Goal: Information Seeking & Learning: Learn about a topic

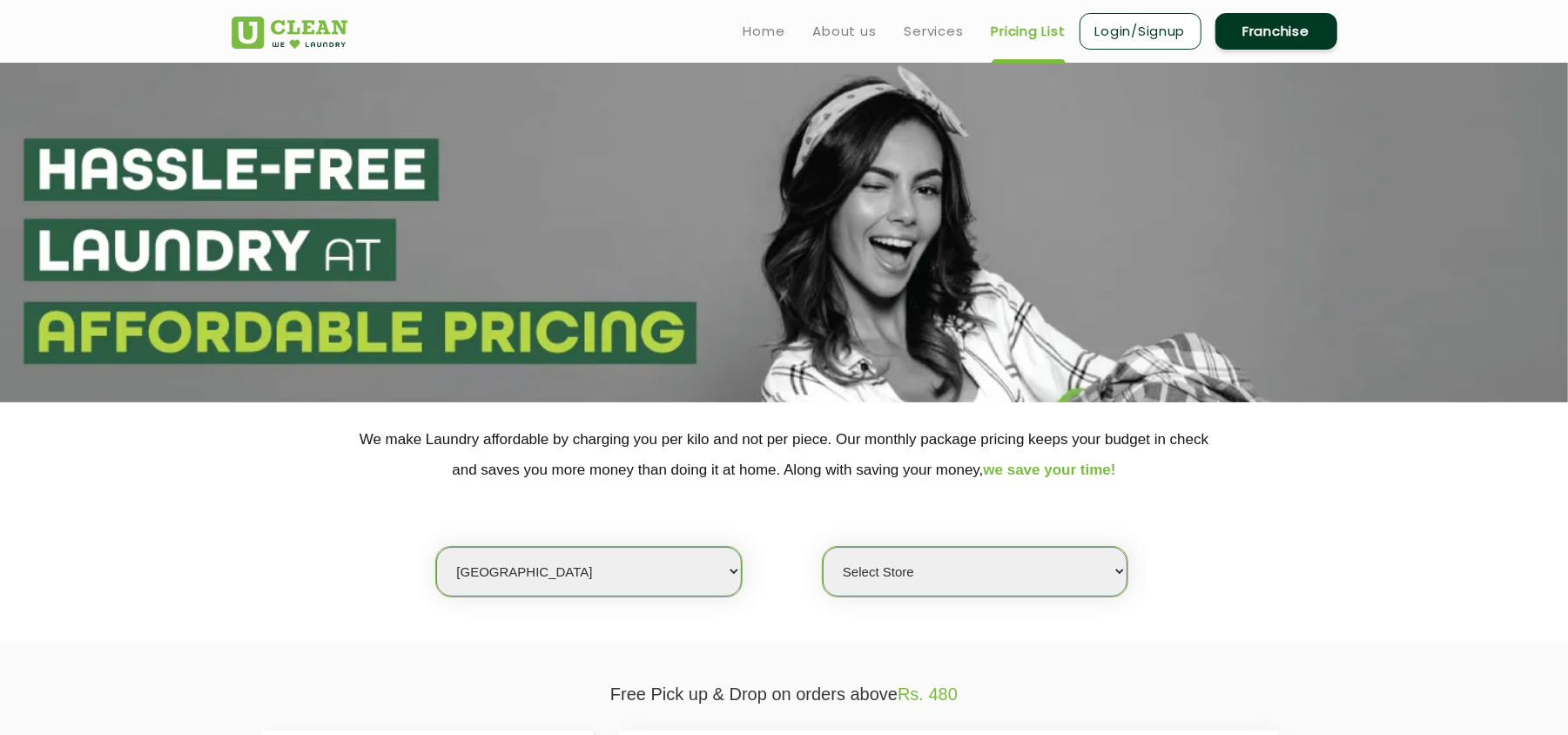
click at [597, 564] on select "Select city [GEOGRAPHIC_DATA] [GEOGRAPHIC_DATA] [GEOGRAPHIC_DATA] [GEOGRAPHIC_D…" at bounding box center [588, 572] width 305 height 50
select select "1"
click at [436, 547] on select "Select city [GEOGRAPHIC_DATA] [GEOGRAPHIC_DATA] [GEOGRAPHIC_DATA] [GEOGRAPHIC_D…" at bounding box center [588, 572] width 305 height 50
select select "0"
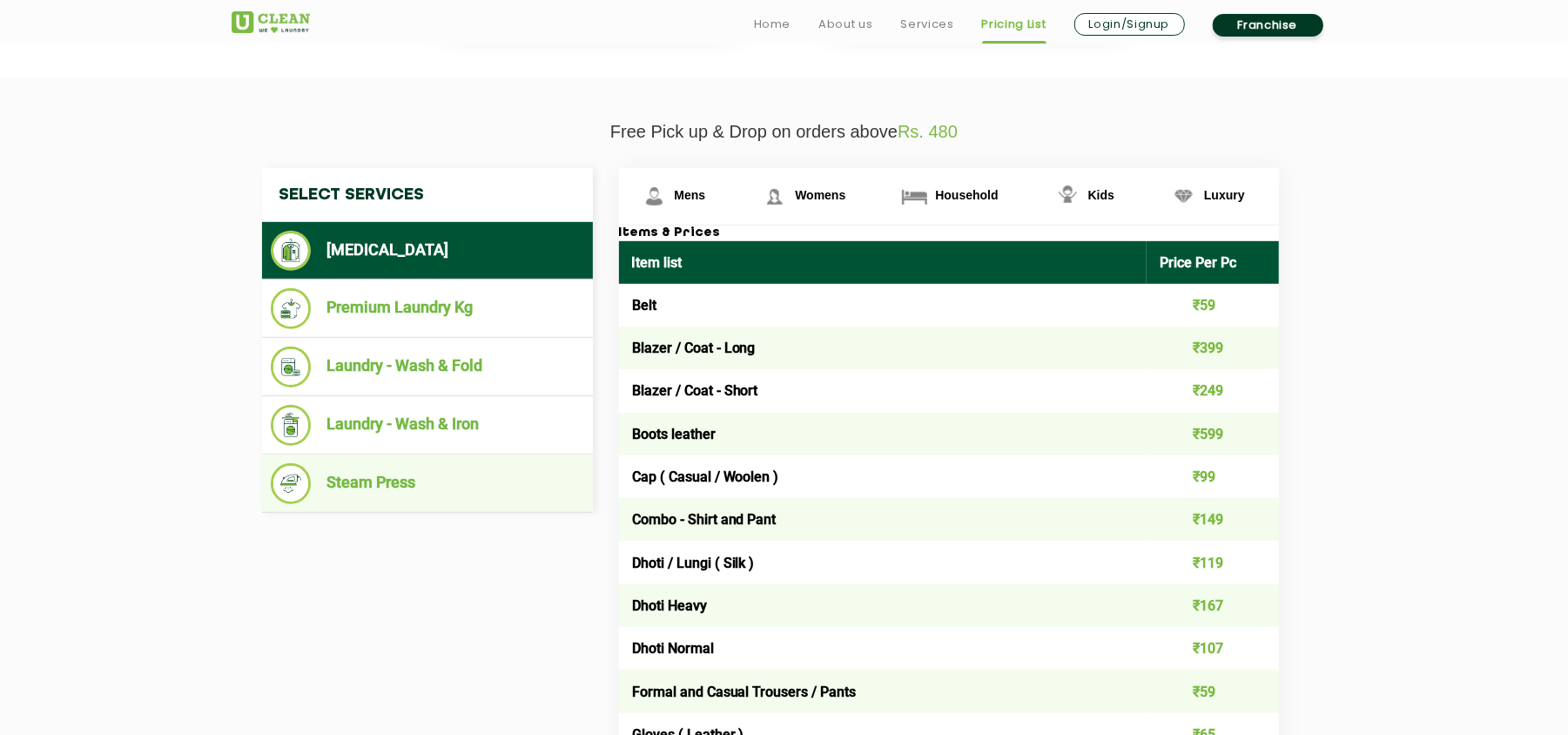
scroll to position [580, 0]
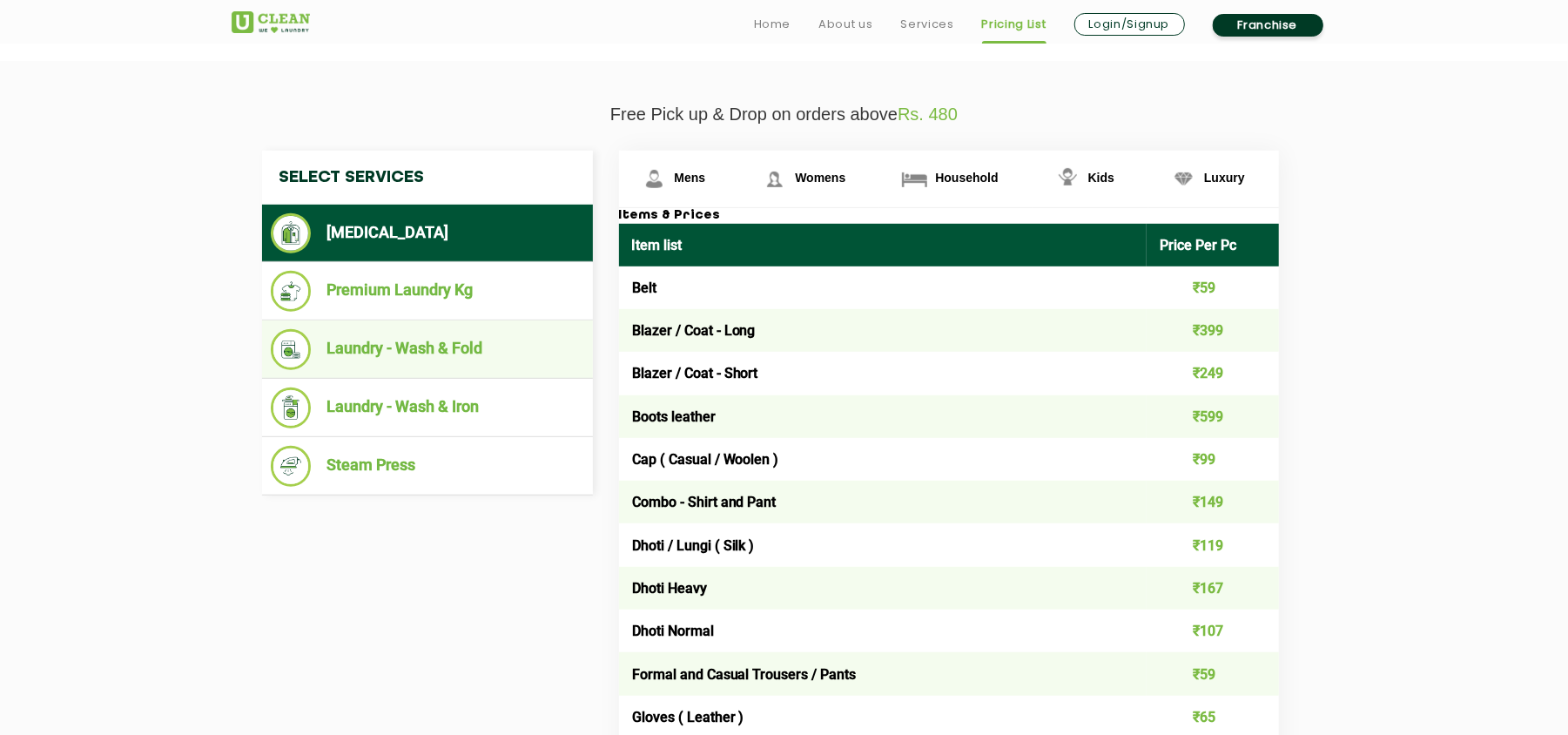
click at [467, 357] on li "Laundry - Wash & Fold" at bounding box center [427, 349] width 313 height 41
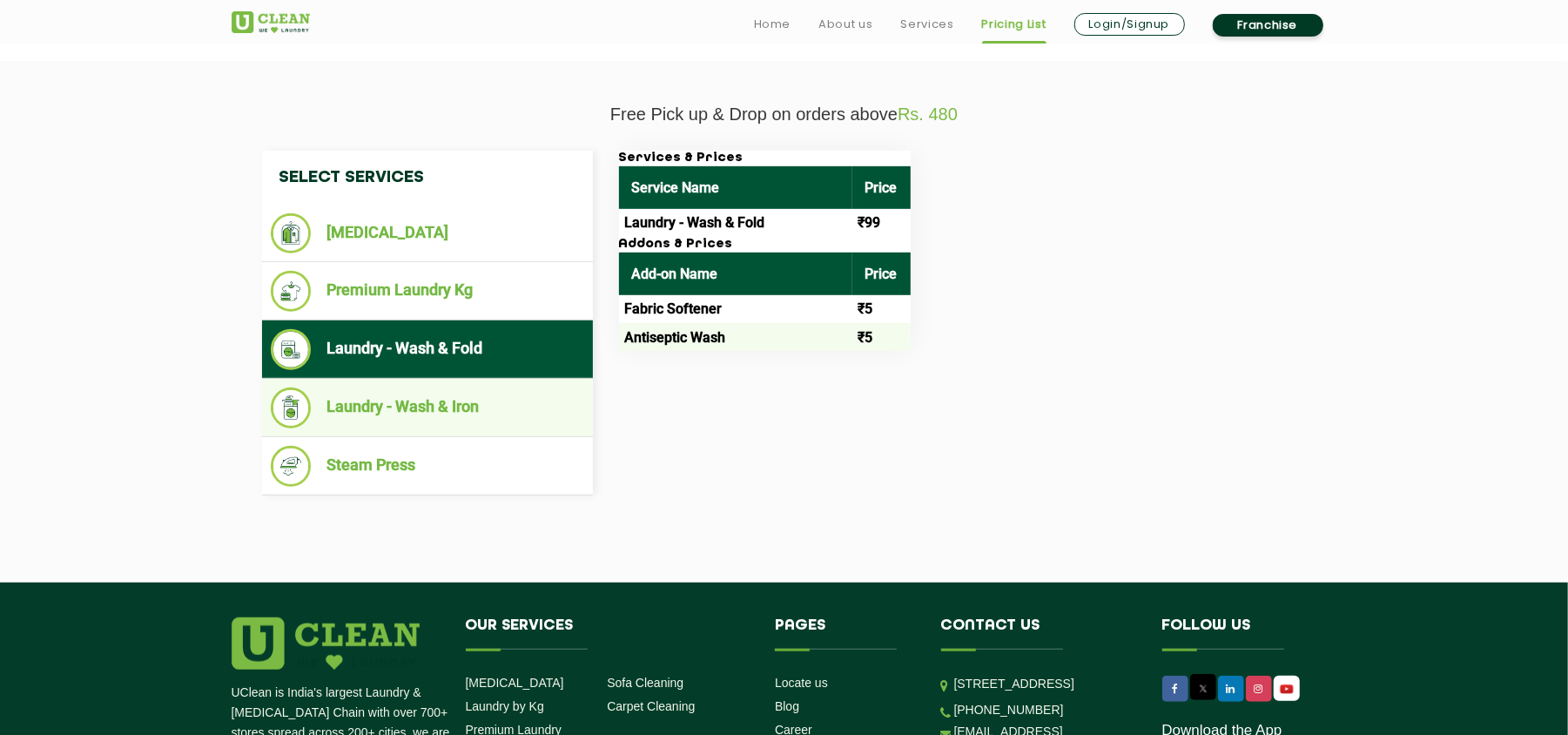
click at [454, 405] on li "Laundry - Wash & Iron" at bounding box center [427, 407] width 313 height 41
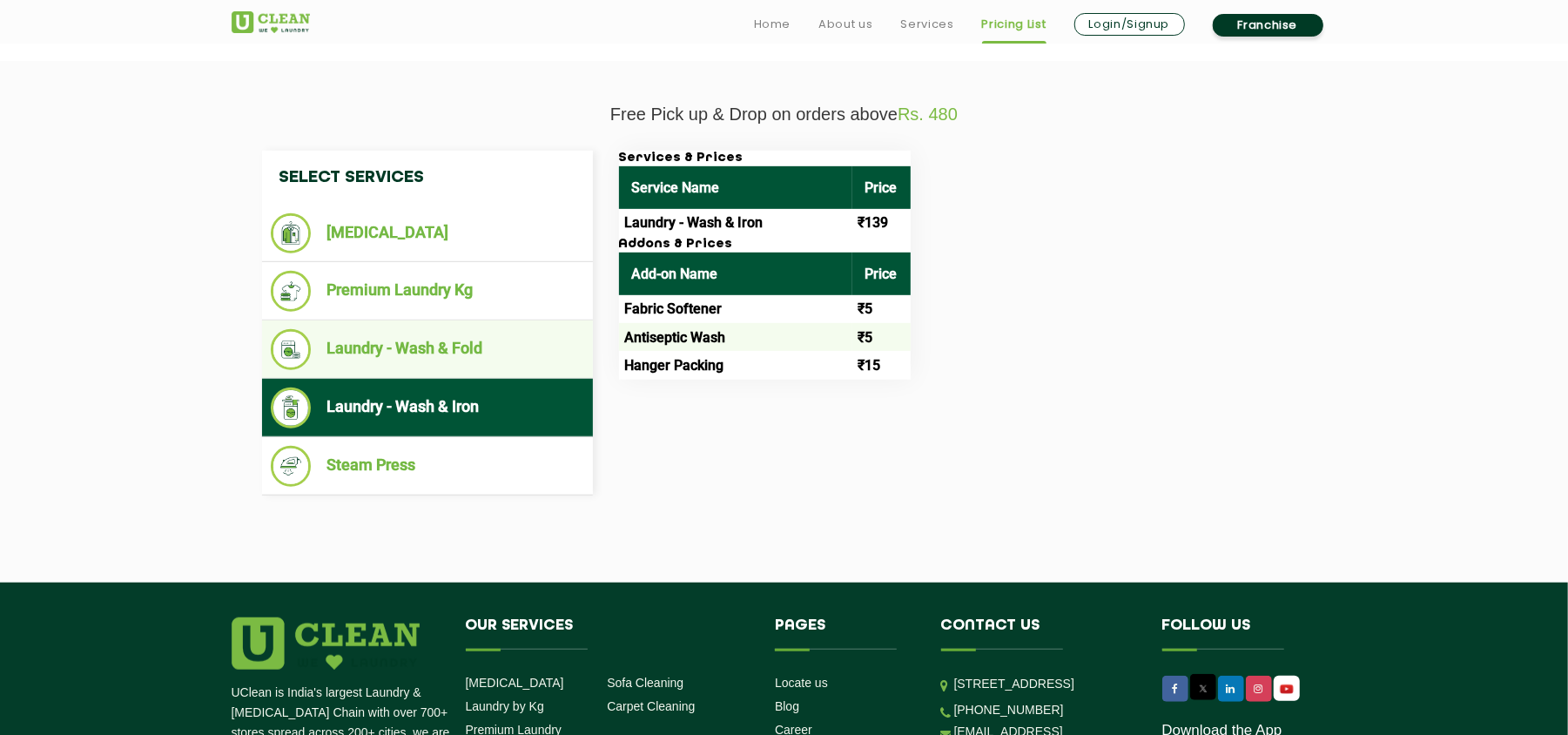
click at [472, 346] on li "Laundry - Wash & Fold" at bounding box center [427, 349] width 313 height 41
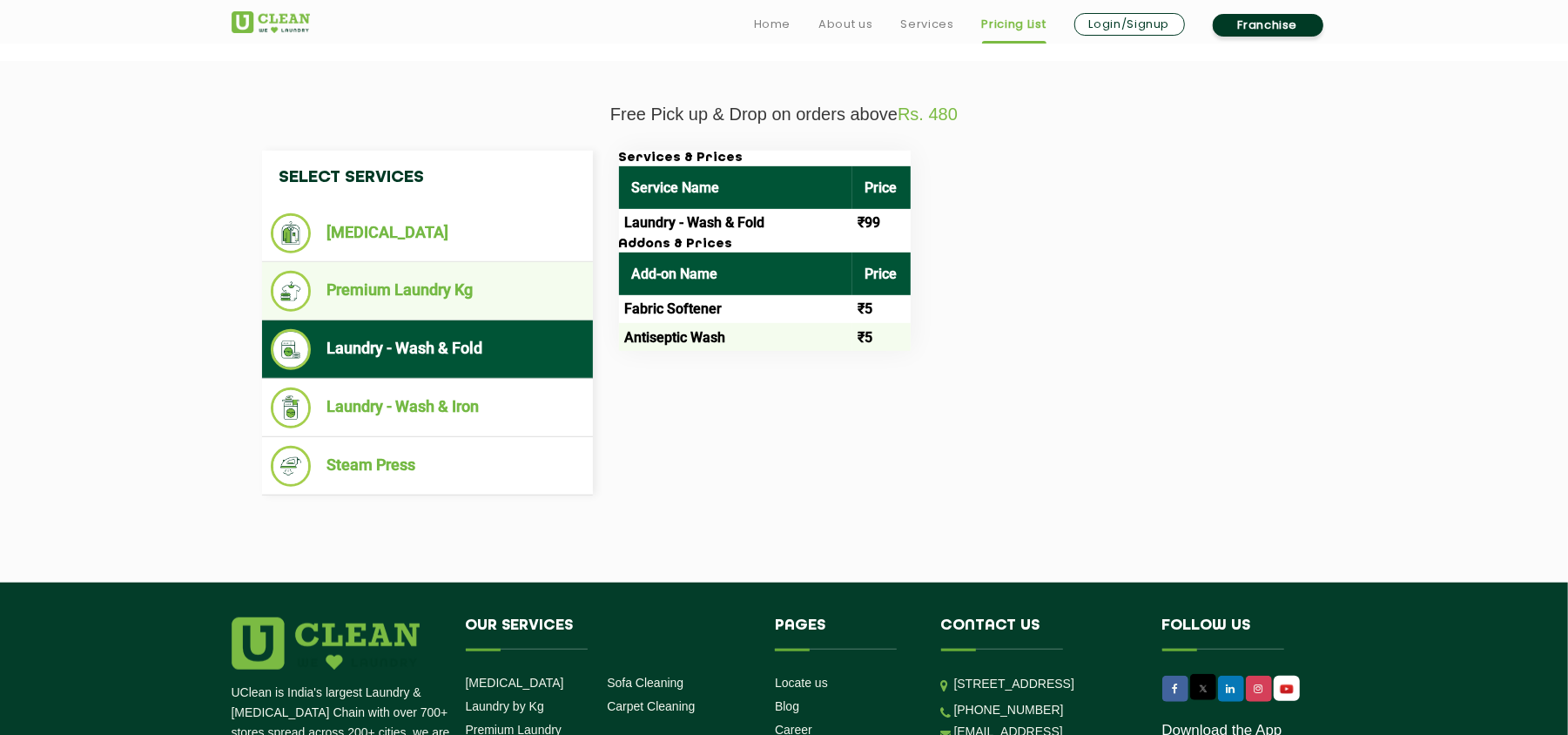
click at [453, 291] on li "Premium Laundry Kg" at bounding box center [427, 291] width 313 height 41
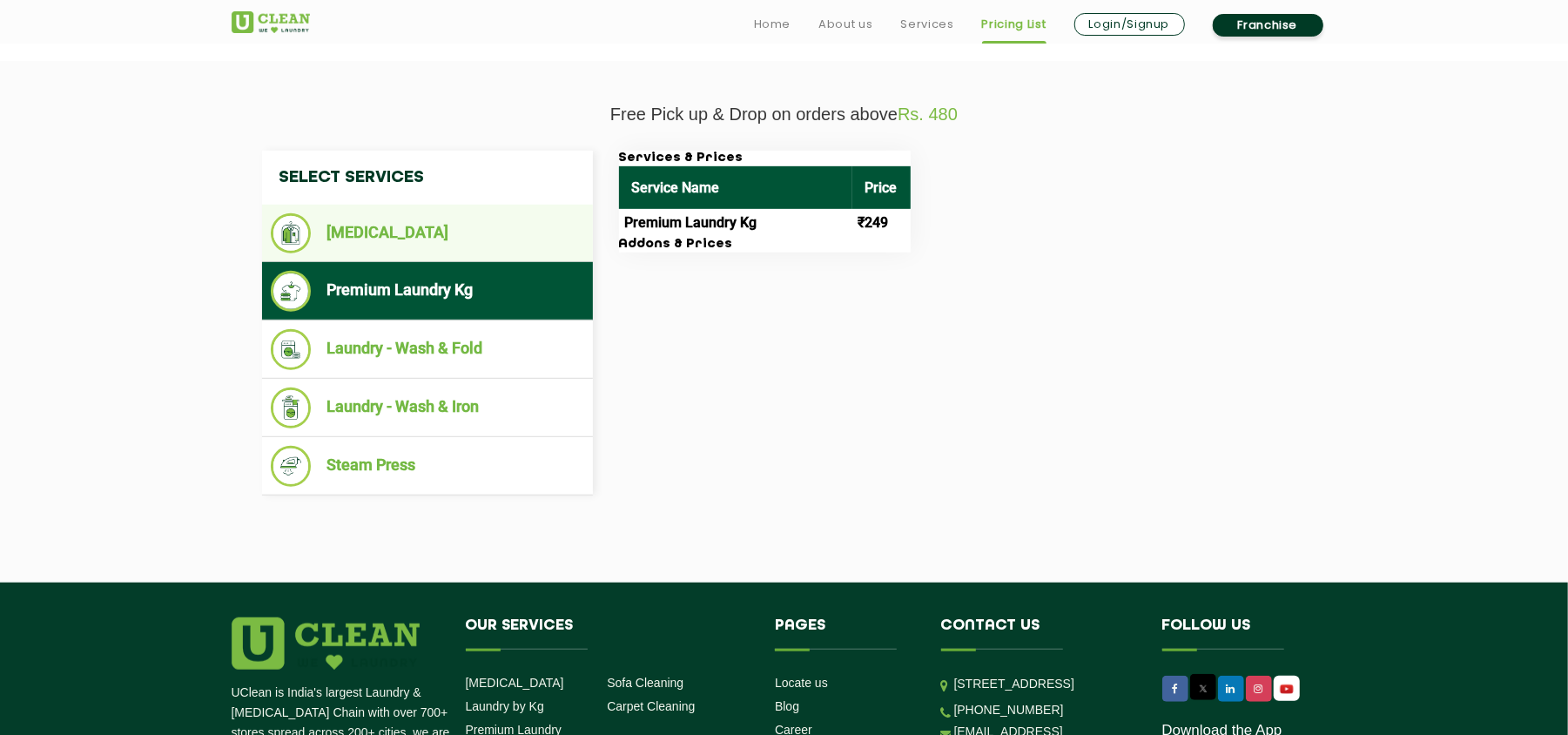
click at [444, 242] on li "[MEDICAL_DATA]" at bounding box center [427, 233] width 313 height 40
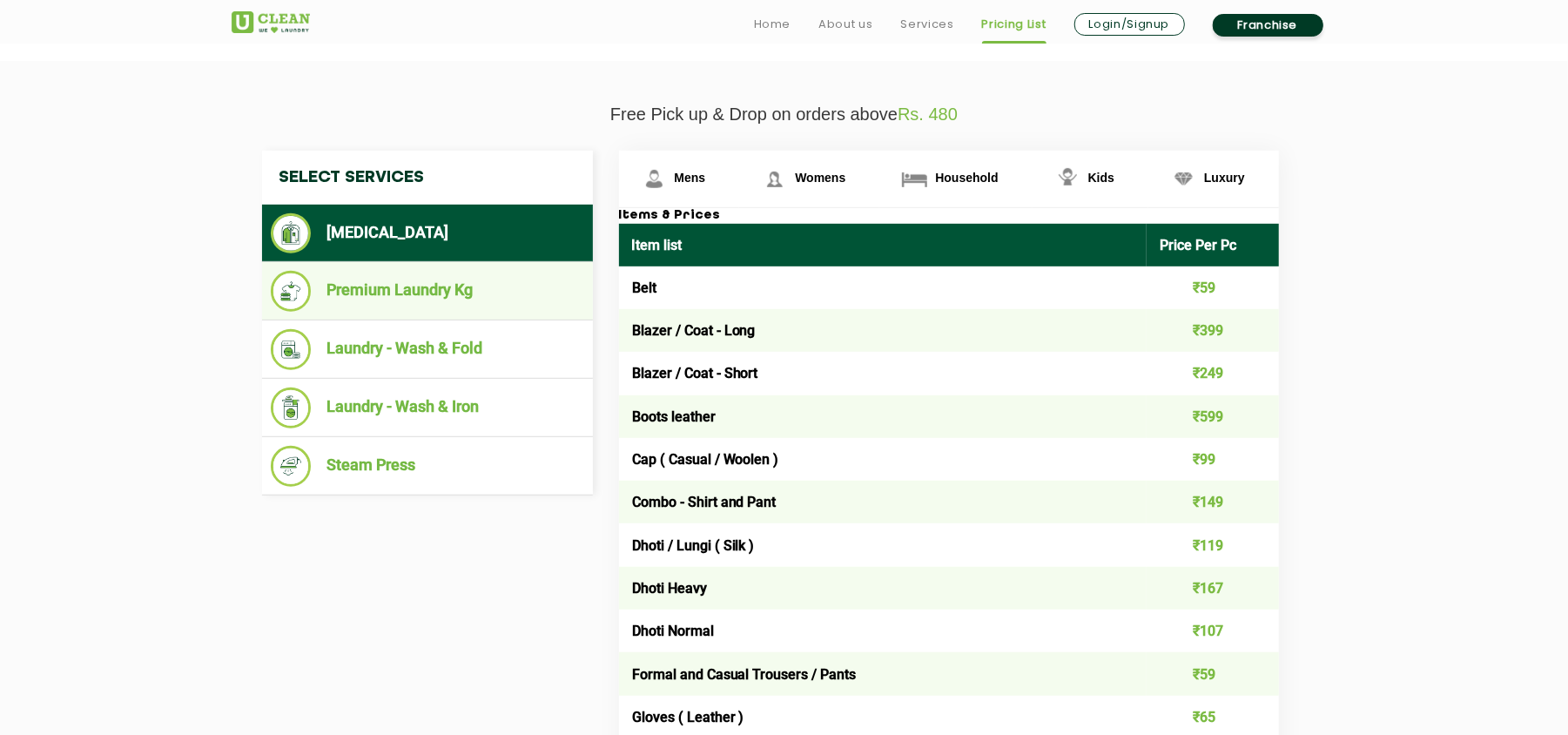
click at [453, 291] on li "Premium Laundry Kg" at bounding box center [427, 291] width 313 height 41
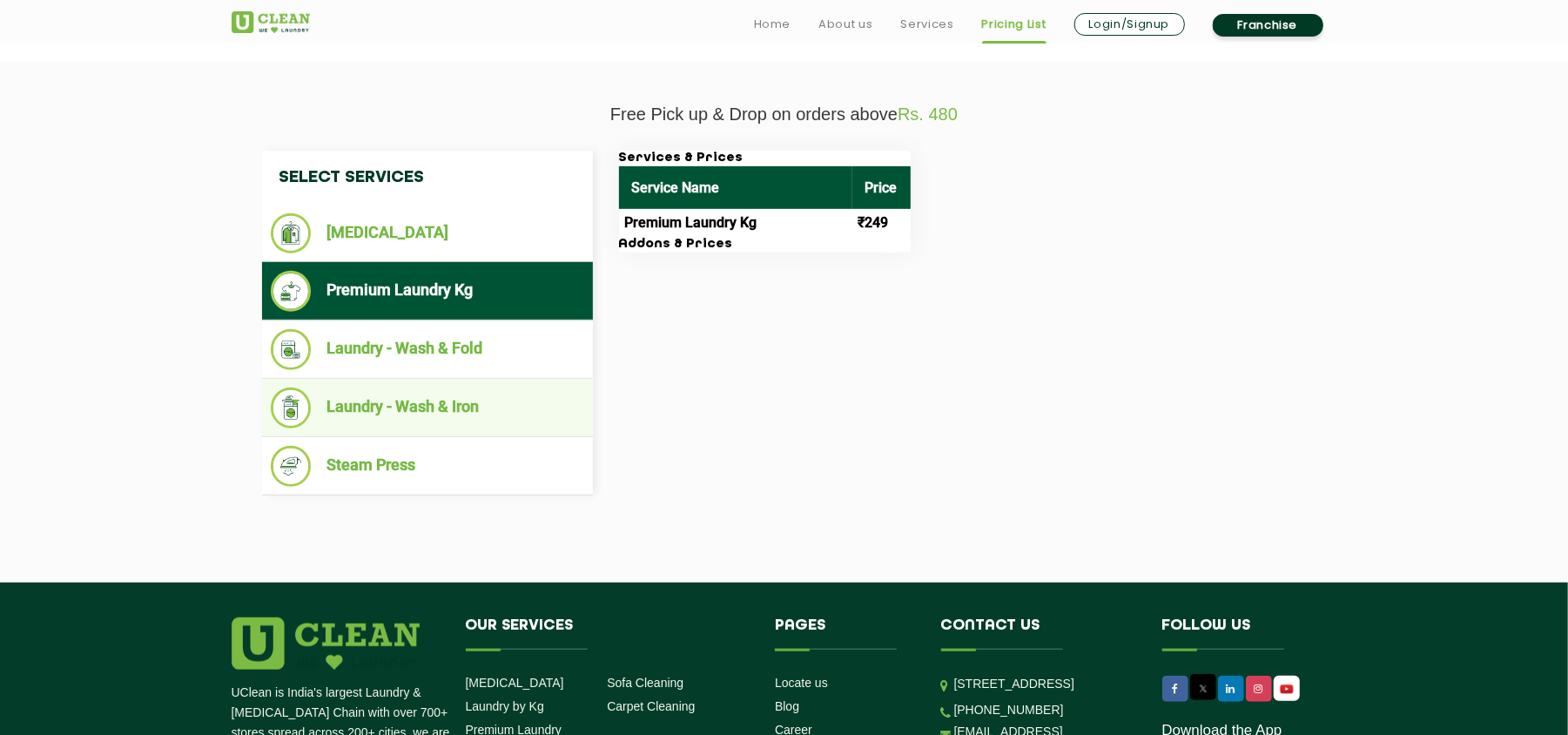
drag, startPoint x: 458, startPoint y: 333, endPoint x: 464, endPoint y: 377, distance: 44.8
click at [458, 334] on li "Laundry - Wash & Fold" at bounding box center [427, 349] width 313 height 41
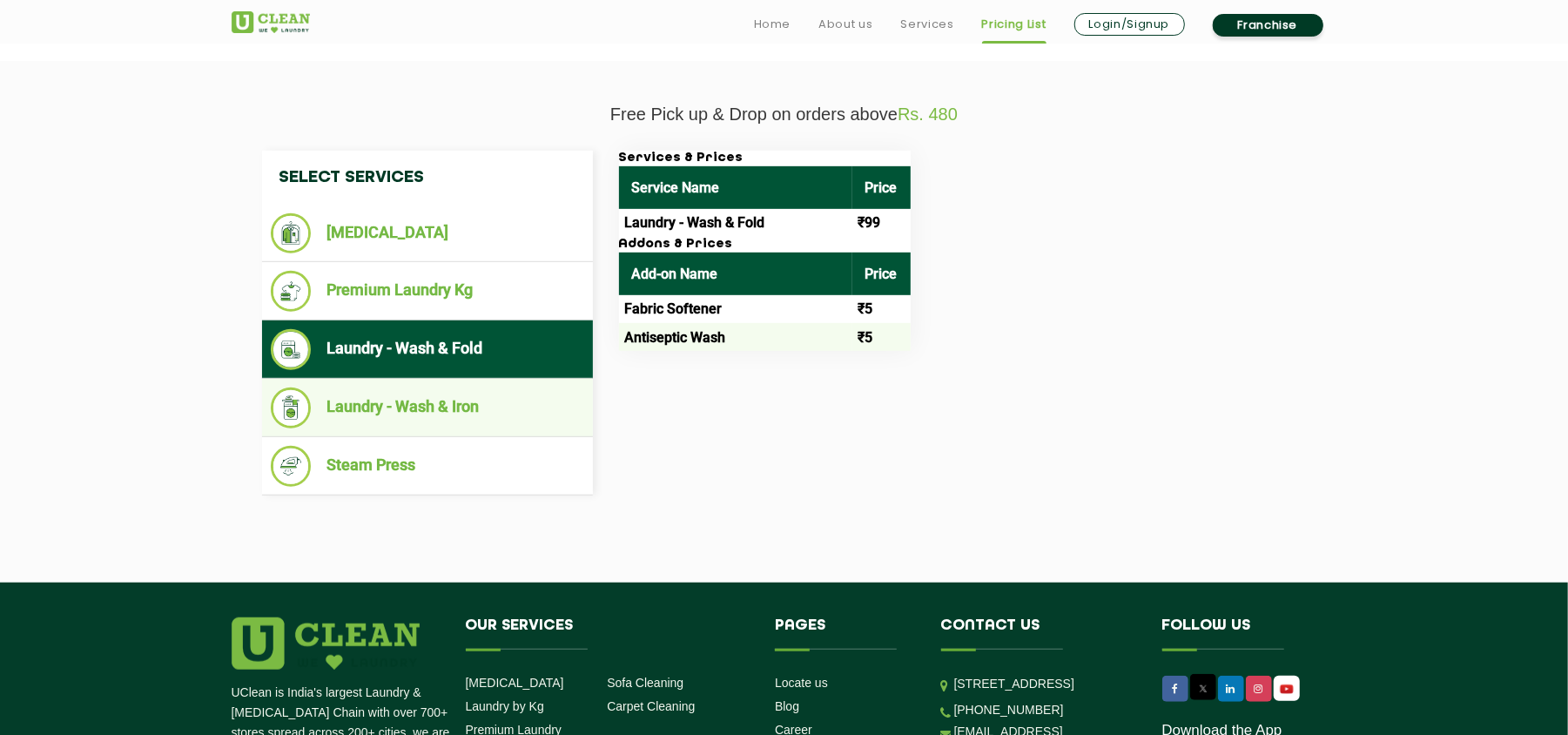
click at [464, 379] on ul "Laundry - Wash & Iron" at bounding box center [427, 408] width 331 height 58
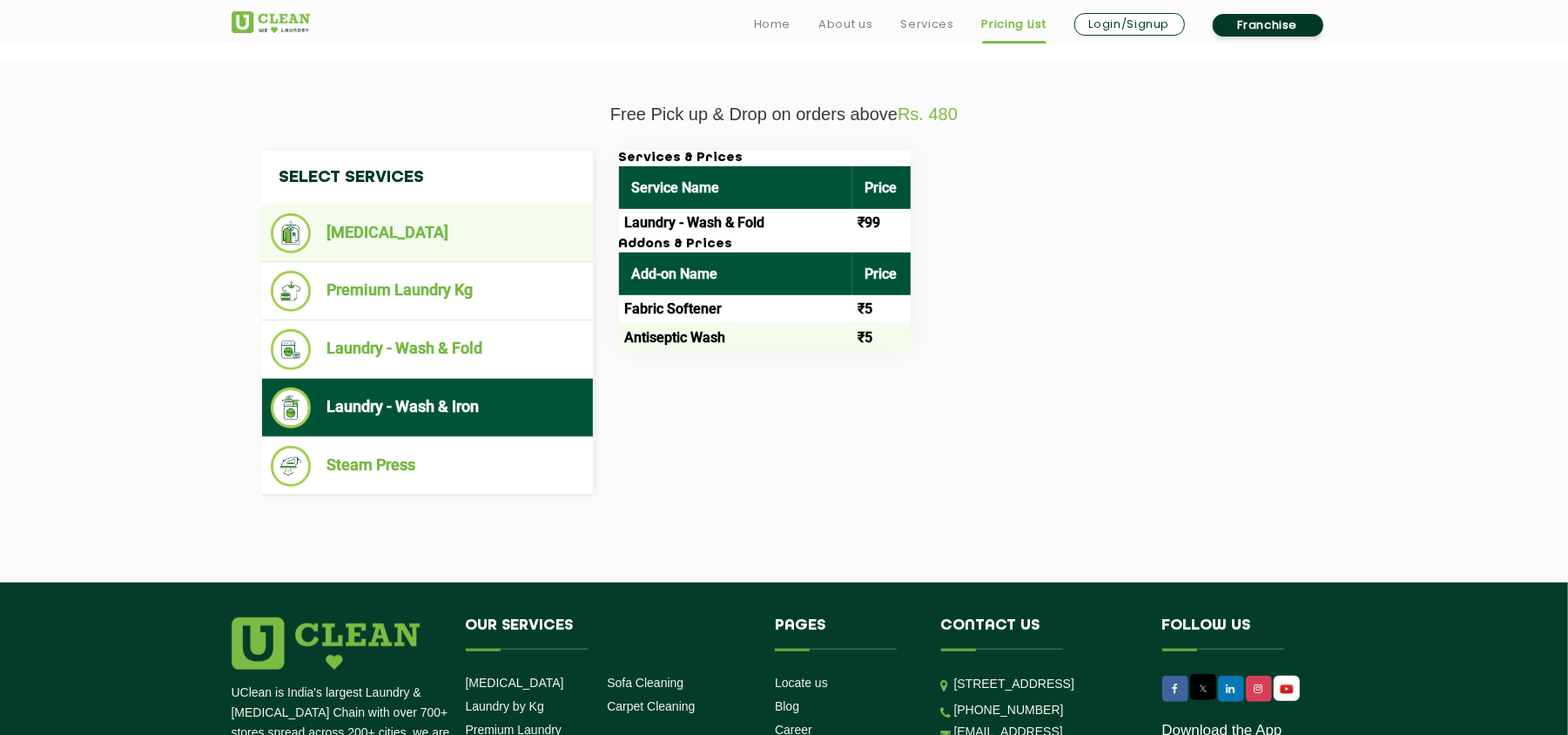
drag, startPoint x: 443, startPoint y: 289, endPoint x: 421, endPoint y: 241, distance: 52.6
click at [443, 286] on li "Premium Laundry Kg" at bounding box center [427, 291] width 313 height 41
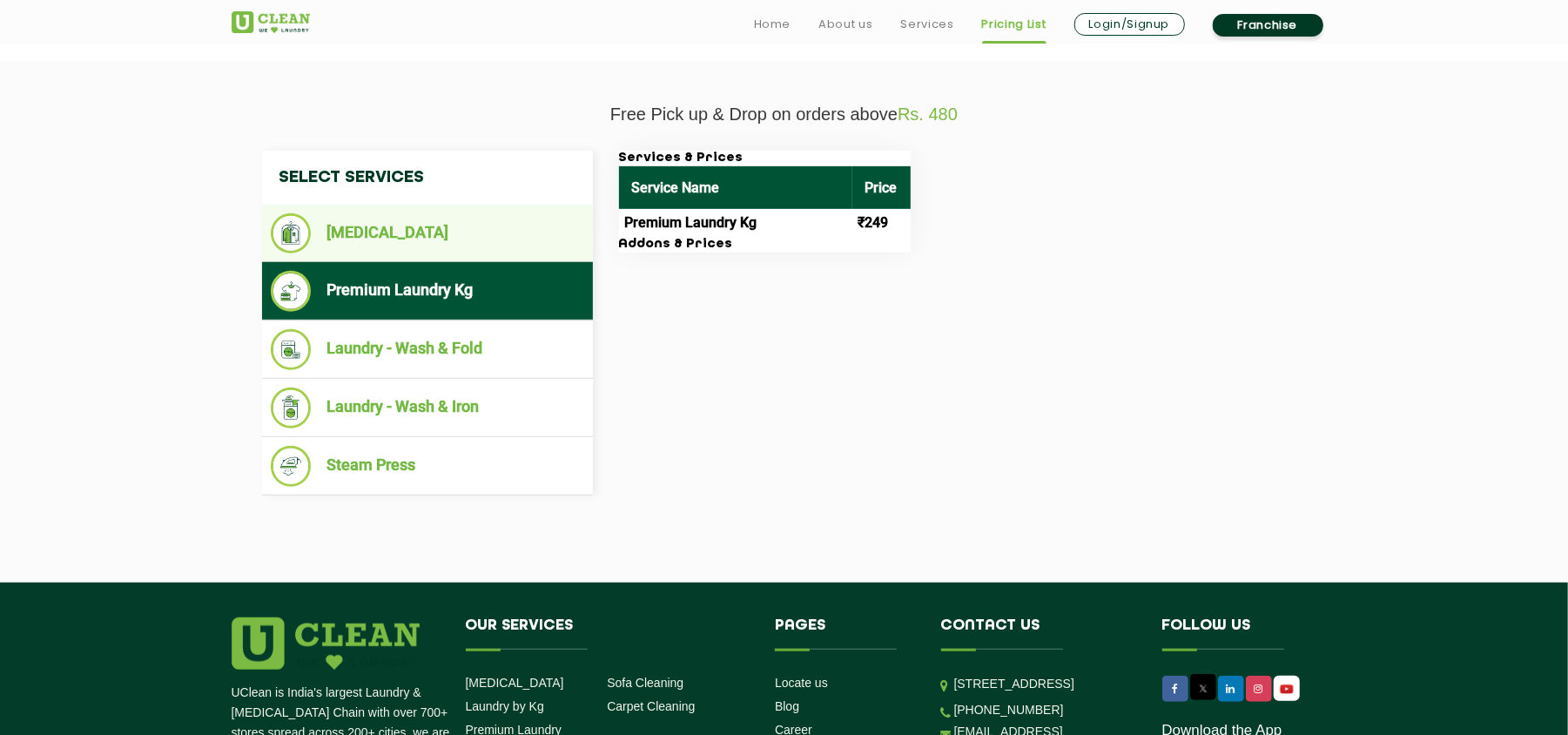
click at [421, 241] on li "[MEDICAL_DATA]" at bounding box center [427, 233] width 313 height 40
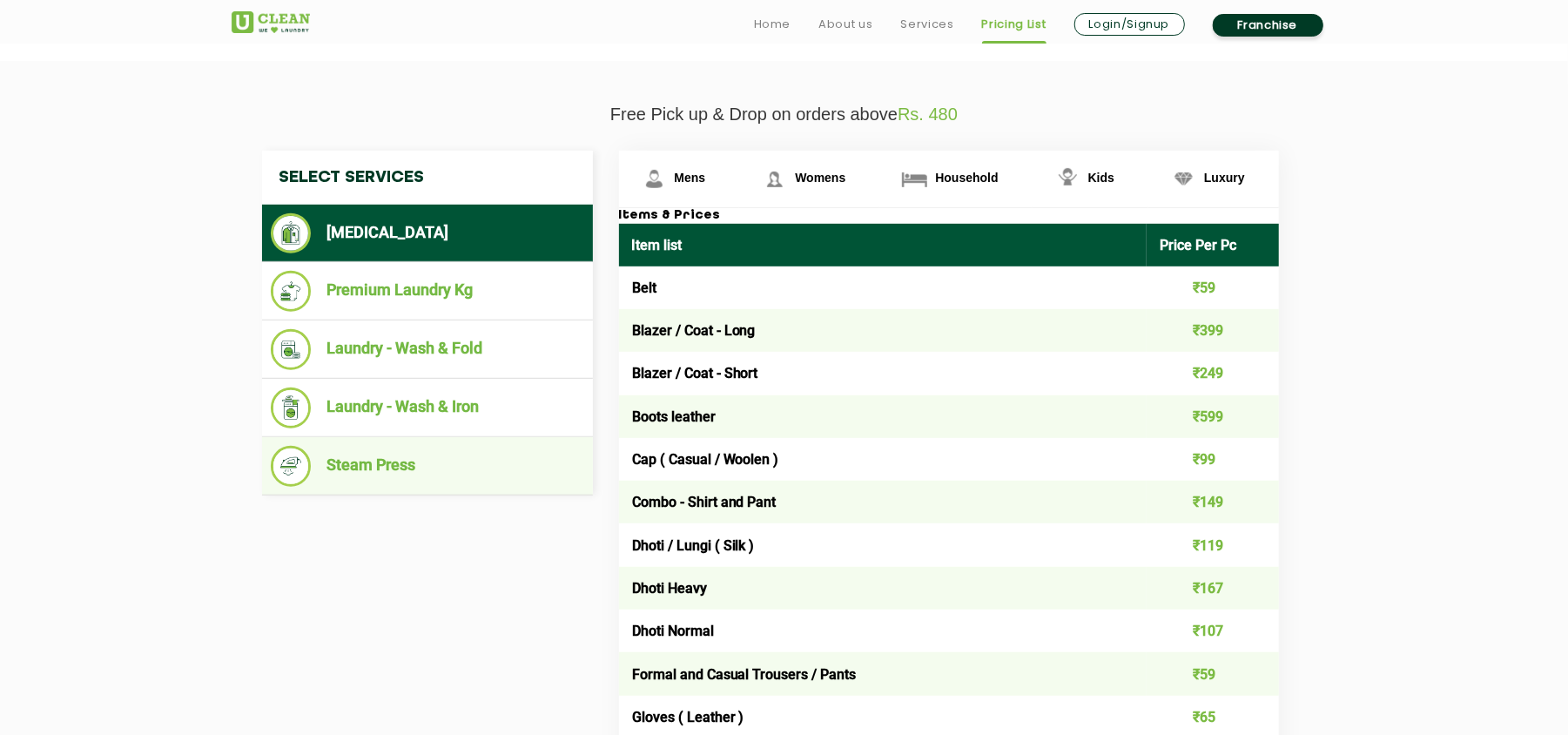
click at [447, 446] on li "Steam Press" at bounding box center [427, 466] width 313 height 41
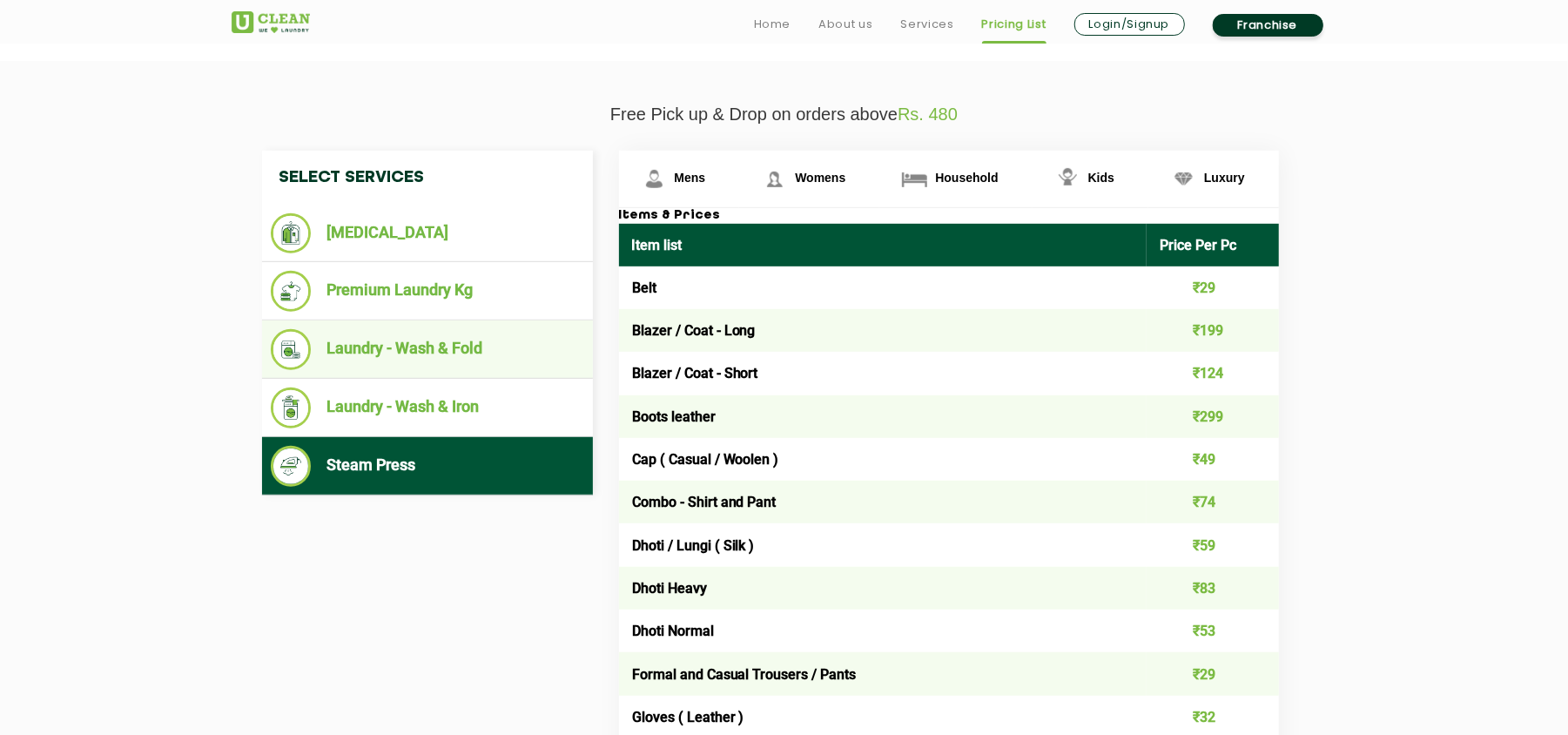
drag, startPoint x: 460, startPoint y: 400, endPoint x: 460, endPoint y: 363, distance: 37.4
click at [460, 399] on li "Laundry - Wash & Iron" at bounding box center [427, 407] width 313 height 41
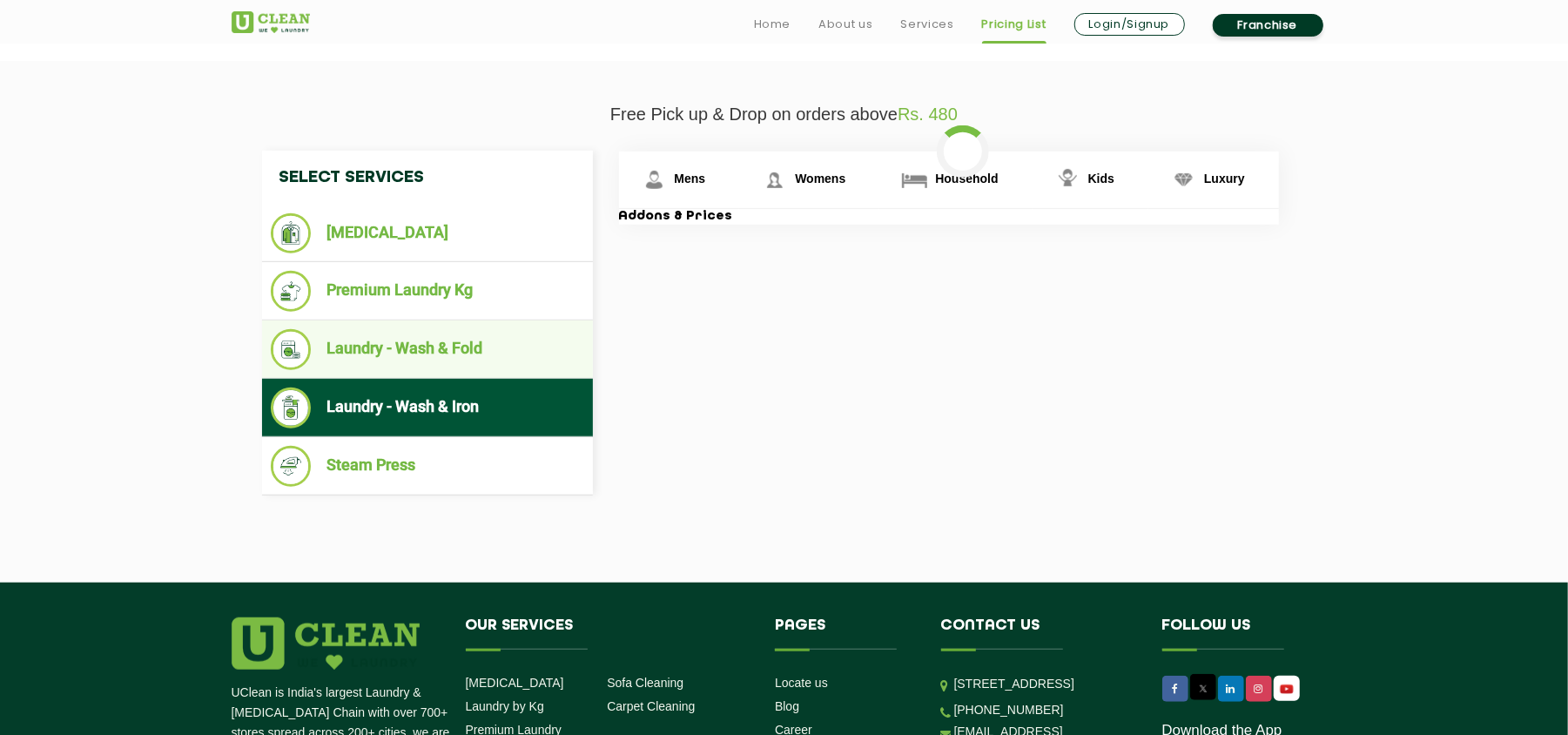
click at [458, 350] on li "Laundry - Wash & Fold" at bounding box center [427, 349] width 313 height 41
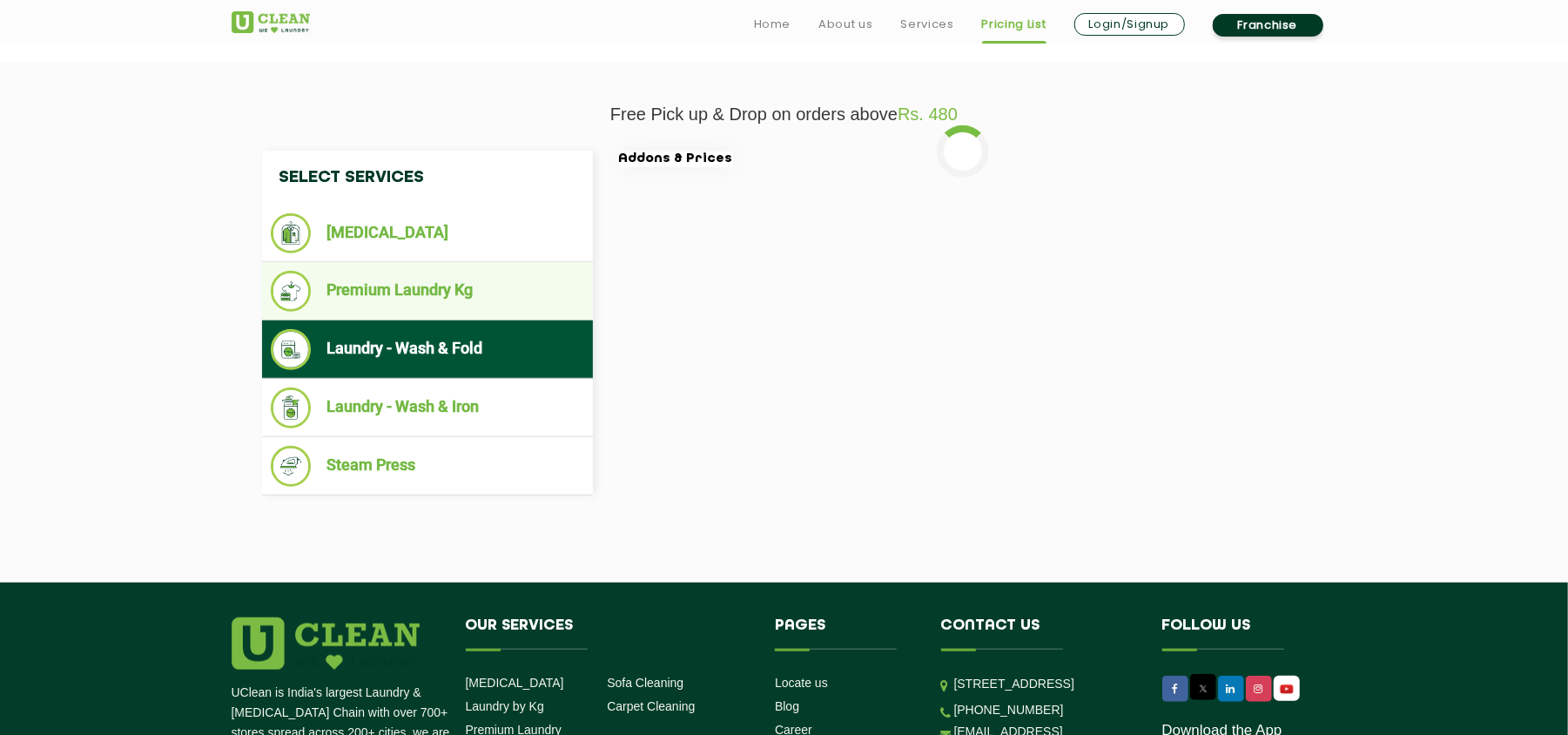
click at [454, 303] on li "Premium Laundry Kg" at bounding box center [427, 291] width 313 height 41
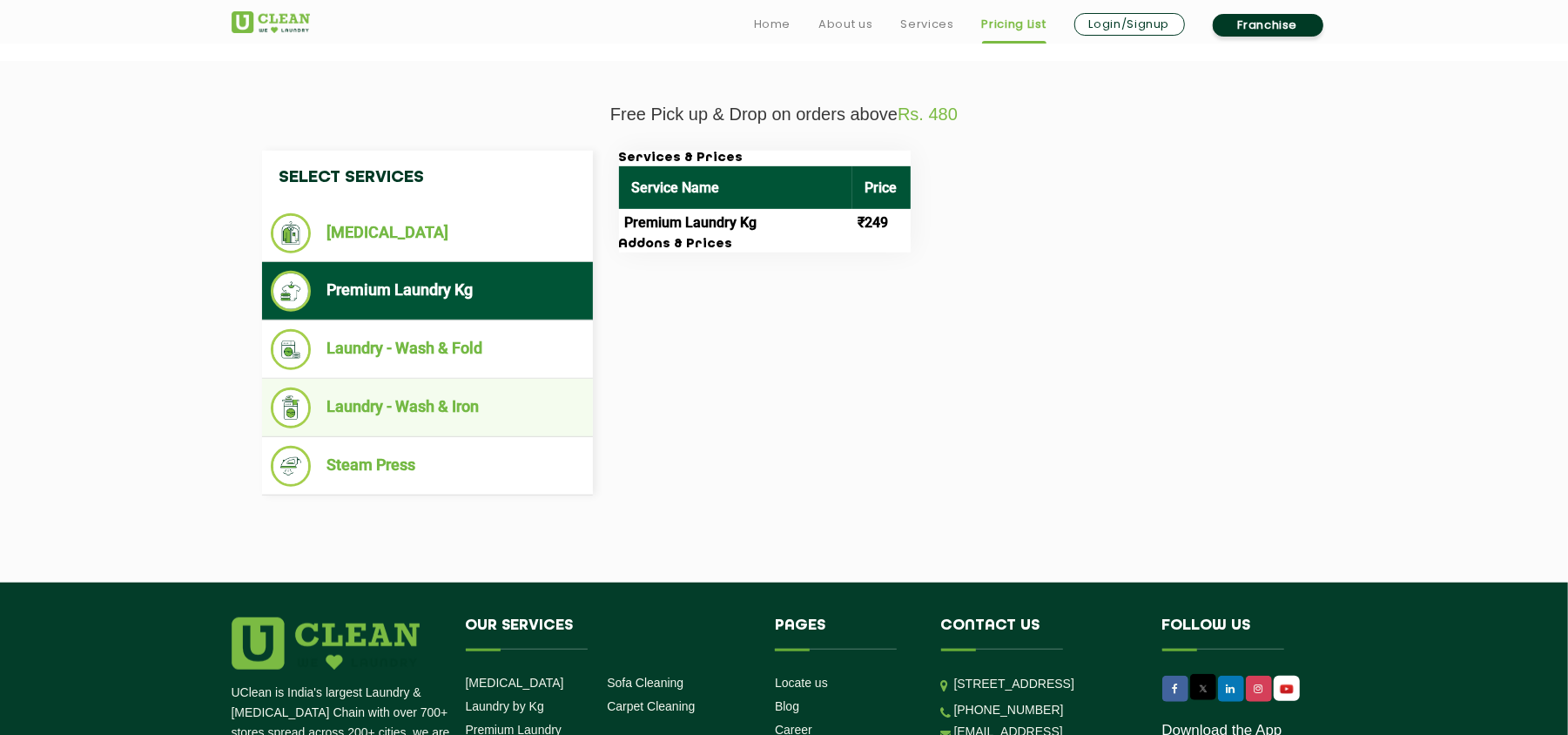
drag, startPoint x: 464, startPoint y: 348, endPoint x: 468, endPoint y: 388, distance: 40.3
click at [467, 350] on li "Laundry - Wash & Fold" at bounding box center [427, 349] width 313 height 41
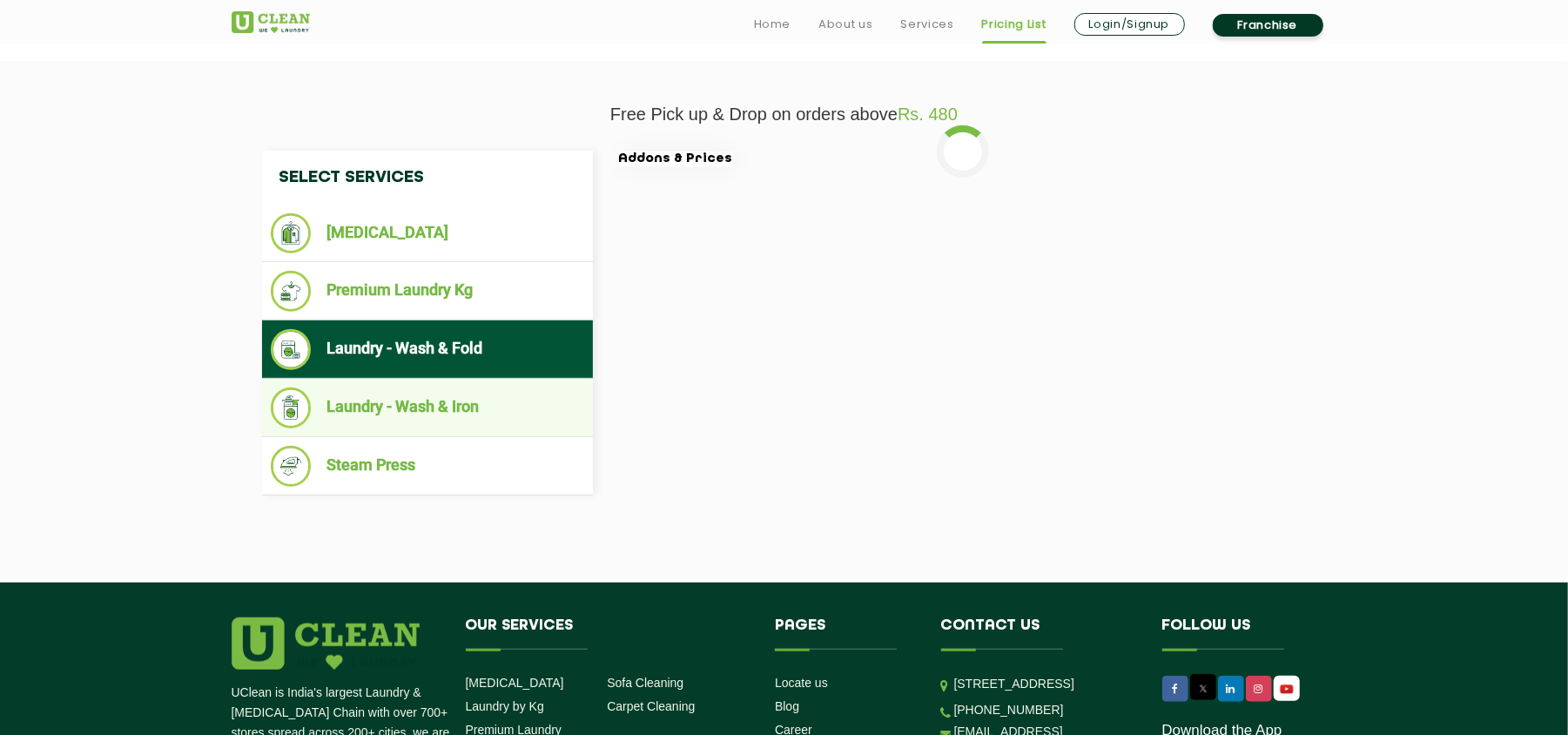
click at [468, 399] on li "Laundry - Wash & Iron" at bounding box center [427, 407] width 313 height 41
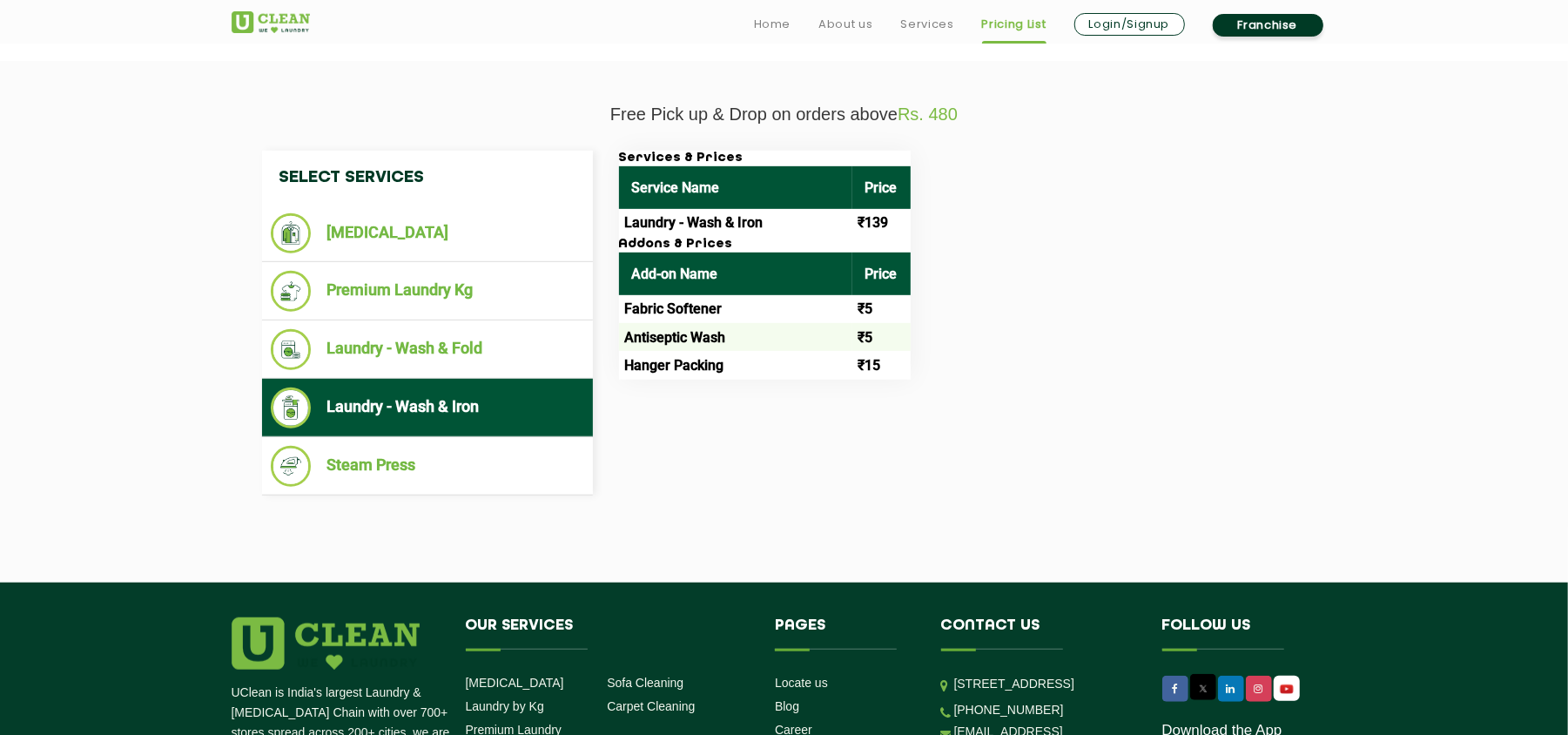
scroll to position [0, 0]
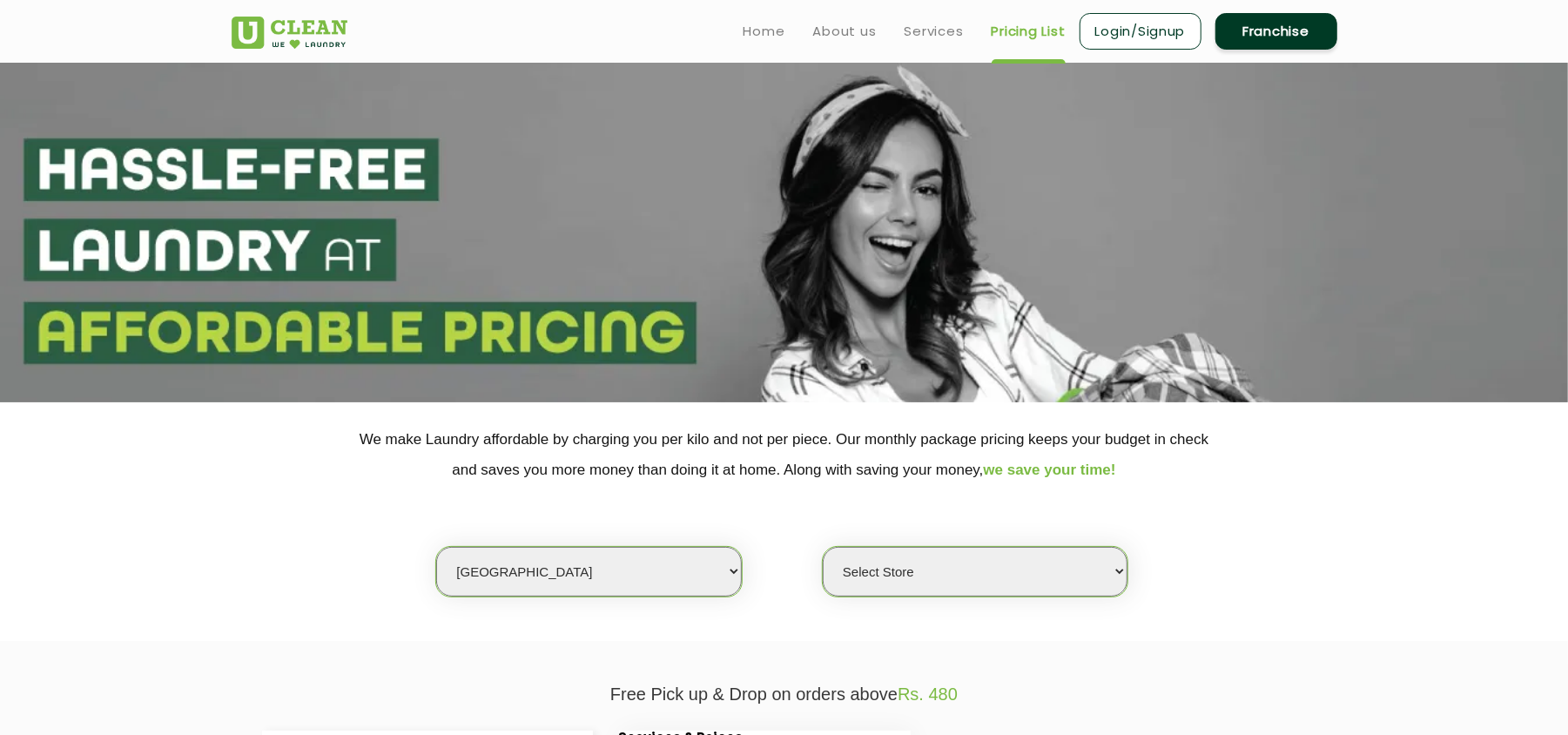
click at [503, 587] on select "Select city [GEOGRAPHIC_DATA] [GEOGRAPHIC_DATA] [GEOGRAPHIC_DATA] [GEOGRAPHIC_D…" at bounding box center [588, 572] width 305 height 50
select select "129"
click at [338, 618] on section "We make Laundry affordable by charging you per kilo and not per piece. Our mont…" at bounding box center [784, 521] width 1568 height 239
select select "0"
click at [568, 565] on select "Select city [GEOGRAPHIC_DATA] [GEOGRAPHIC_DATA] [GEOGRAPHIC_DATA] [GEOGRAPHIC_D…" at bounding box center [588, 572] width 305 height 50
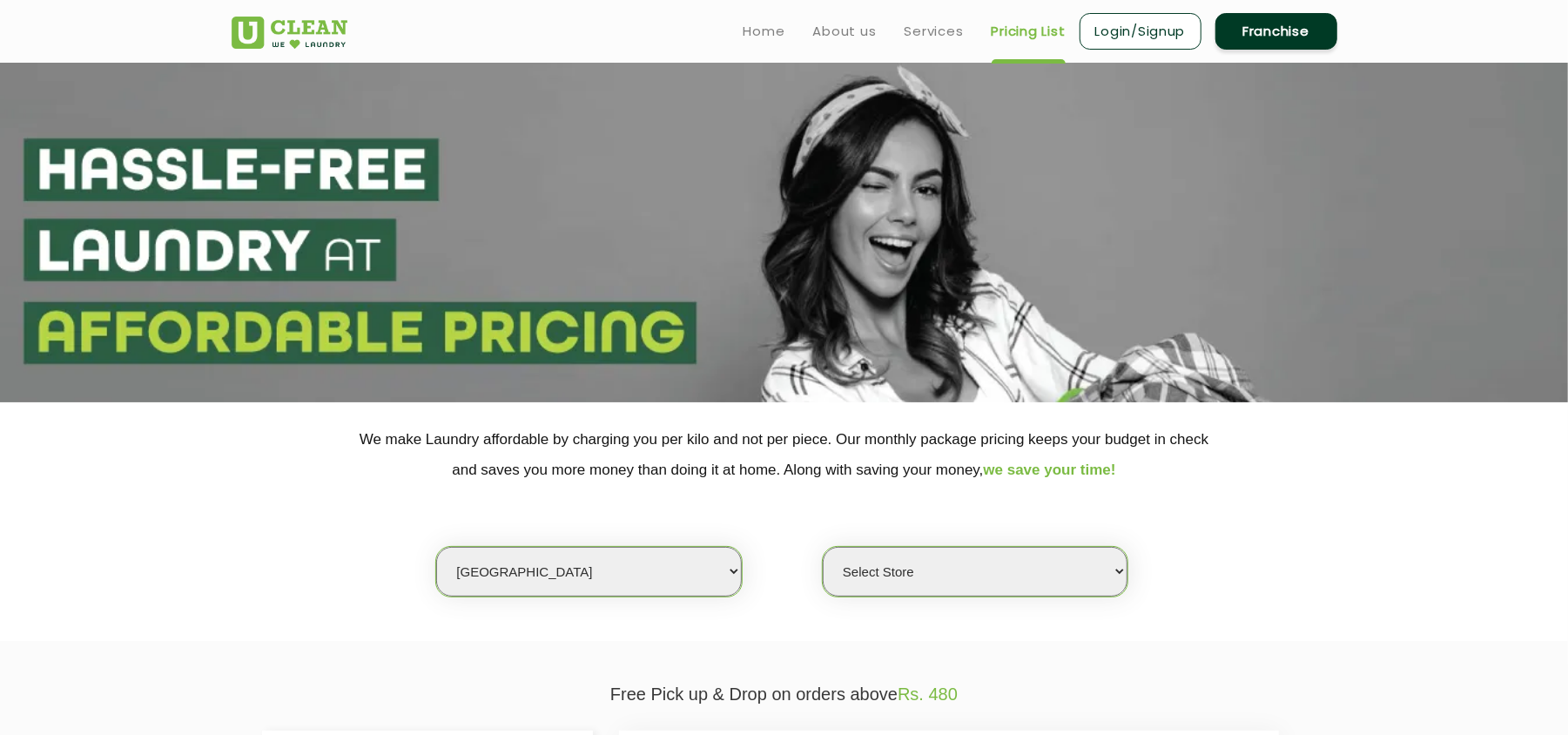
select select "114"
click at [245, 602] on section "We make Laundry affordable by charging you per kilo and not per piece. Our mont…" at bounding box center [784, 521] width 1568 height 239
select select "0"
click at [636, 564] on select "Select city [GEOGRAPHIC_DATA] [GEOGRAPHIC_DATA] [GEOGRAPHIC_DATA] [GEOGRAPHIC_D…" at bounding box center [588, 572] width 305 height 50
click at [603, 569] on select "Select city [GEOGRAPHIC_DATA] [GEOGRAPHIC_DATA] [GEOGRAPHIC_DATA] [GEOGRAPHIC_D…" at bounding box center [588, 572] width 305 height 50
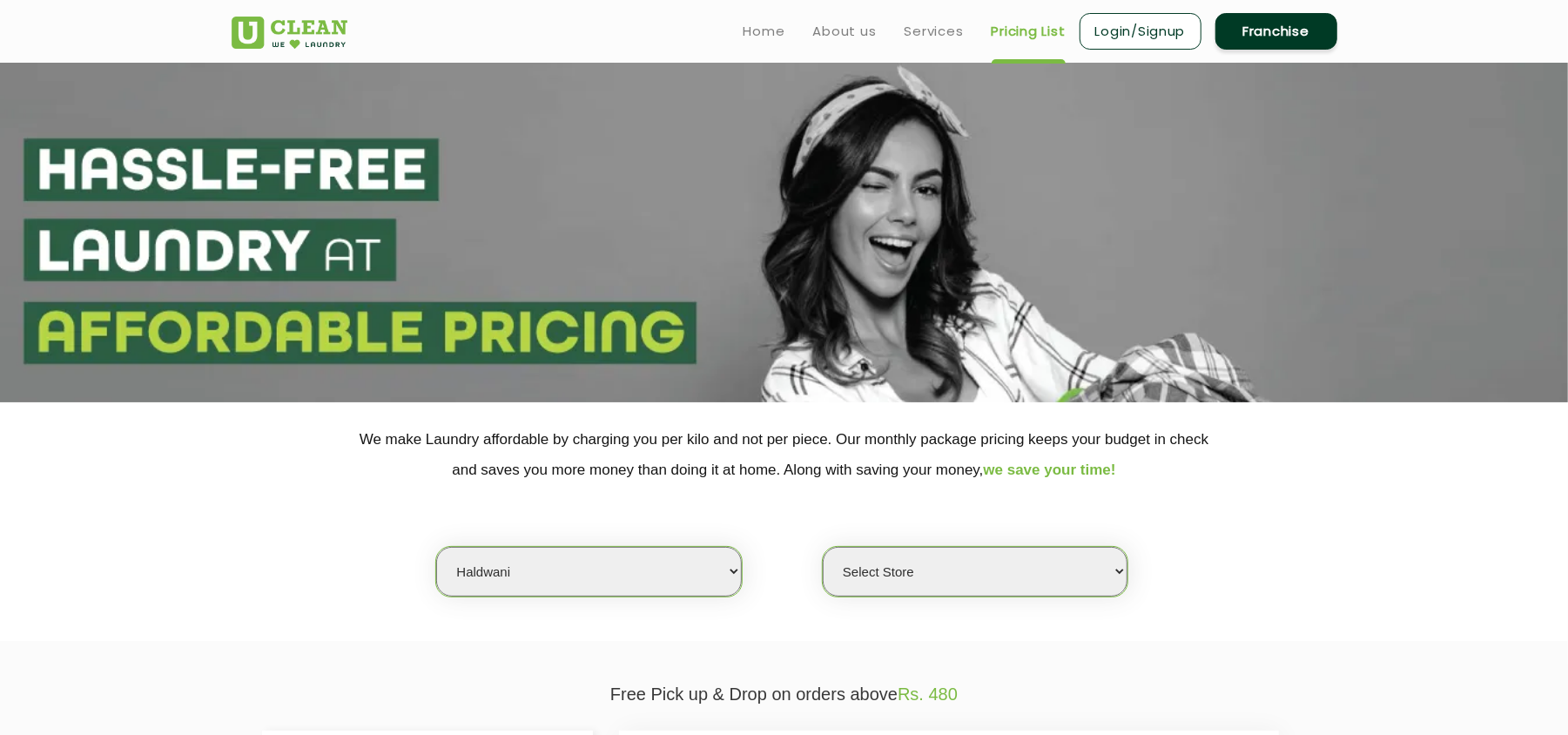
select select "6"
click at [436, 547] on select "Select city [GEOGRAPHIC_DATA] [GEOGRAPHIC_DATA] [GEOGRAPHIC_DATA] [GEOGRAPHIC_D…" at bounding box center [588, 572] width 305 height 50
click at [884, 568] on select "Select Store [GEOGRAPHIC_DATA] [GEOGRAPHIC_DATA] UClean KR [GEOGRAPHIC_DATA] [G…" at bounding box center [975, 572] width 305 height 50
select select "316"
click at [823, 547] on select "Select Store [GEOGRAPHIC_DATA] [GEOGRAPHIC_DATA] UClean KR [GEOGRAPHIC_DATA] [G…" at bounding box center [975, 572] width 305 height 50
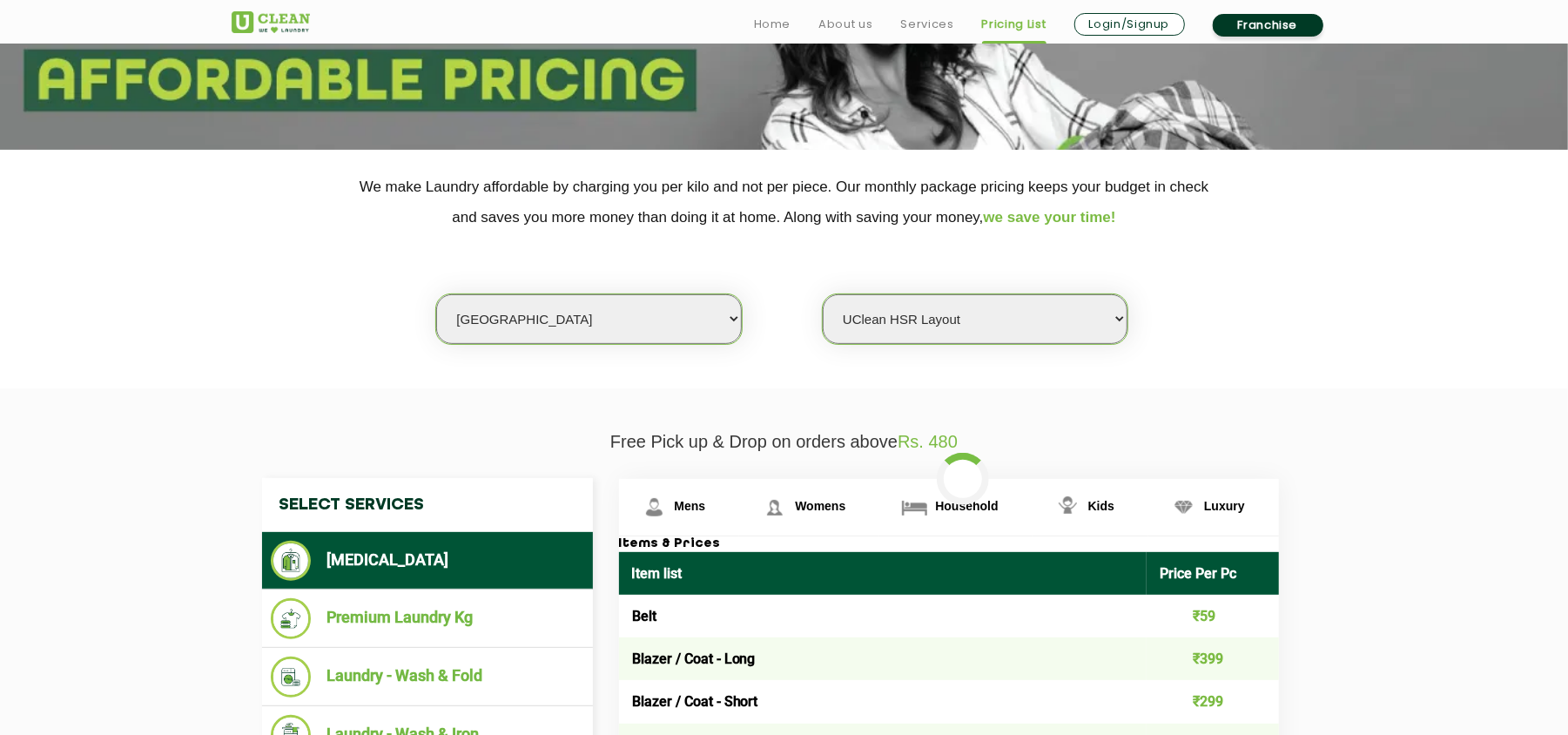
scroll to position [464, 0]
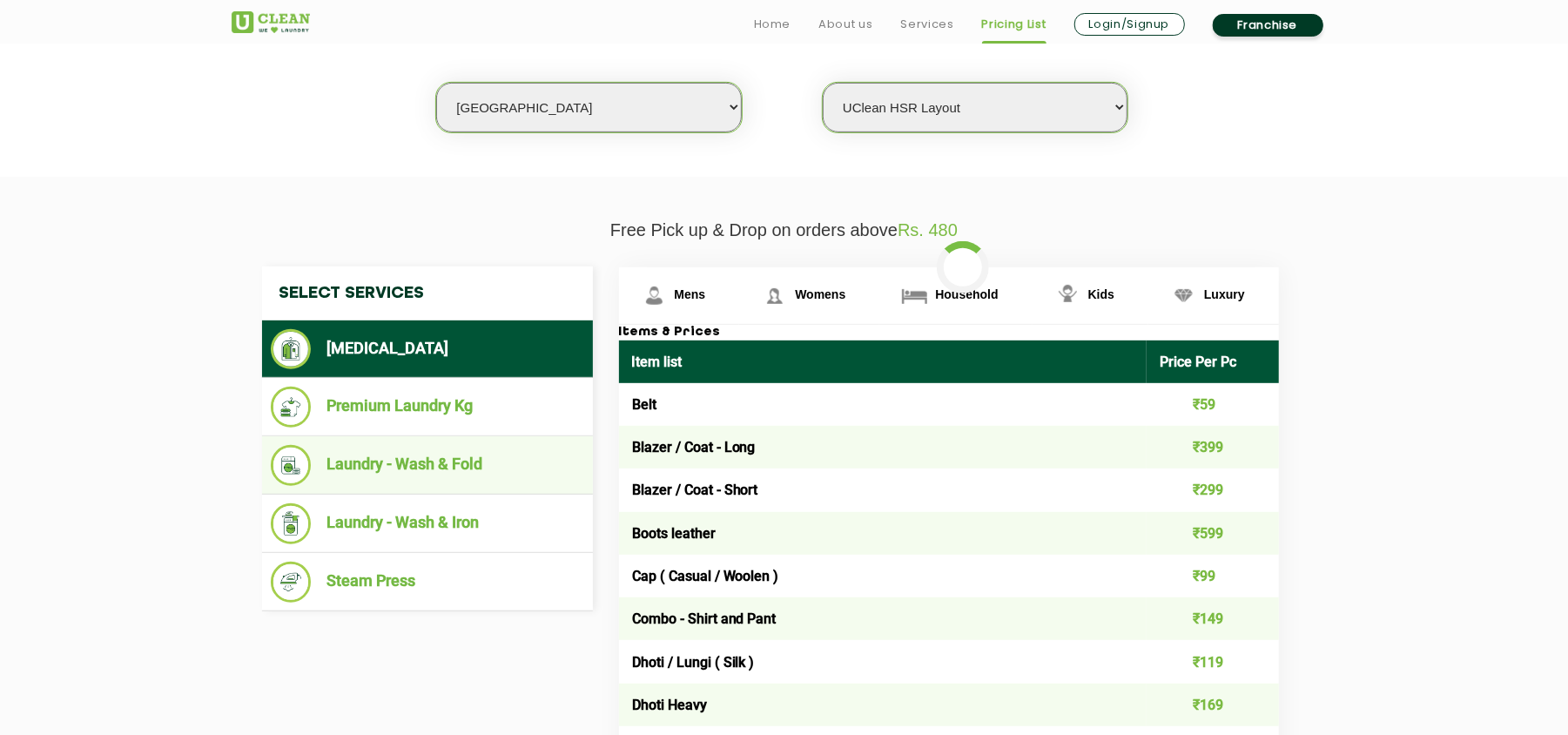
click at [488, 458] on li "Laundry - Wash & Fold" at bounding box center [427, 465] width 313 height 41
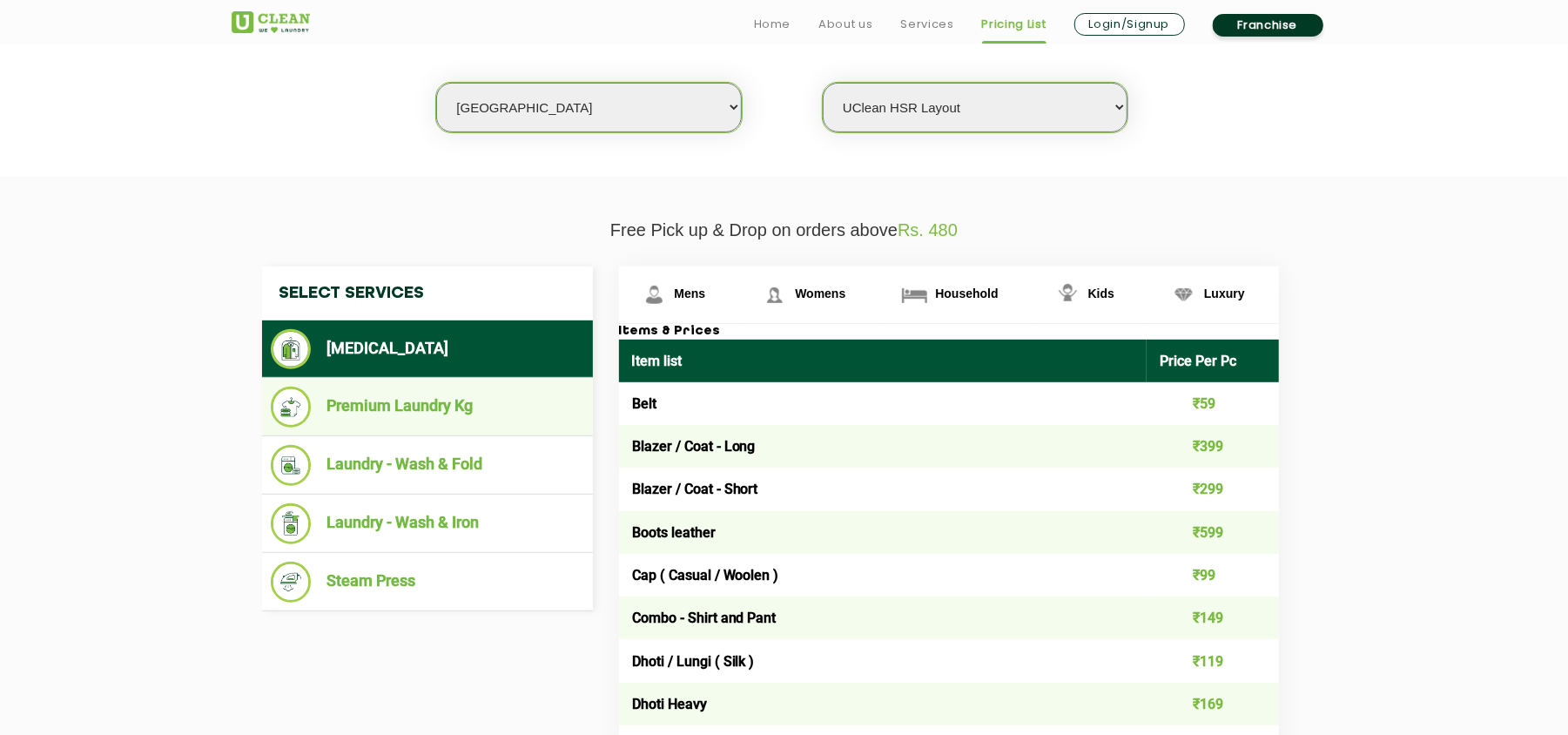
click at [464, 420] on li "Premium Laundry Kg" at bounding box center [427, 407] width 313 height 41
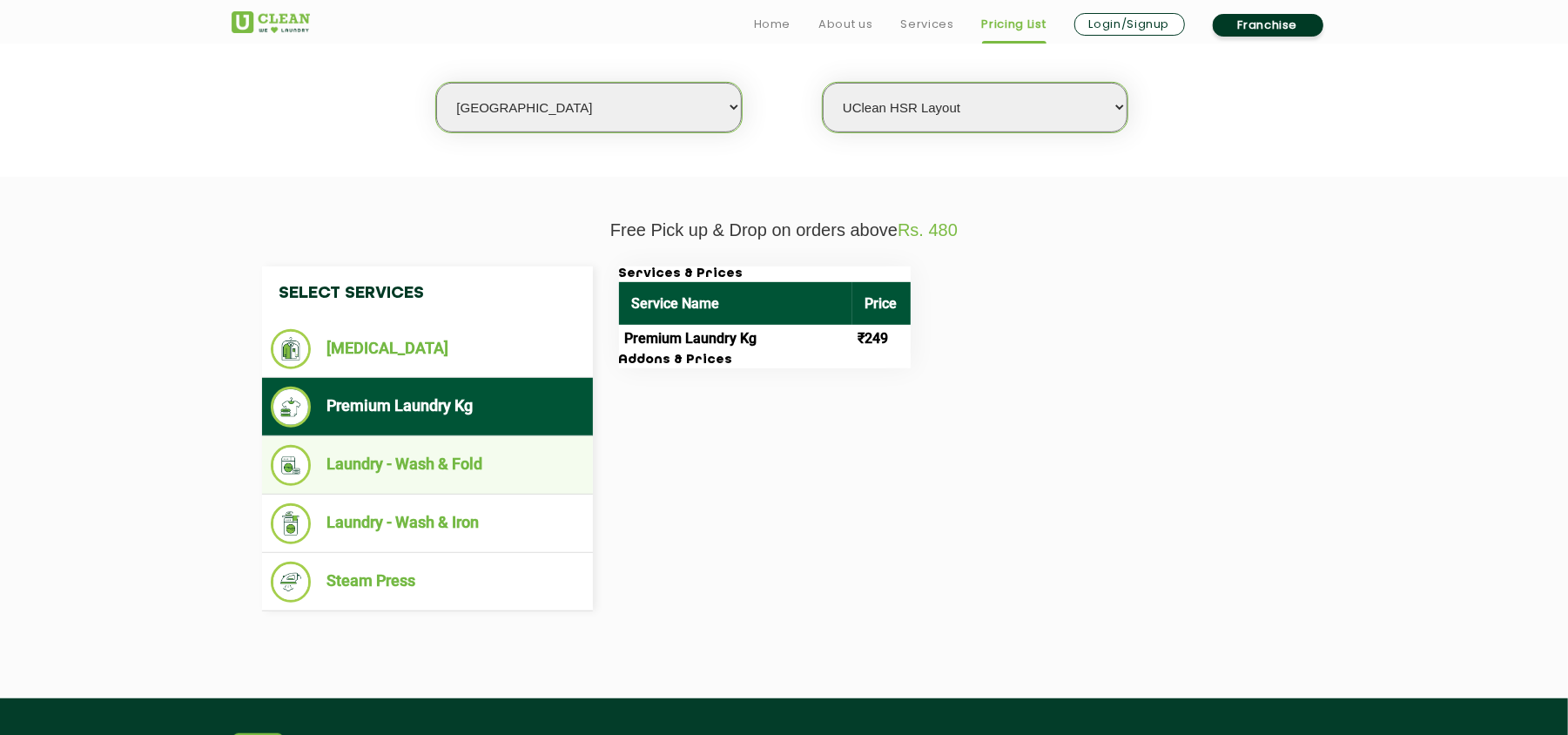
click at [478, 461] on li "Laundry - Wash & Fold" at bounding box center [427, 465] width 313 height 41
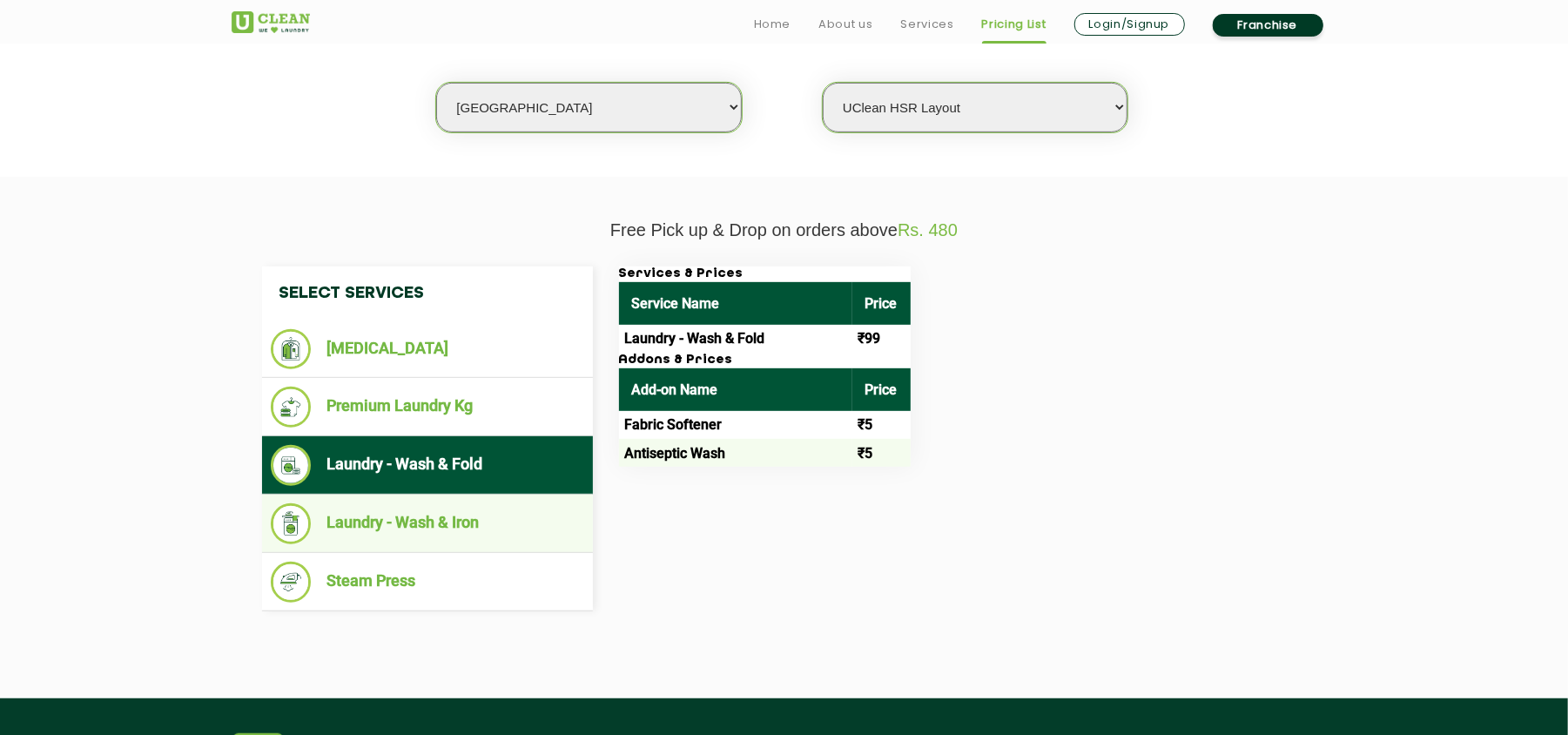
click at [505, 512] on li "Laundry - Wash & Iron" at bounding box center [427, 523] width 313 height 41
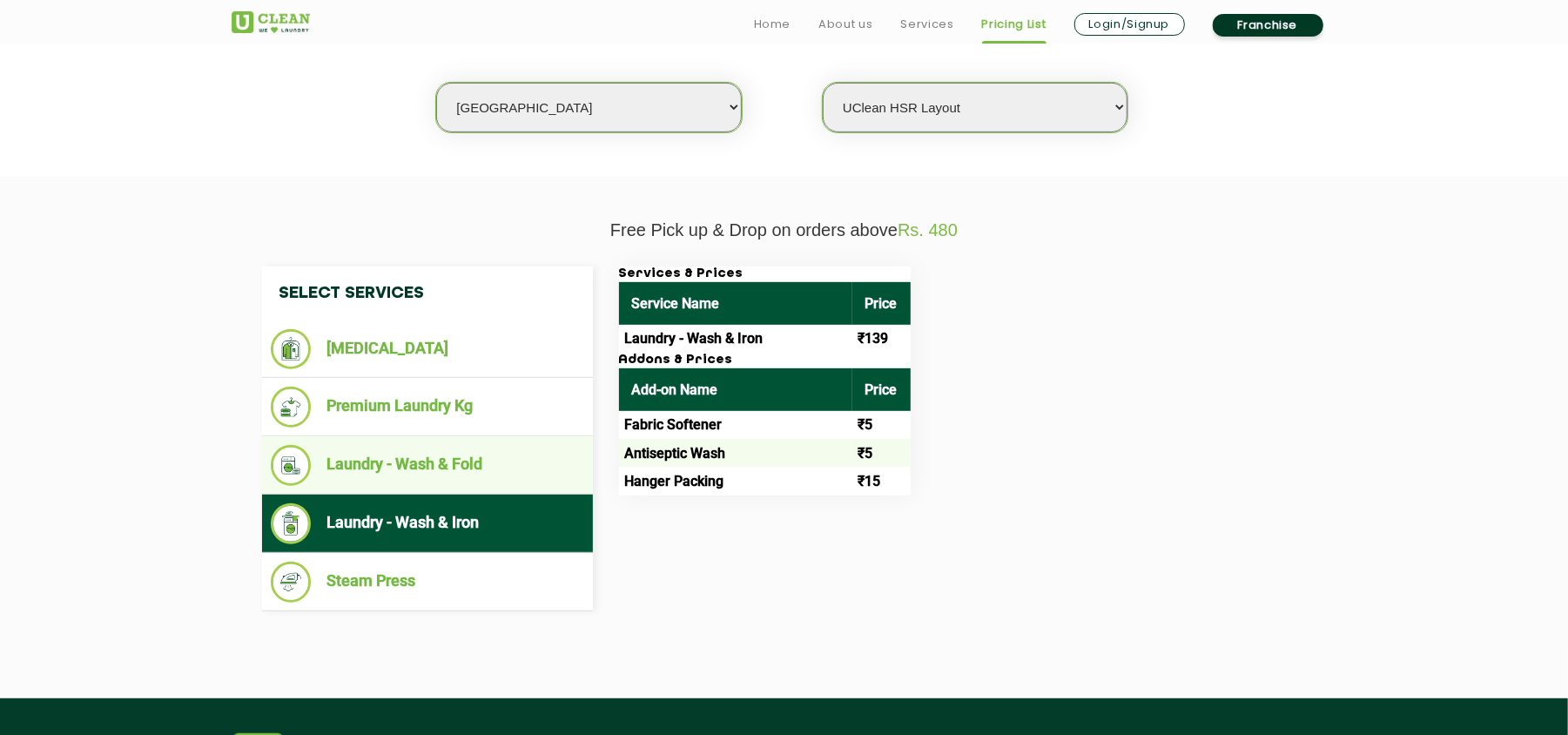
click at [495, 468] on li "Laundry - Wash & Fold" at bounding box center [427, 465] width 313 height 41
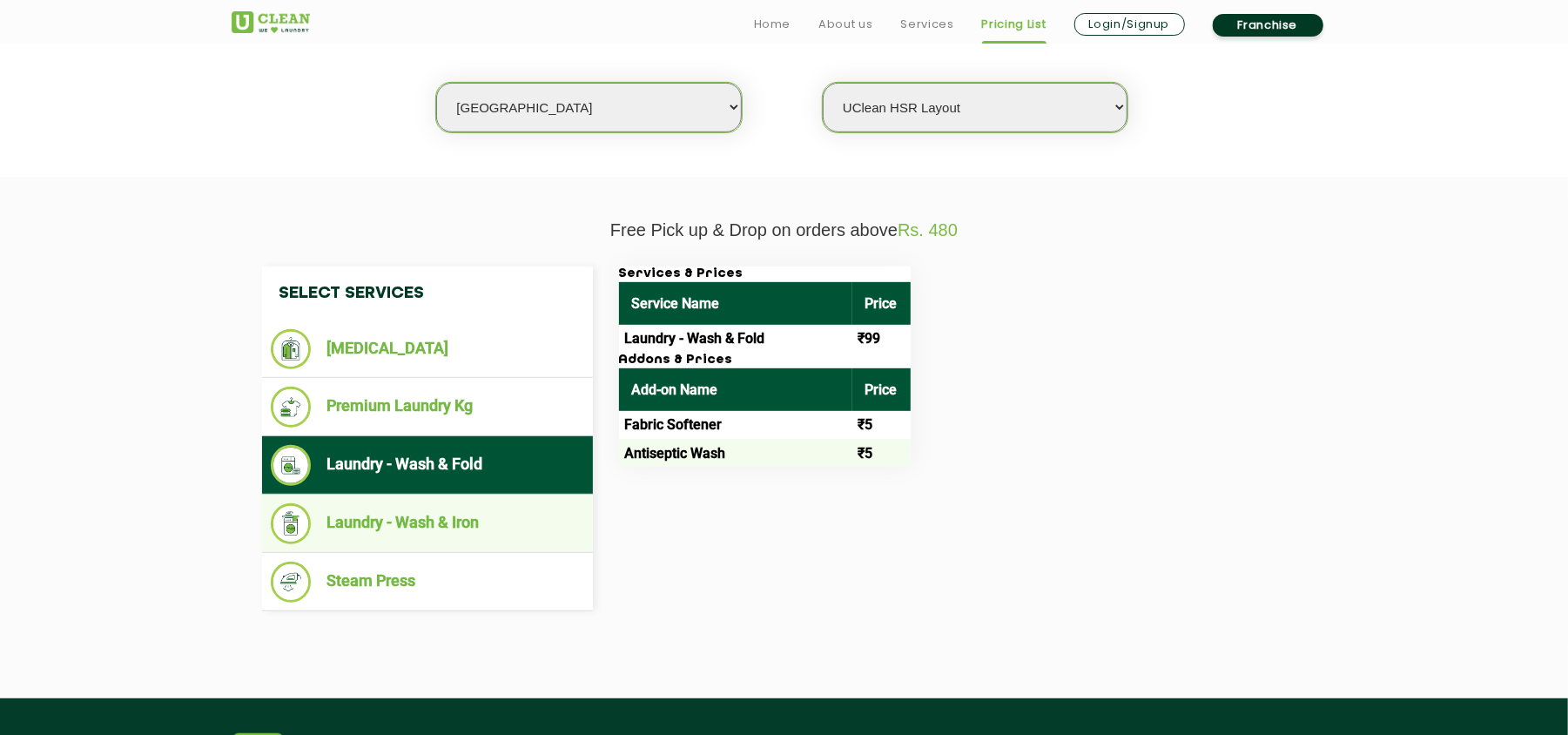
click at [481, 516] on li "Laundry - Wash & Iron" at bounding box center [427, 523] width 313 height 41
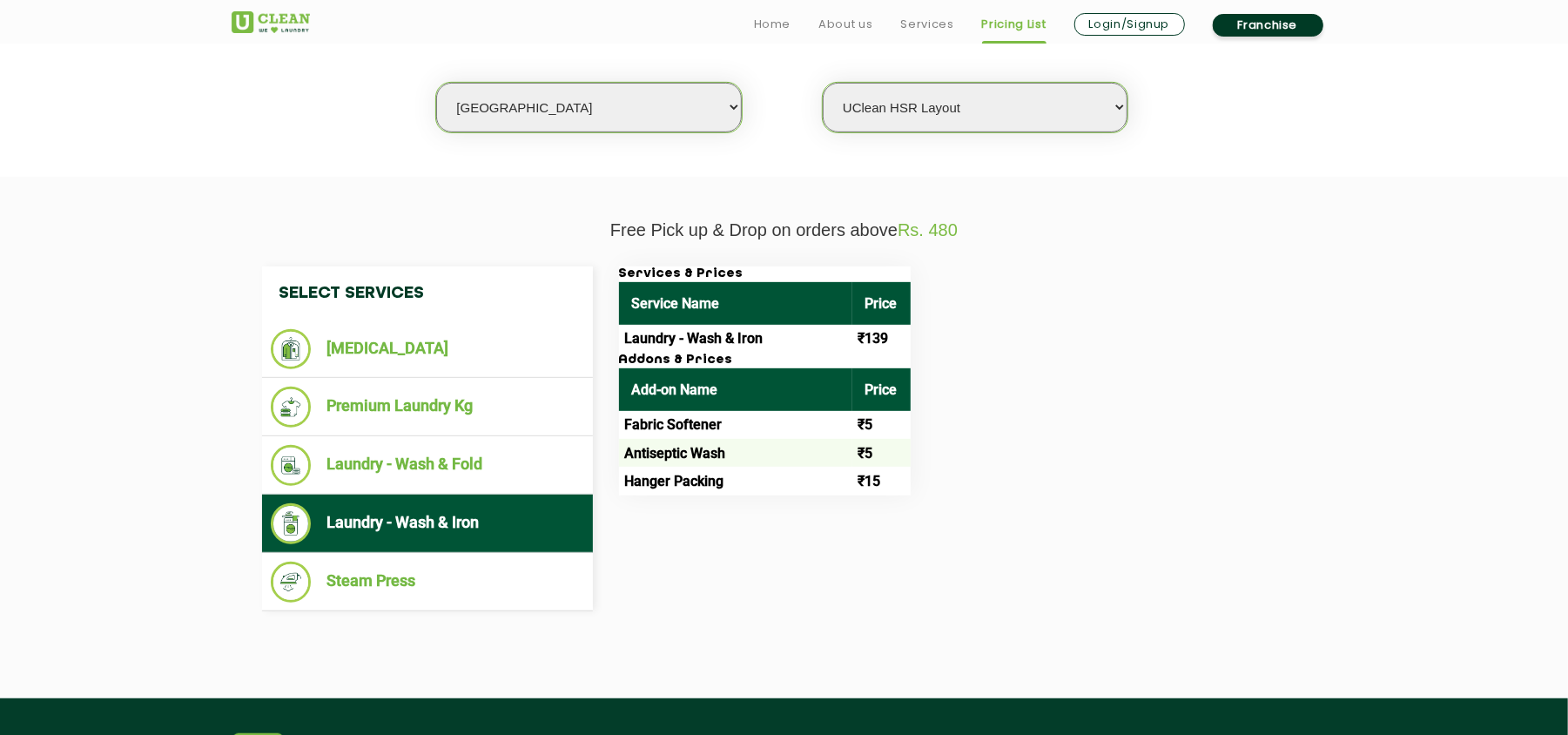
click at [493, 110] on select "Select city [GEOGRAPHIC_DATA] [GEOGRAPHIC_DATA] [GEOGRAPHIC_DATA] [GEOGRAPHIC_D…" at bounding box center [588, 108] width 305 height 50
select select "67"
click at [436, 83] on select "Select city [GEOGRAPHIC_DATA] [GEOGRAPHIC_DATA] [GEOGRAPHIC_DATA] [GEOGRAPHIC_D…" at bounding box center [588, 108] width 305 height 50
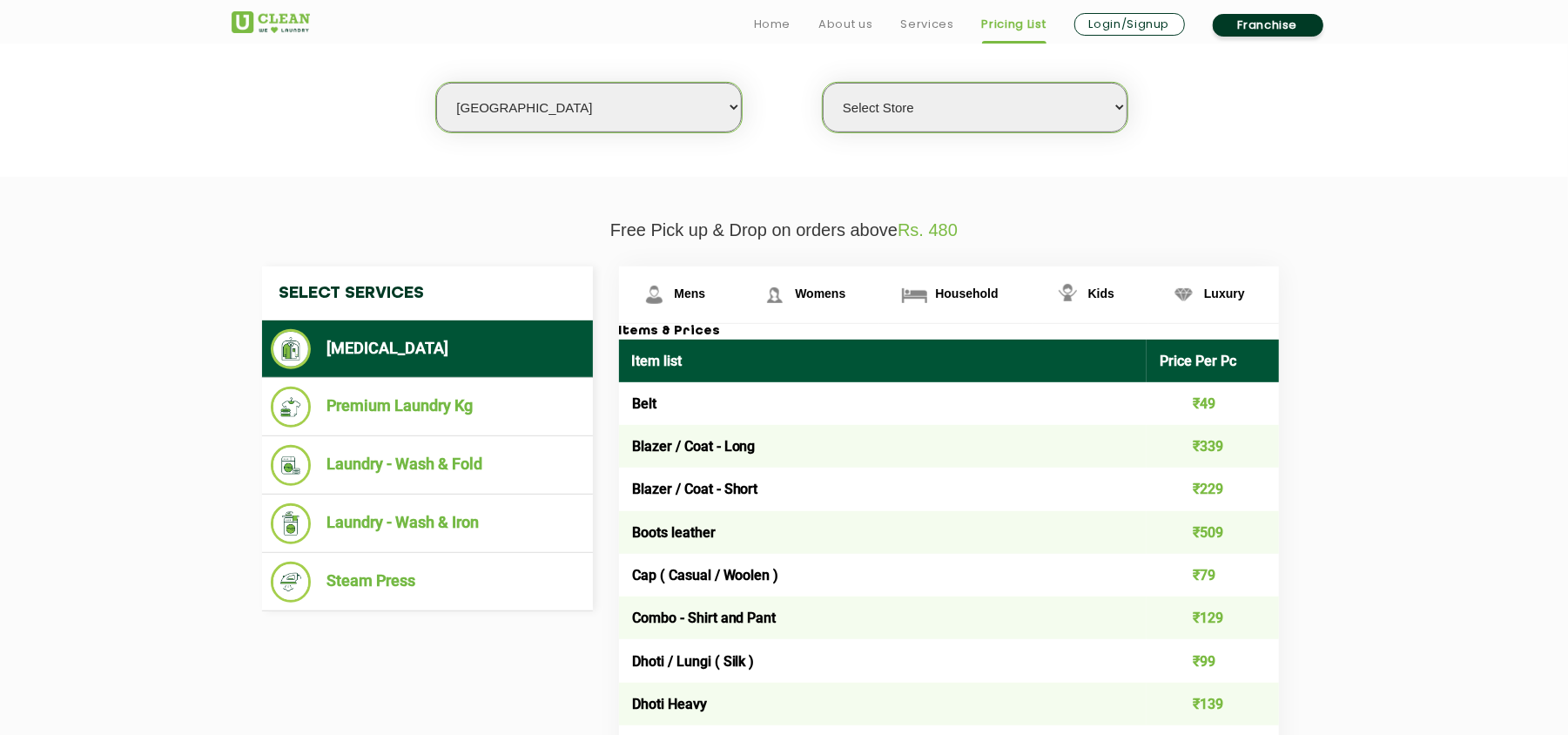
click at [907, 115] on select "Select Store [GEOGRAPHIC_DATA] [GEOGRAPHIC_DATA] [GEOGRAPHIC_DATA] [GEOGRAPHIC_…" at bounding box center [975, 108] width 305 height 50
select select "441"
click at [823, 83] on select "Select Store [GEOGRAPHIC_DATA] [GEOGRAPHIC_DATA] [GEOGRAPHIC_DATA] [GEOGRAPHIC_…" at bounding box center [975, 108] width 305 height 50
click at [454, 467] on li "Laundry - Wash & Fold" at bounding box center [427, 465] width 313 height 41
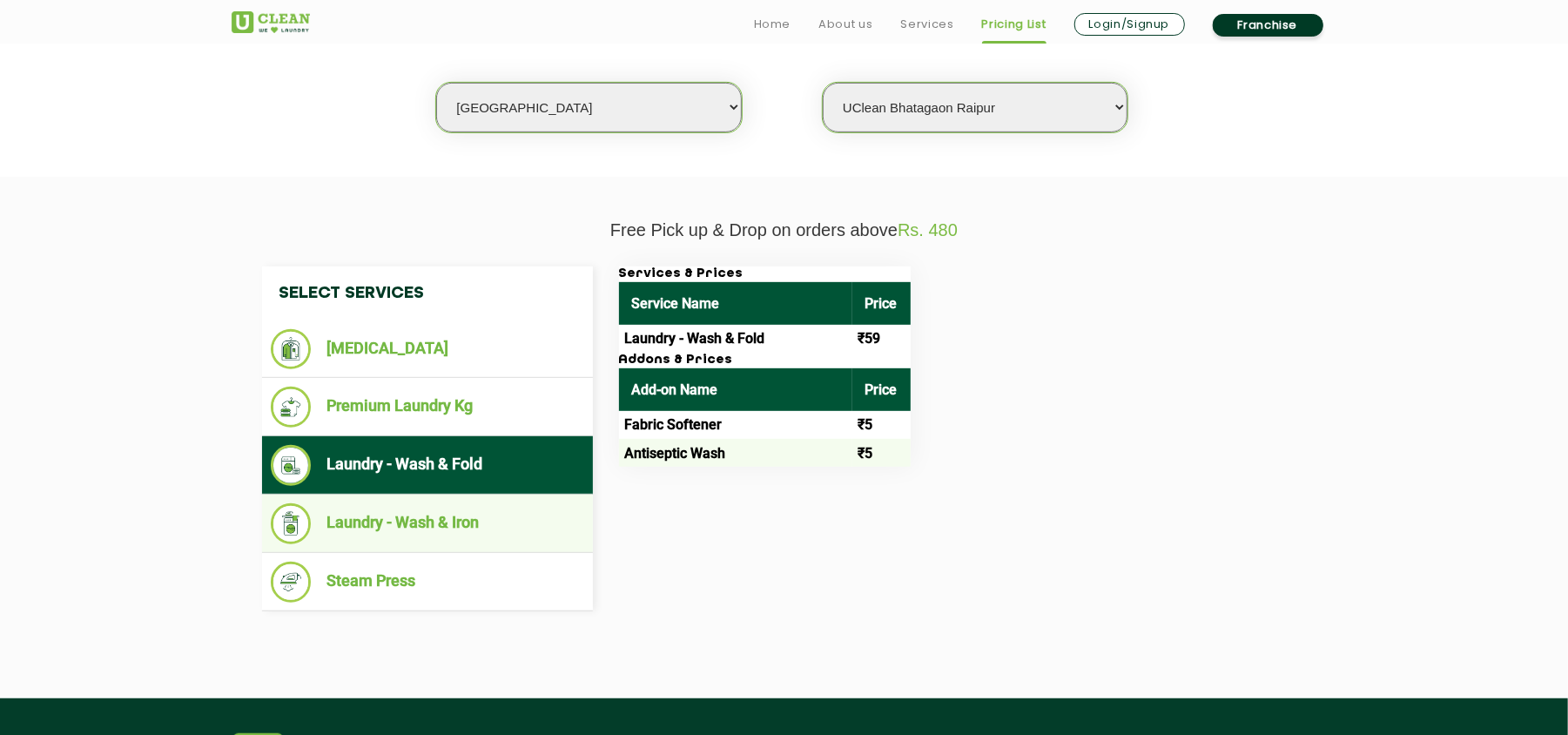
click at [458, 500] on ul "Laundry - Wash & Iron" at bounding box center [427, 523] width 331 height 58
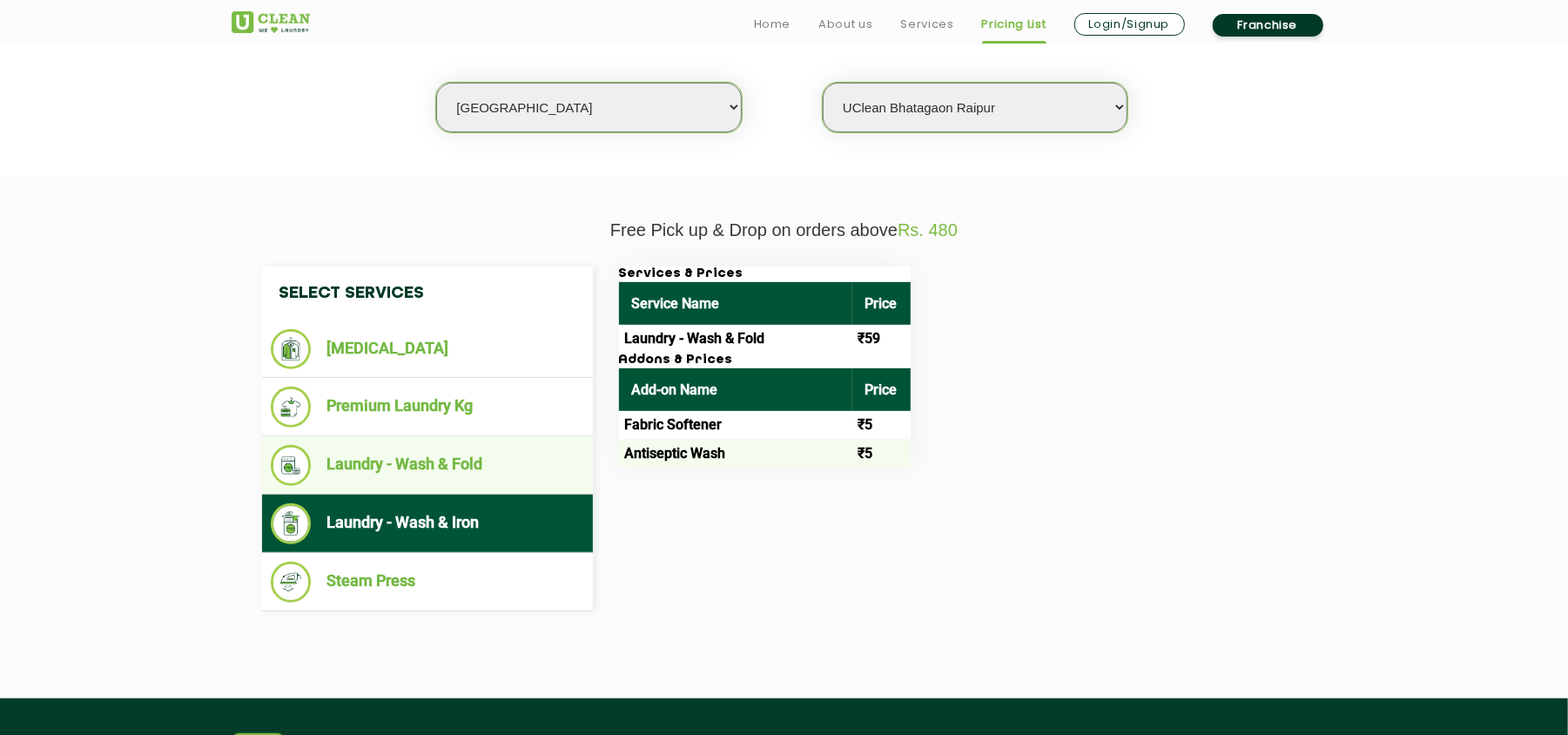
click at [472, 457] on li "Laundry - Wash & Fold" at bounding box center [427, 465] width 313 height 41
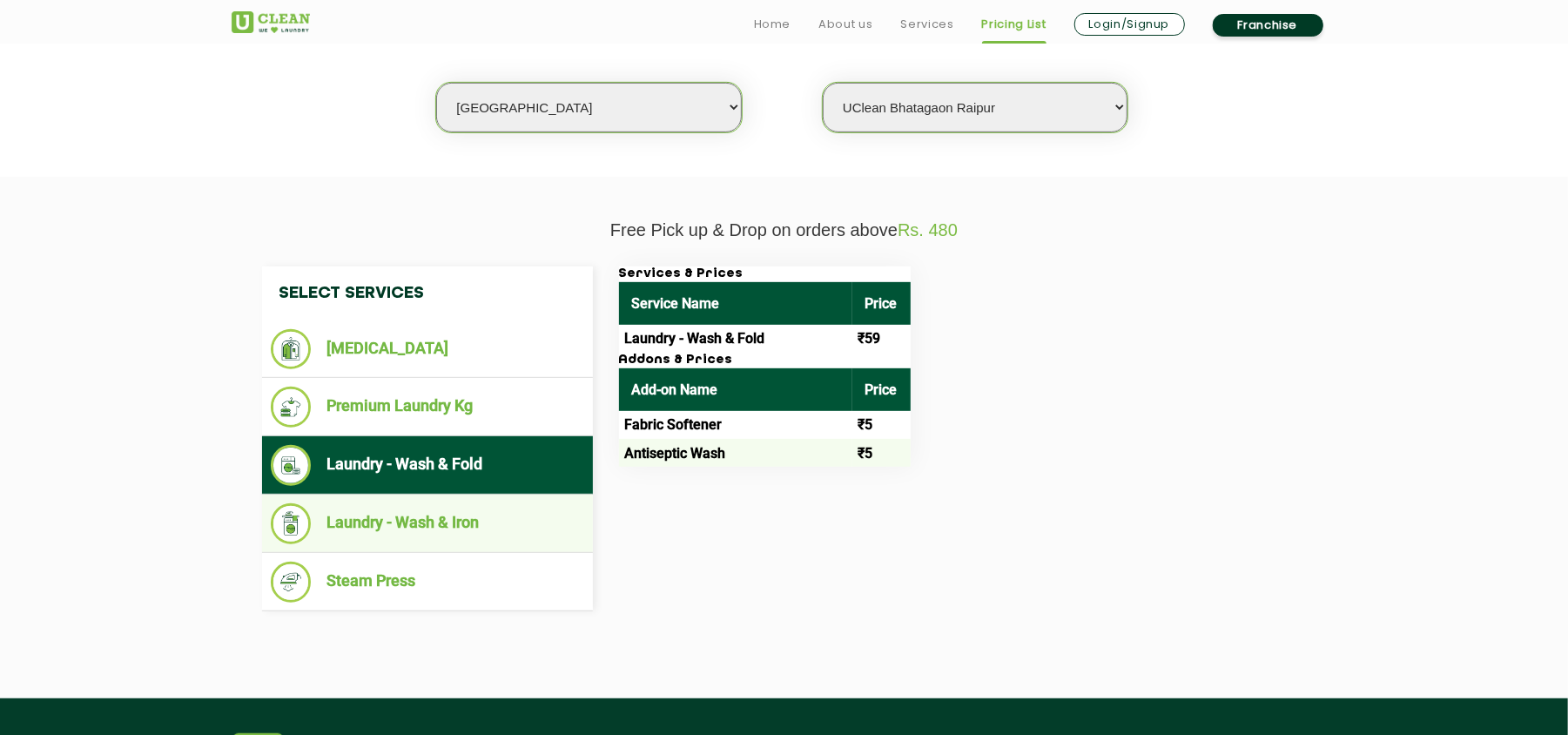
click at [493, 508] on li "Laundry - Wash & Iron" at bounding box center [427, 523] width 313 height 41
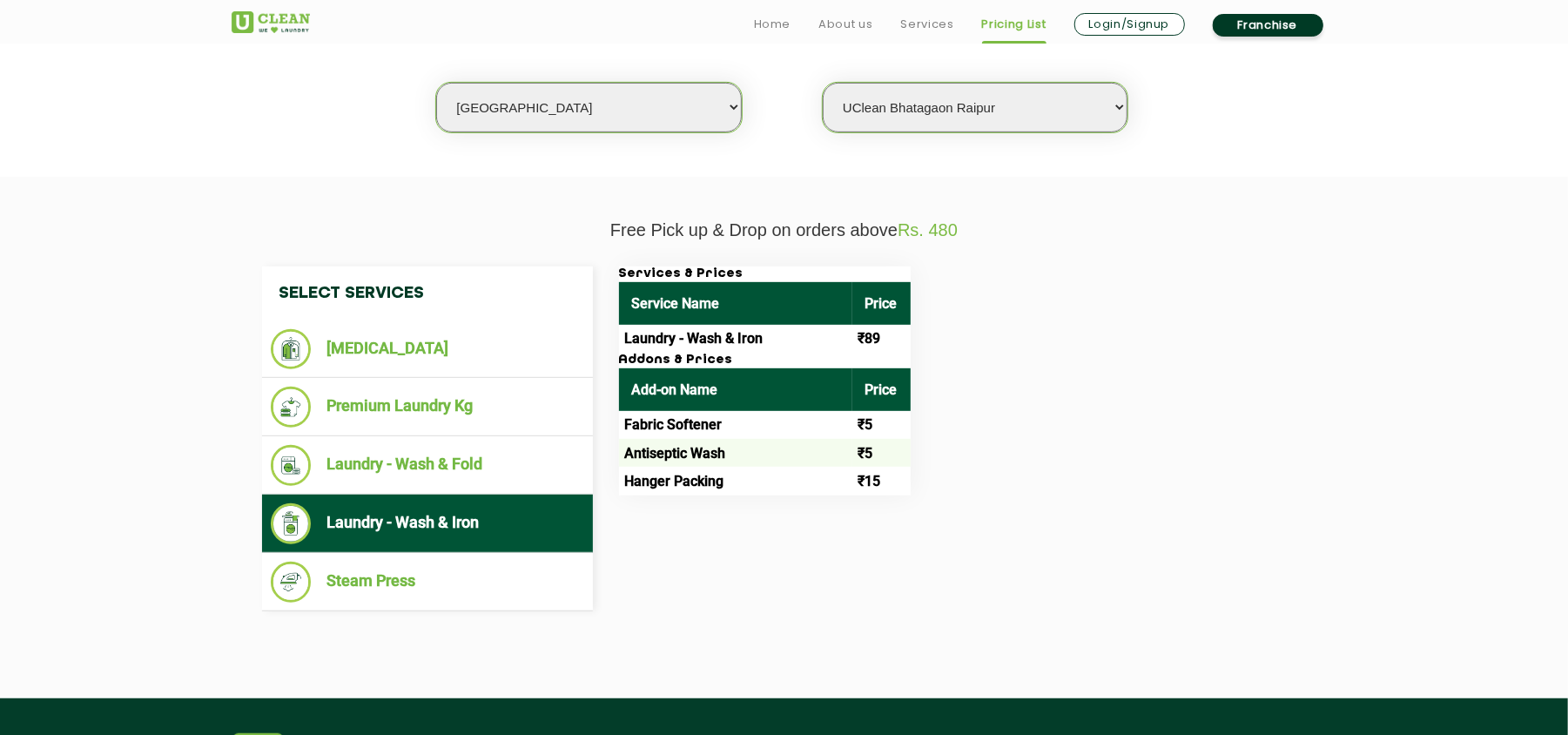
click at [1424, 398] on section "Free Pick up & Drop on orders above Rs. 480 Select Services [MEDICAL_DATA] Prem…" at bounding box center [784, 437] width 1568 height 521
click at [442, 472] on li "Laundry - Wash & Fold" at bounding box center [427, 465] width 313 height 41
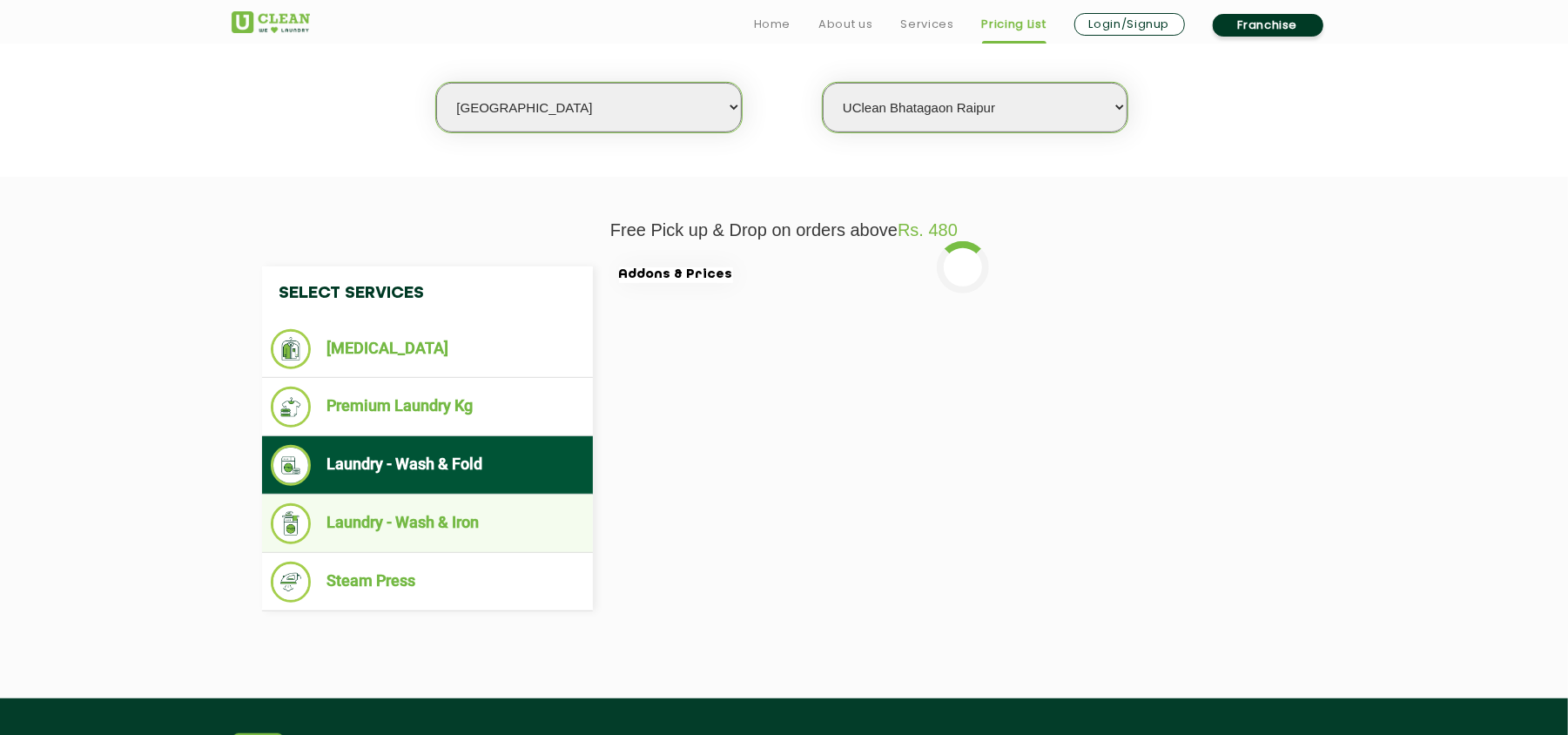
click at [489, 520] on li "Laundry - Wash & Iron" at bounding box center [427, 523] width 313 height 41
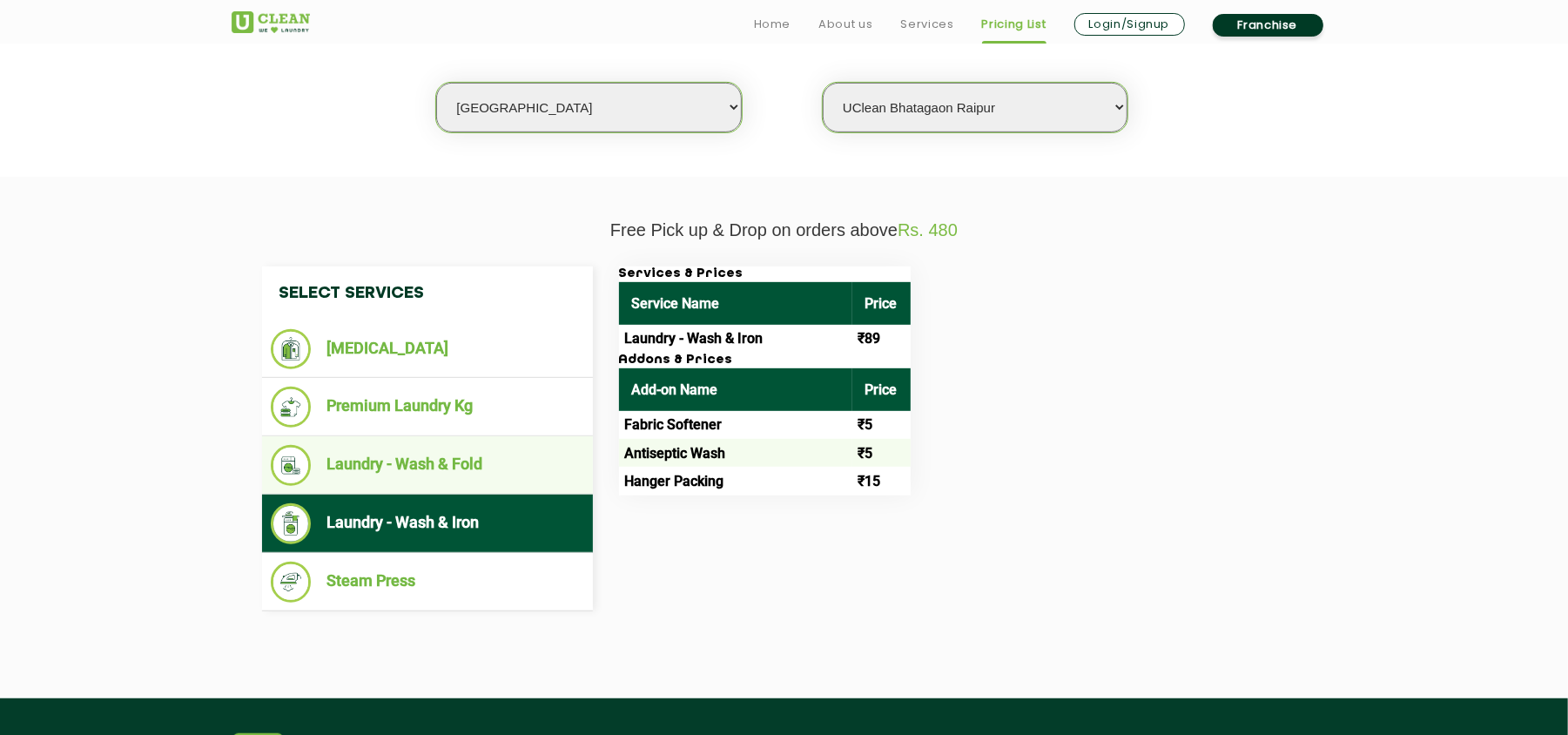
click at [485, 456] on li "Laundry - Wash & Fold" at bounding box center [427, 465] width 313 height 41
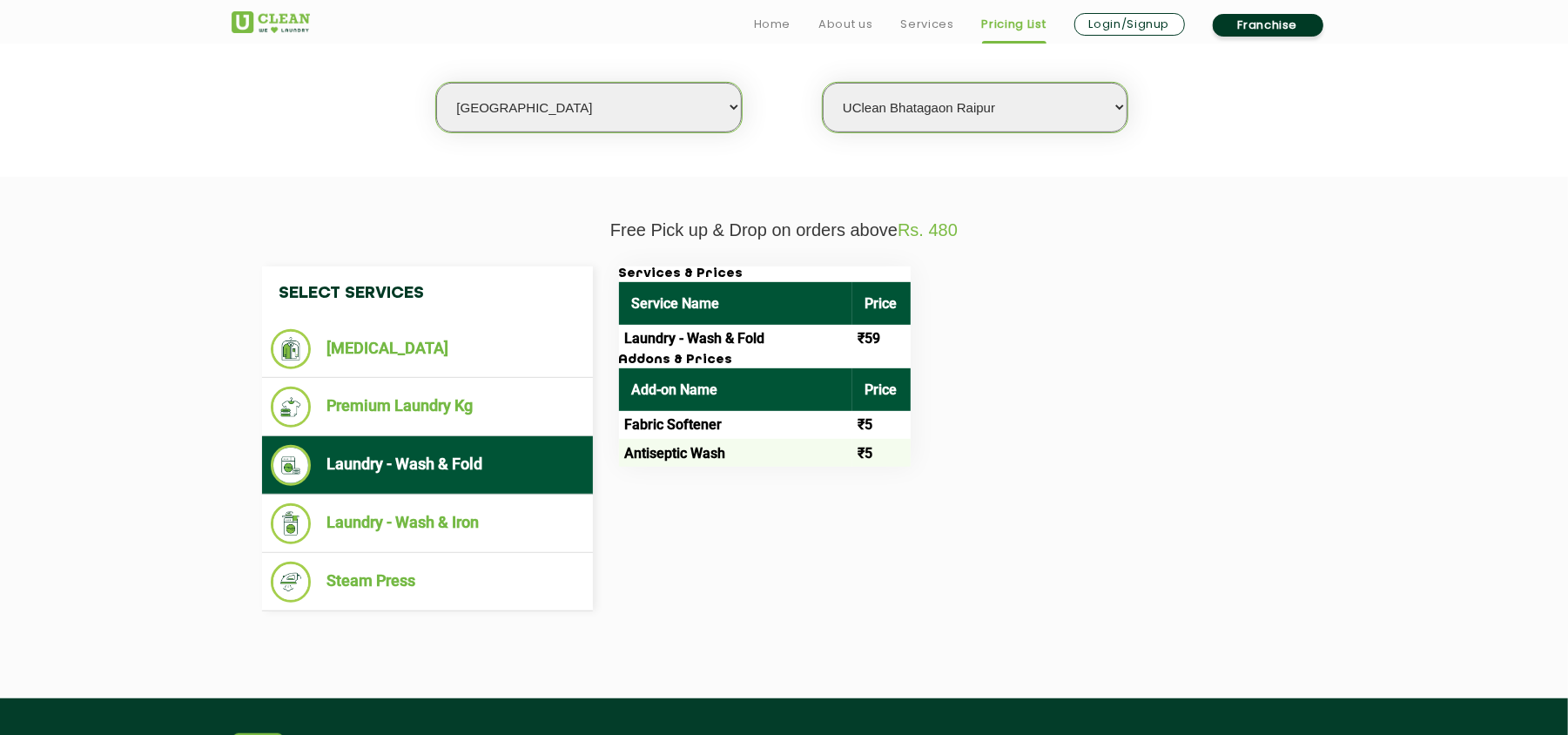
click at [544, 91] on select "Select city [GEOGRAPHIC_DATA] [GEOGRAPHIC_DATA] [GEOGRAPHIC_DATA] [GEOGRAPHIC_D…" at bounding box center [588, 108] width 305 height 50
click at [502, 99] on select "Select city [GEOGRAPHIC_DATA] [GEOGRAPHIC_DATA] [GEOGRAPHIC_DATA] [GEOGRAPHIC_D…" at bounding box center [588, 108] width 305 height 50
select select "2"
click at [436, 83] on select "Select city [GEOGRAPHIC_DATA] [GEOGRAPHIC_DATA] [GEOGRAPHIC_DATA] [GEOGRAPHIC_D…" at bounding box center [588, 108] width 305 height 50
select select "0"
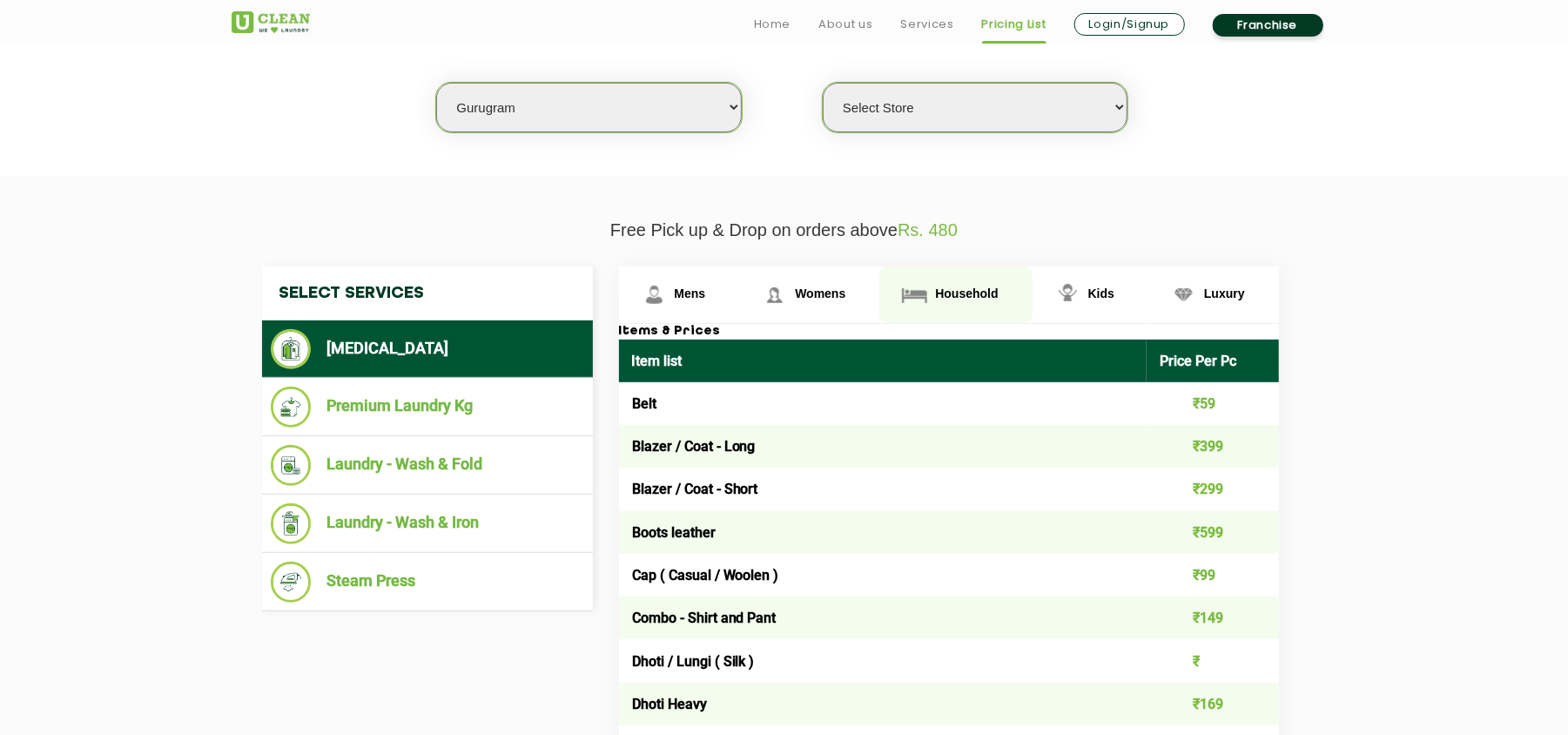
click at [935, 287] on span "Household" at bounding box center [966, 293] width 63 height 14
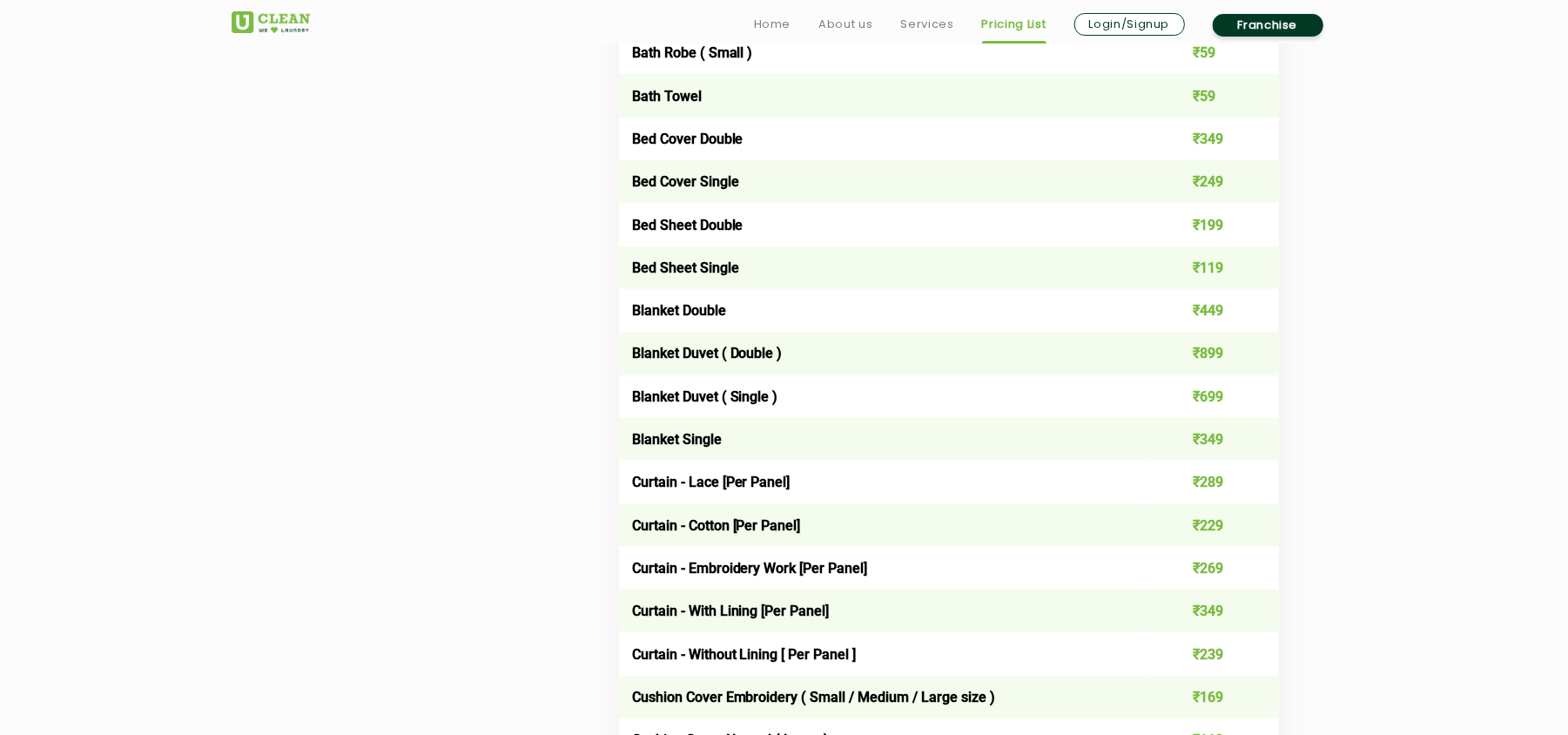
scroll to position [1160, 0]
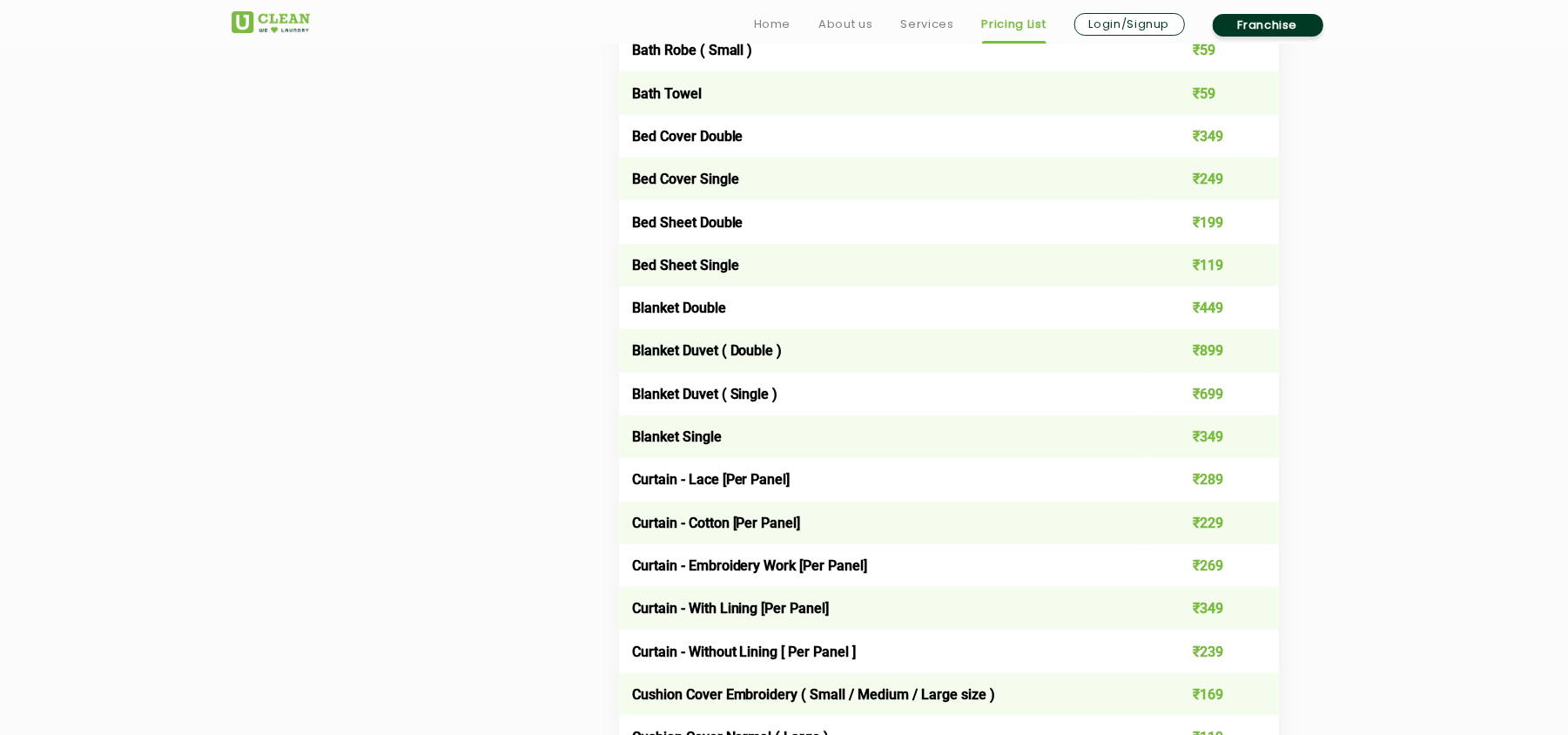
click at [749, 385] on td "Blanket Duvet ( Single )" at bounding box center [883, 394] width 528 height 43
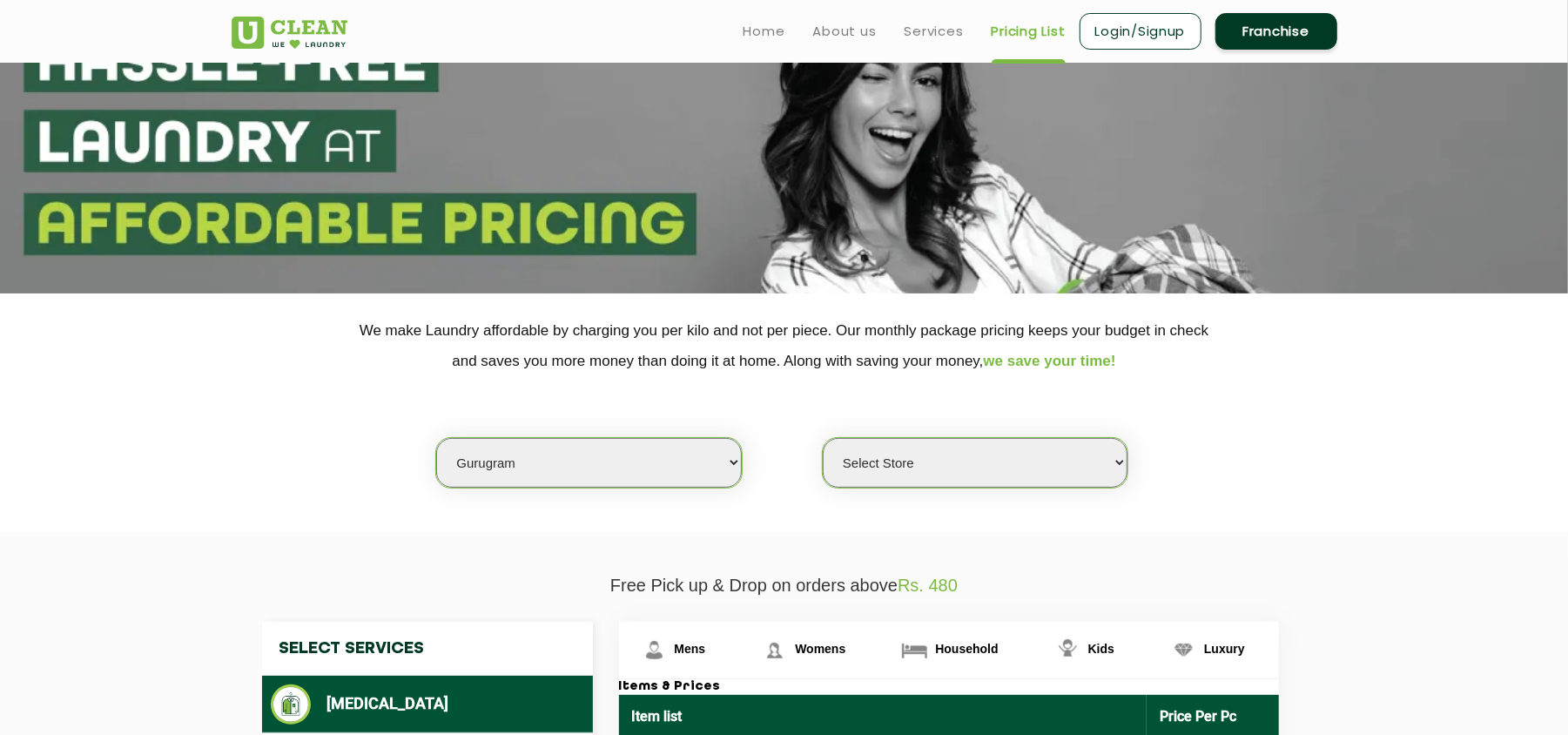
scroll to position [232, 0]
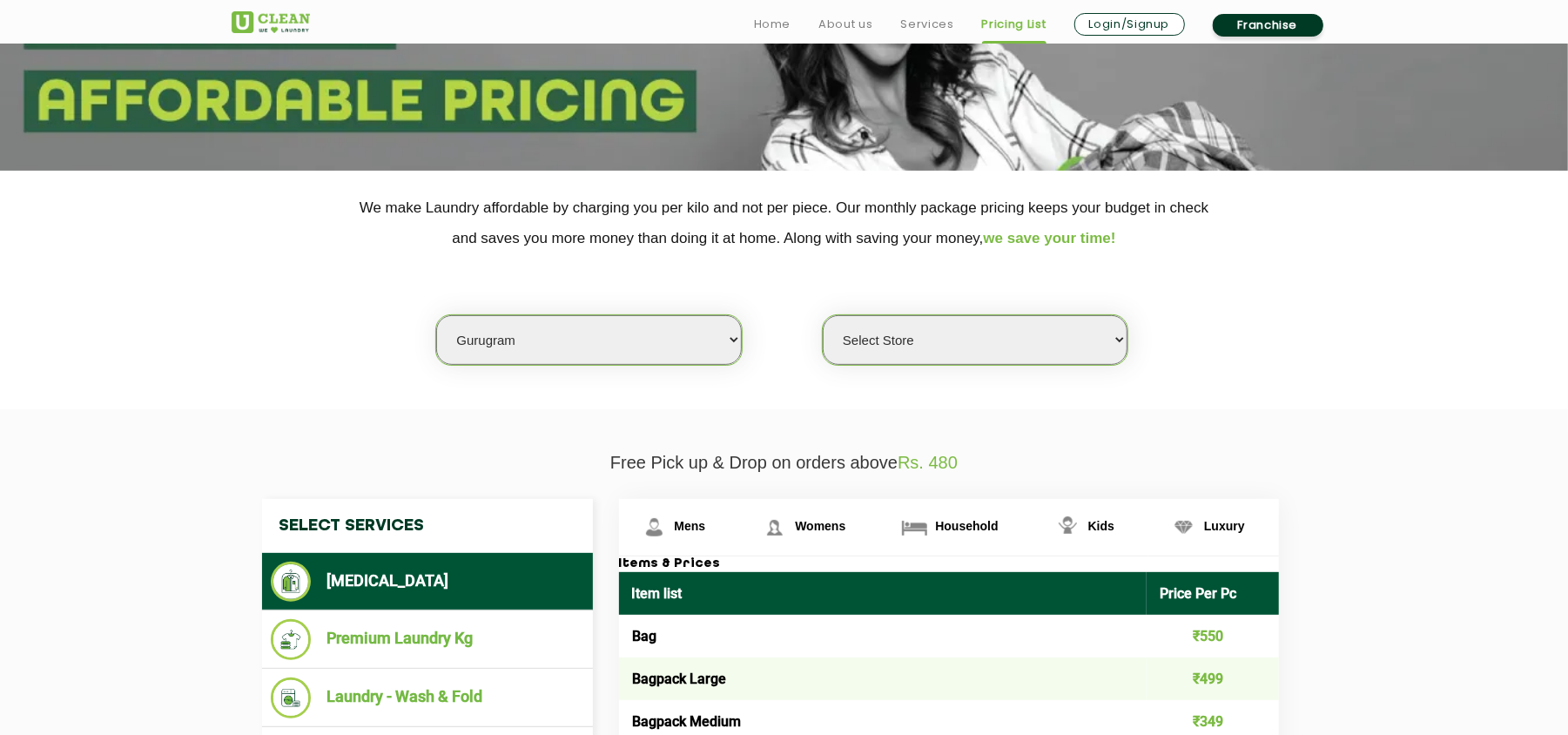
click at [576, 339] on select "Select city [GEOGRAPHIC_DATA] [GEOGRAPHIC_DATA] [GEOGRAPHIC_DATA] [GEOGRAPHIC_D…" at bounding box center [588, 340] width 305 height 50
select select "1"
click at [436, 315] on select "Select city [GEOGRAPHIC_DATA] [GEOGRAPHIC_DATA] [GEOGRAPHIC_DATA] [GEOGRAPHIC_D…" at bounding box center [588, 340] width 305 height 50
select select "0"
click at [700, 519] on span "Mens" at bounding box center [690, 526] width 31 height 14
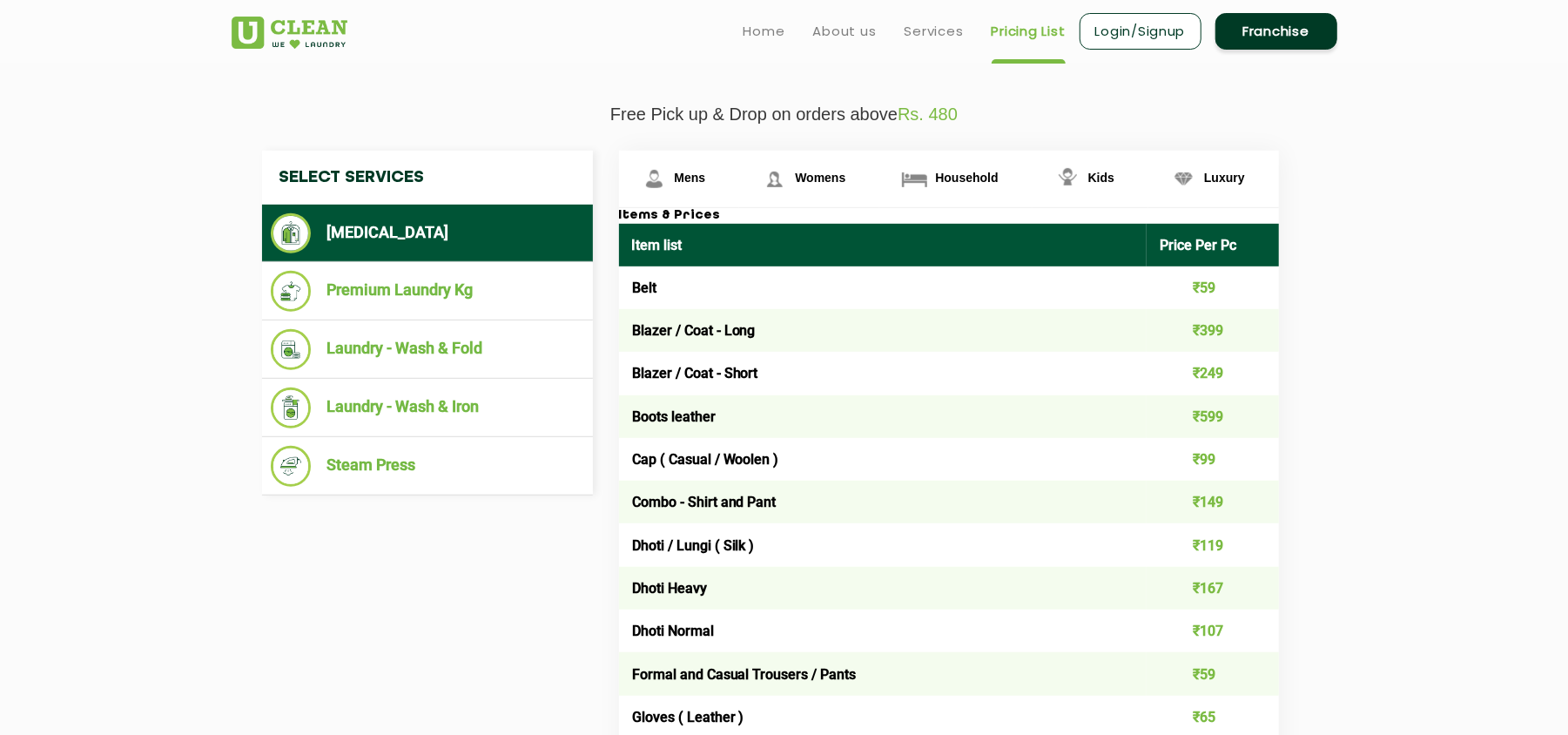
scroll to position [0, 0]
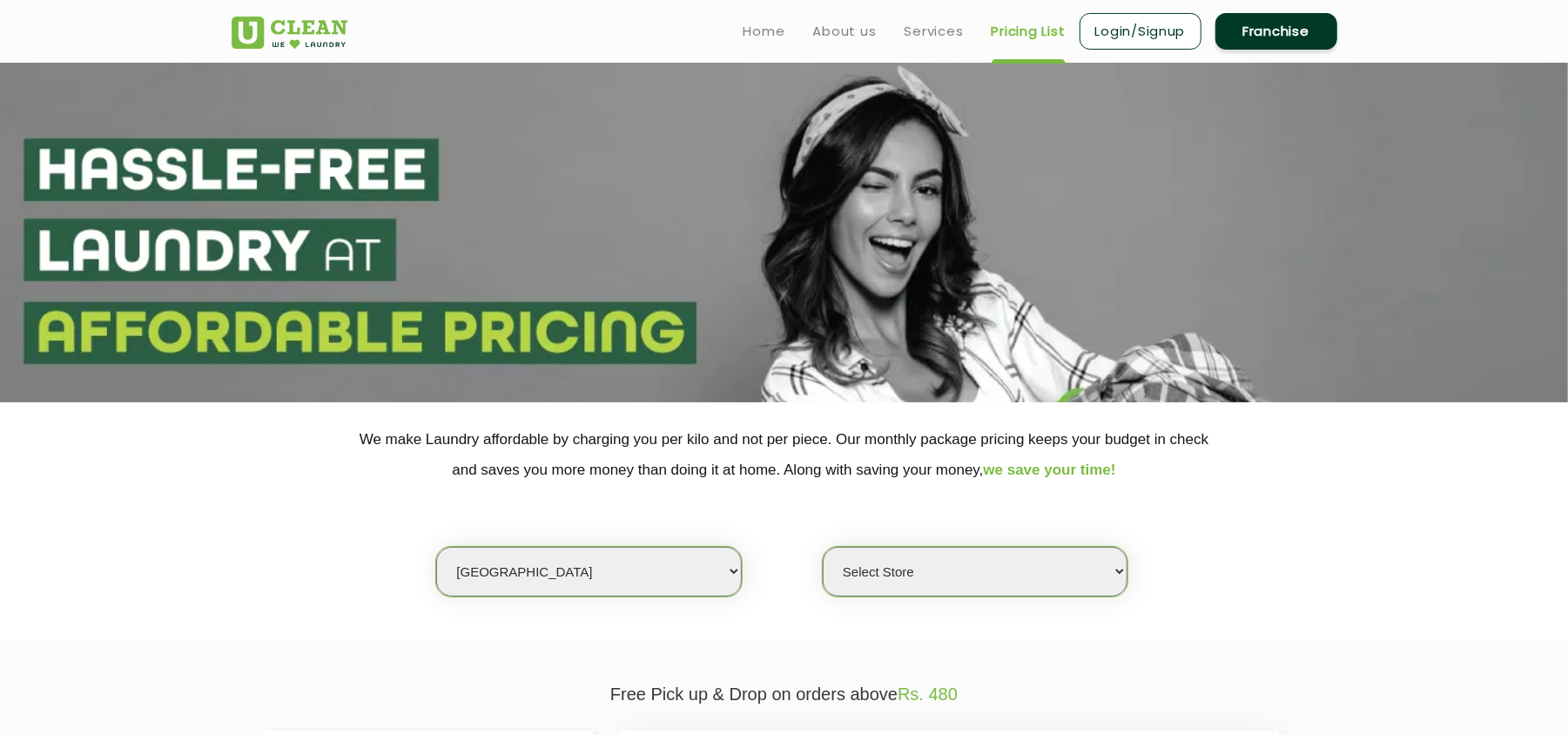
click at [543, 578] on select "Select city [GEOGRAPHIC_DATA] [GEOGRAPHIC_DATA] [GEOGRAPHIC_DATA] [GEOGRAPHIC_D…" at bounding box center [588, 572] width 305 height 50
select select "14"
click at [436, 547] on select "Select city [GEOGRAPHIC_DATA] [GEOGRAPHIC_DATA] [GEOGRAPHIC_DATA] [GEOGRAPHIC_D…" at bounding box center [588, 572] width 305 height 50
select select "0"
click at [857, 555] on select "Select Store UClean Aliganj UClean Hazratganj [GEOGRAPHIC_DATA] [GEOGRAPHIC_DAT…" at bounding box center [975, 572] width 305 height 50
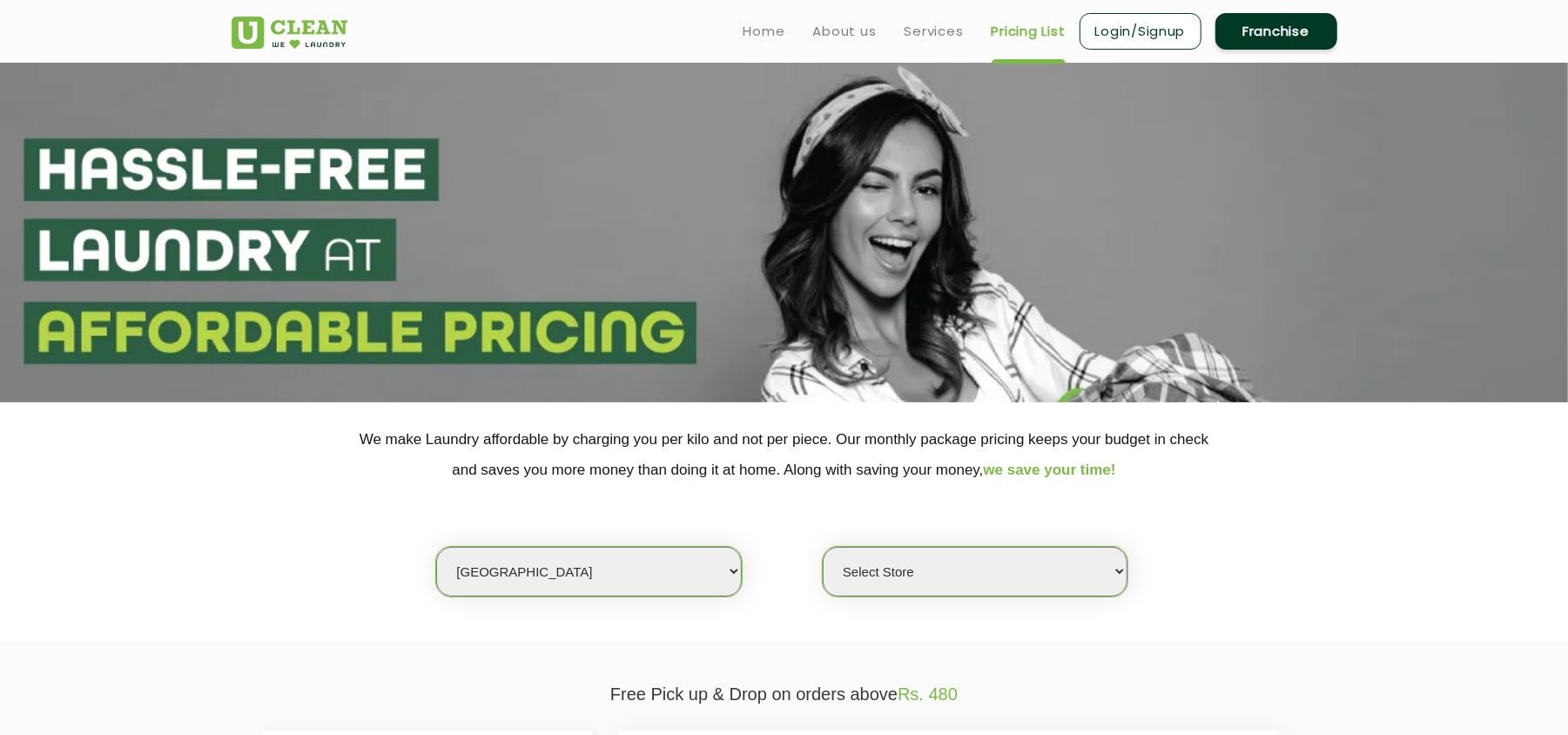
click at [1201, 555] on div "Select city [GEOGRAPHIC_DATA] [GEOGRAPHIC_DATA] [GEOGRAPHIC_DATA] [GEOGRAPHIC_D…" at bounding box center [785, 541] width 1132 height 112
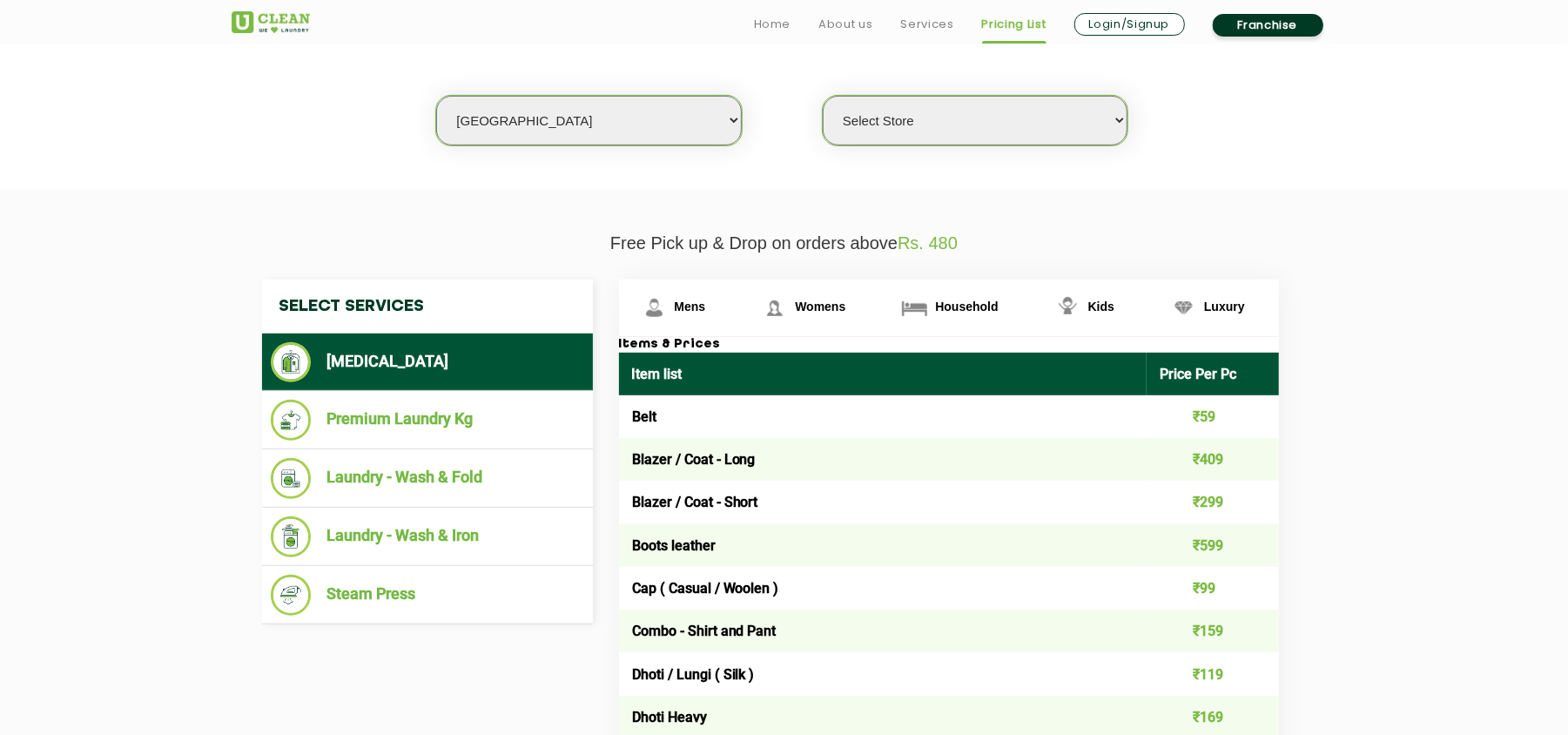
scroll to position [464, 0]
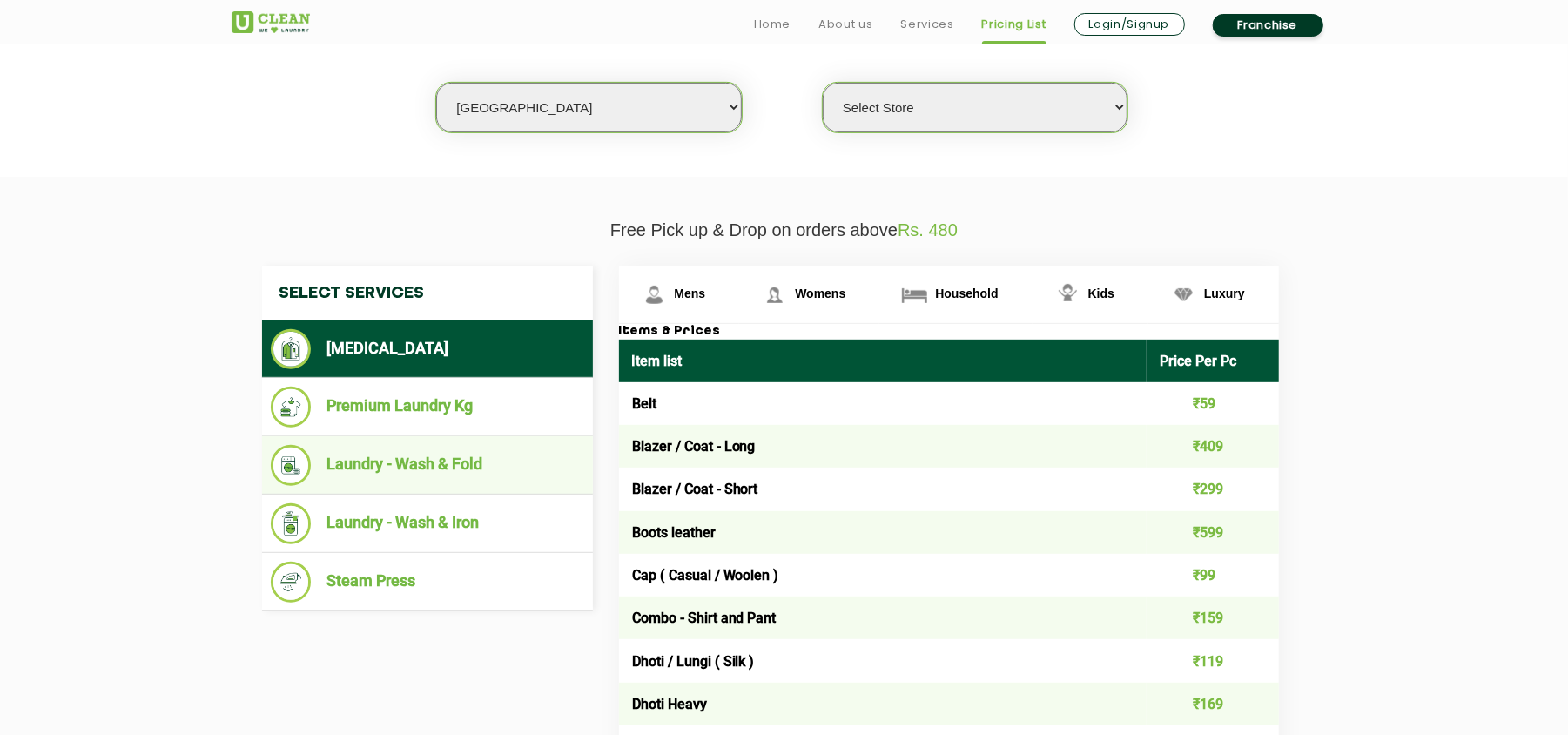
click at [486, 454] on li "Laundry - Wash & Fold" at bounding box center [427, 465] width 313 height 41
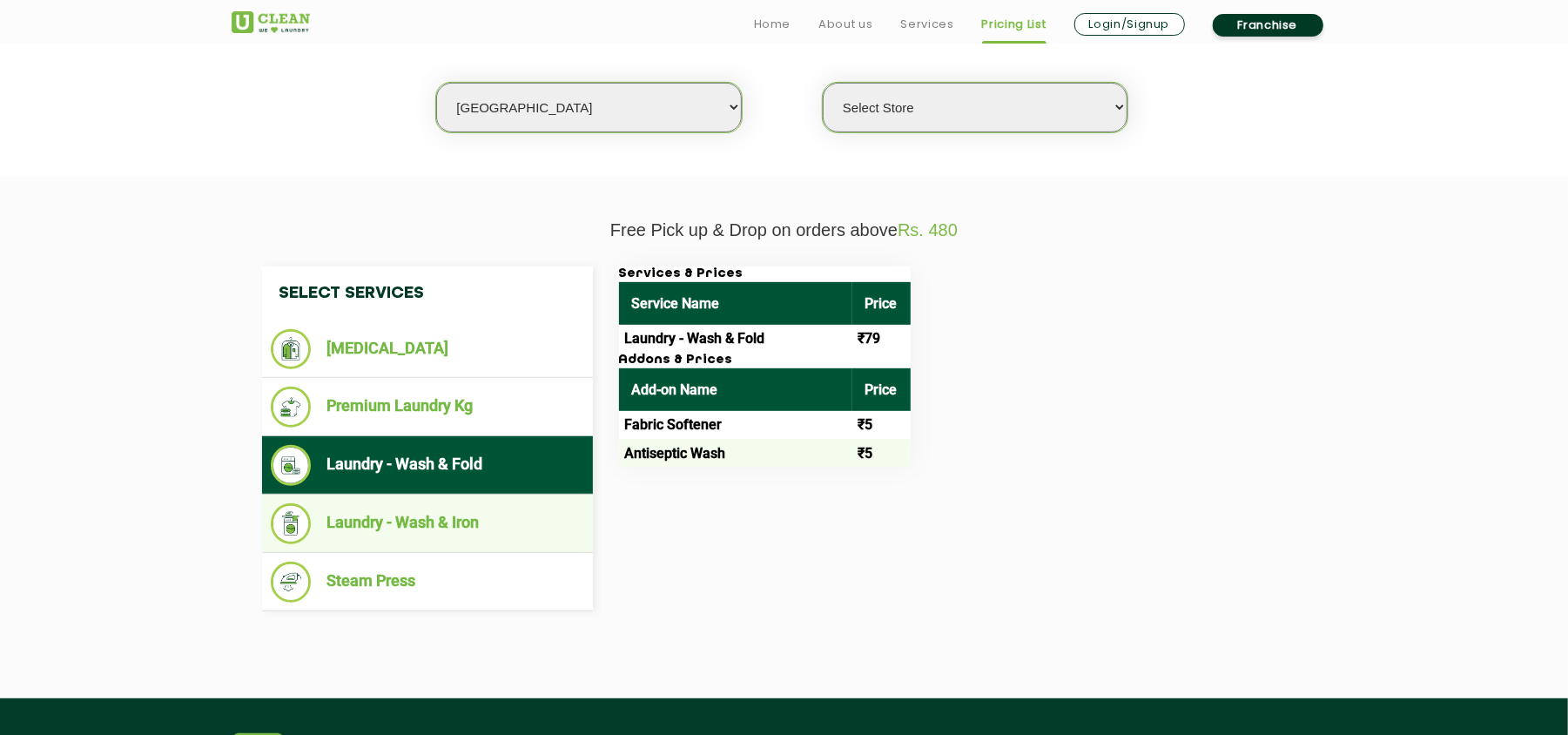
click at [478, 517] on li "Laundry - Wash & Iron" at bounding box center [427, 523] width 313 height 41
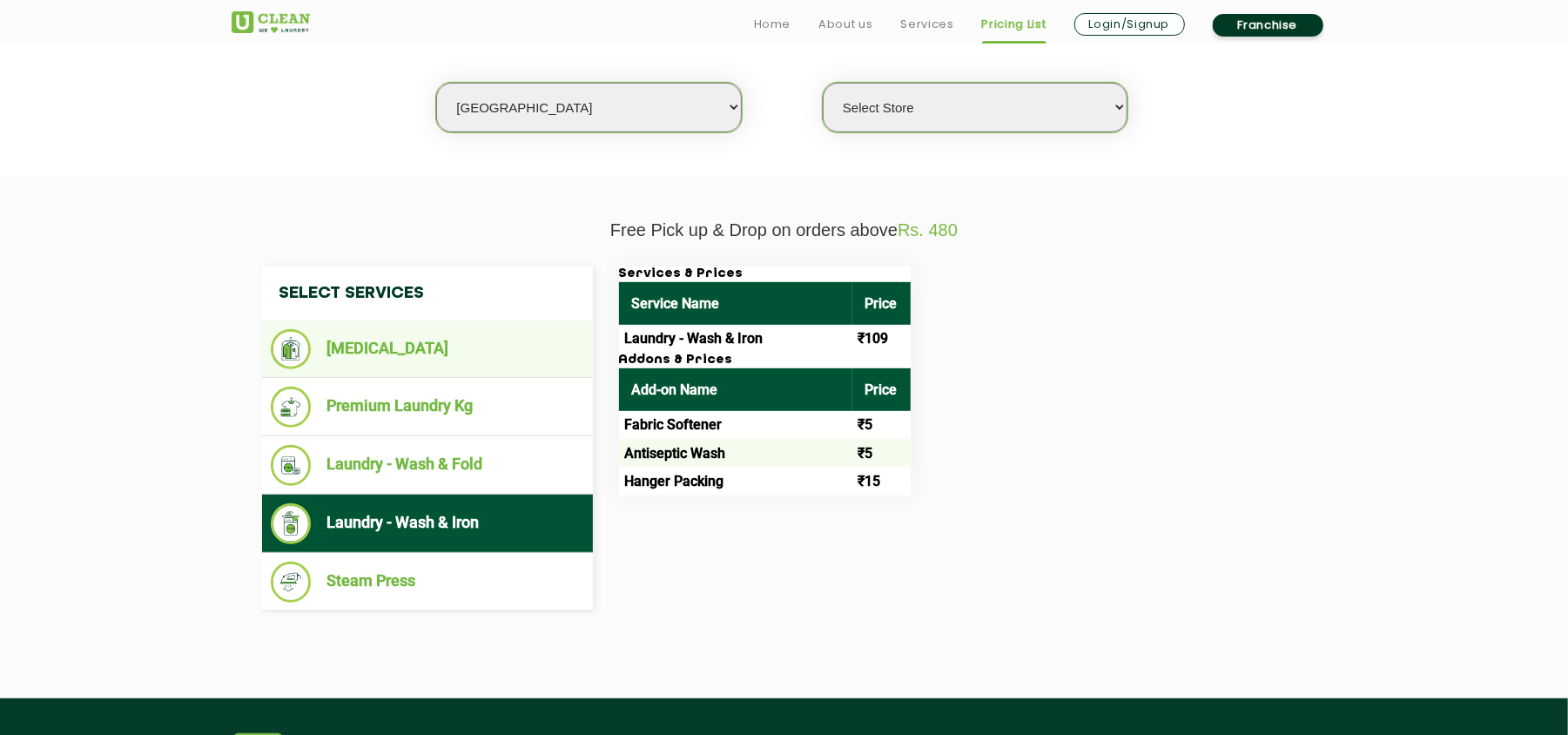
click at [413, 343] on li "[MEDICAL_DATA]" at bounding box center [427, 349] width 313 height 40
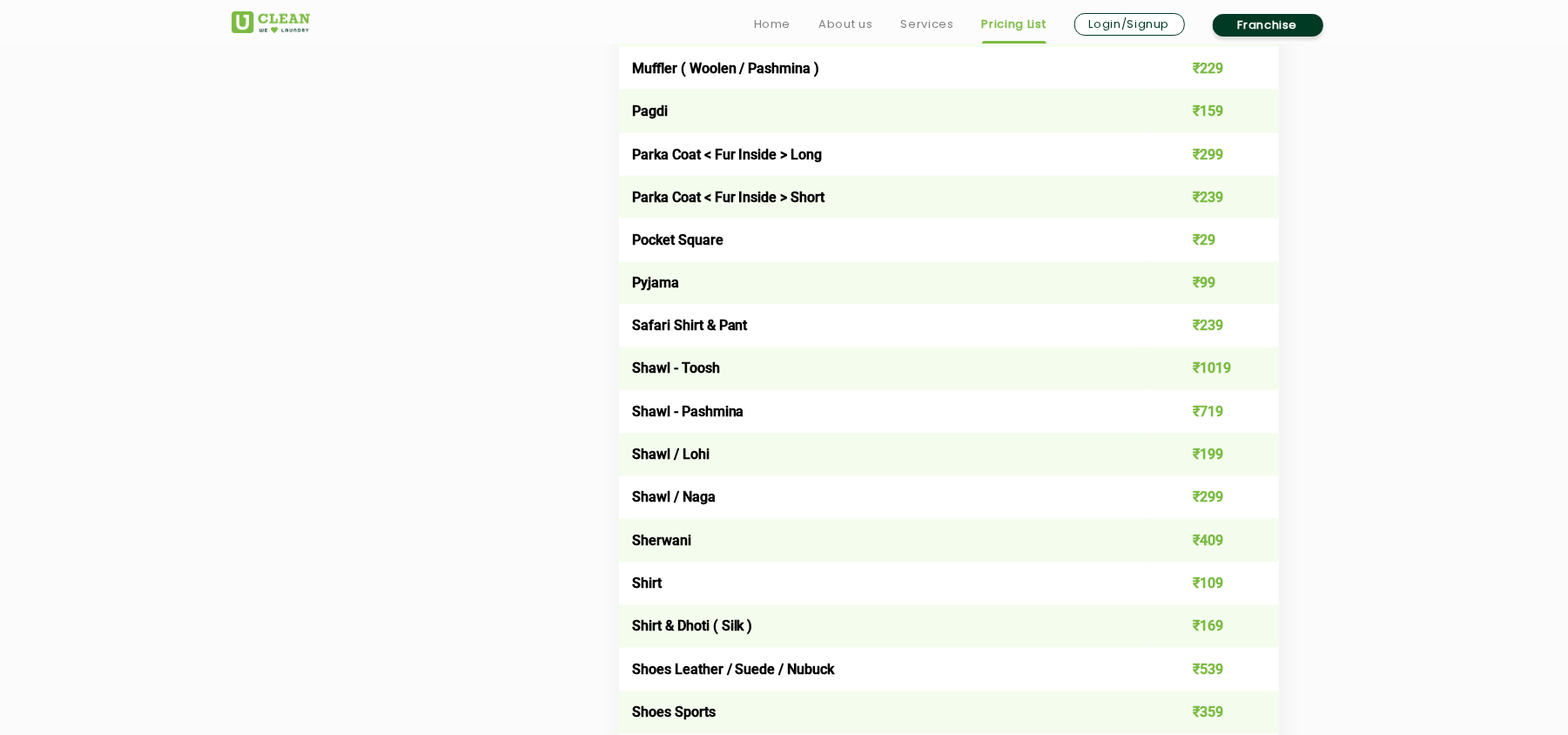
scroll to position [2089, 0]
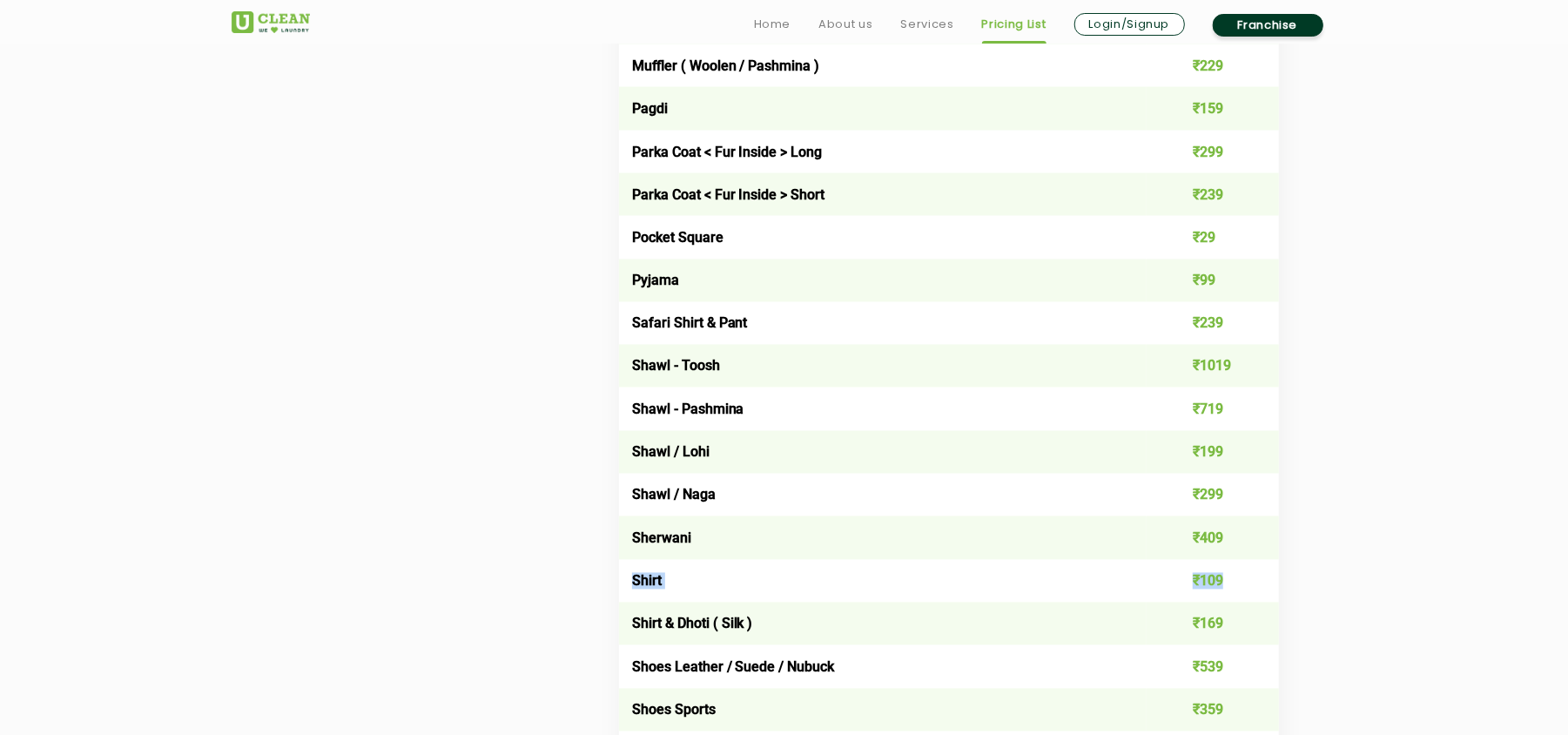
drag, startPoint x: 636, startPoint y: 561, endPoint x: 1234, endPoint y: 566, distance: 598.1
click at [1234, 566] on tr "Shirt ₹109" at bounding box center [949, 581] width 660 height 43
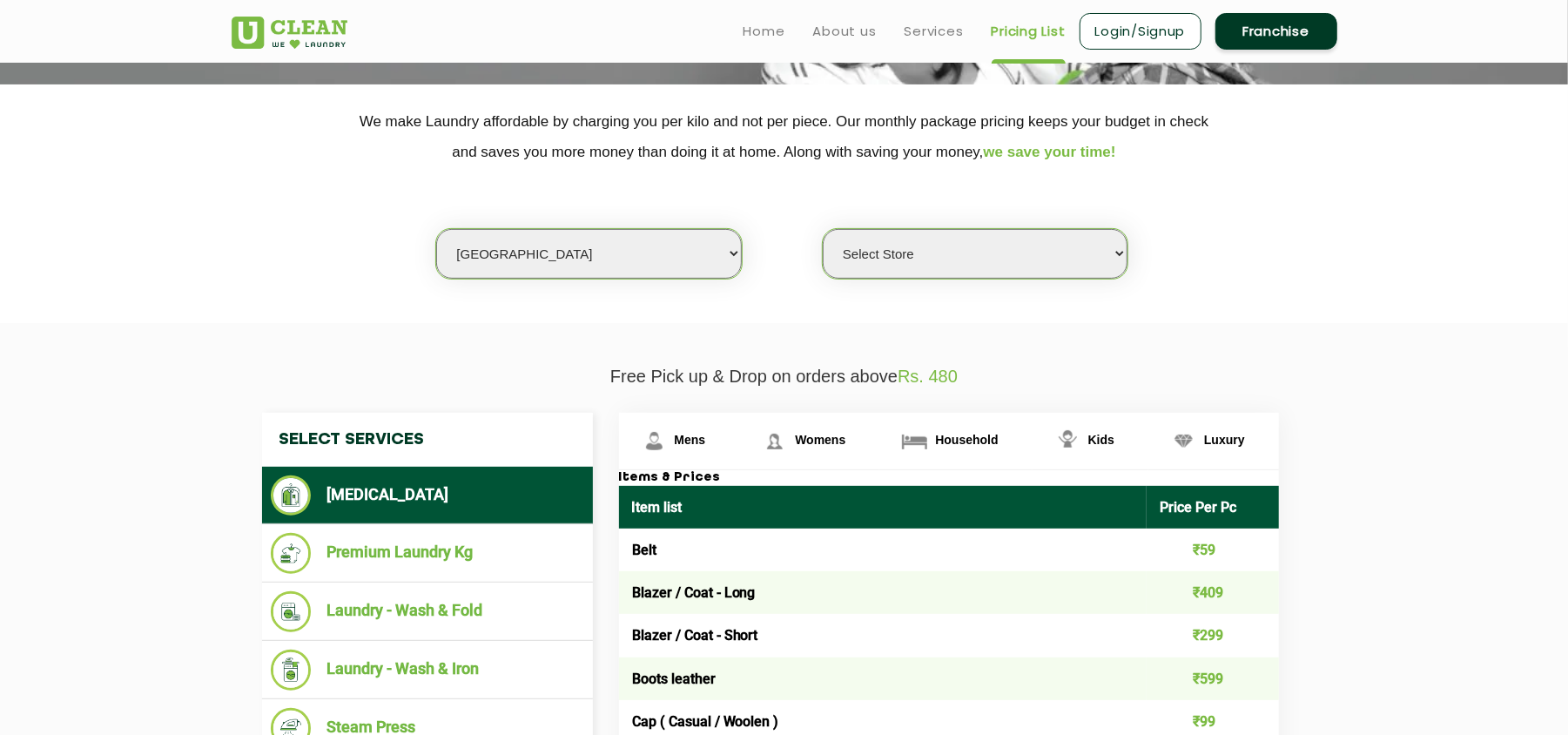
scroll to position [116, 0]
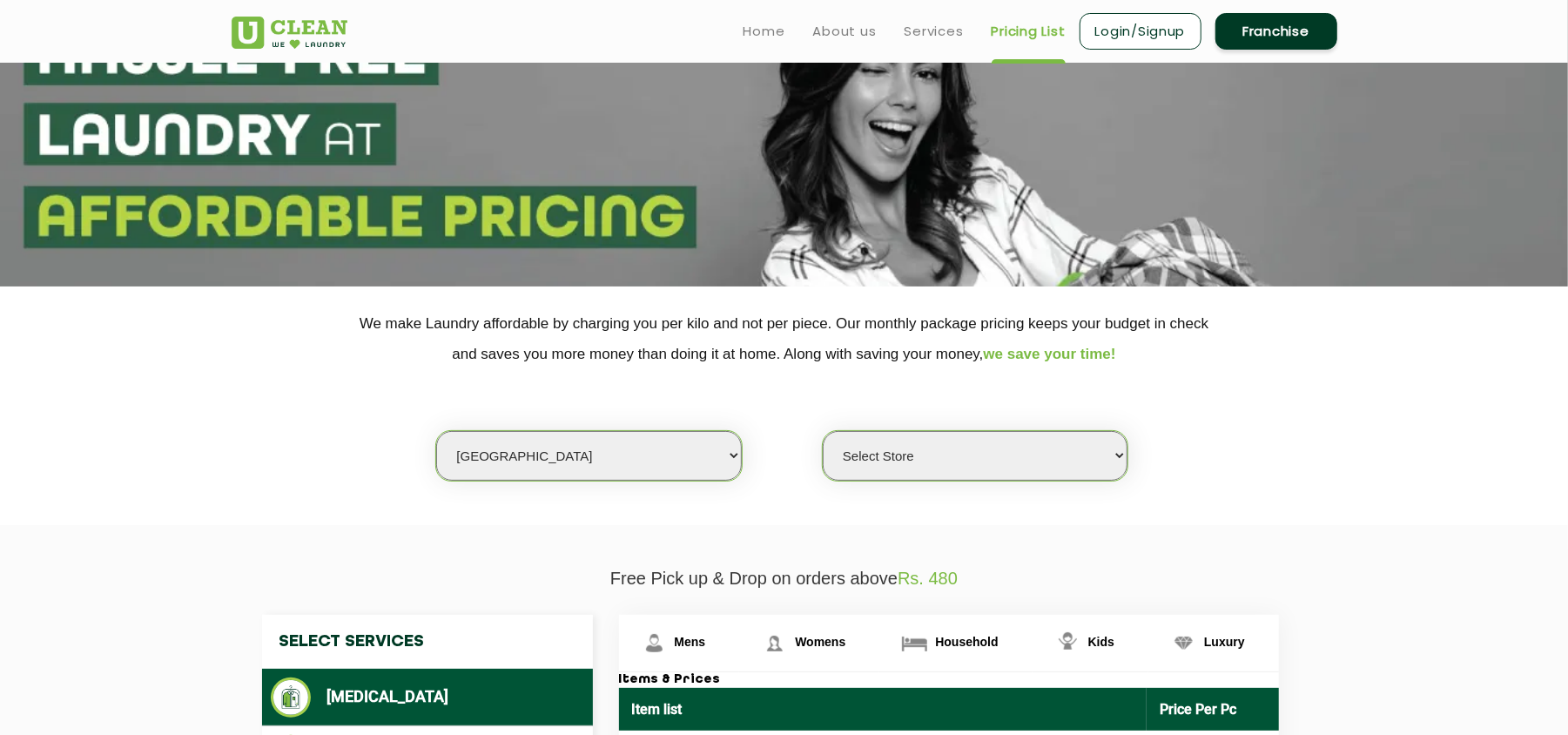
click at [555, 440] on select "Select city [GEOGRAPHIC_DATA] [GEOGRAPHIC_DATA] [GEOGRAPHIC_DATA] [GEOGRAPHIC_D…" at bounding box center [588, 456] width 305 height 50
select select "6"
click at [436, 431] on select "Select city [GEOGRAPHIC_DATA] [GEOGRAPHIC_DATA] [GEOGRAPHIC_DATA] [GEOGRAPHIC_D…" at bounding box center [588, 456] width 305 height 50
click at [911, 442] on select "Select Store [GEOGRAPHIC_DATA] [GEOGRAPHIC_DATA] UClean KR [GEOGRAPHIC_DATA] [G…" at bounding box center [975, 456] width 305 height 50
select select "183"
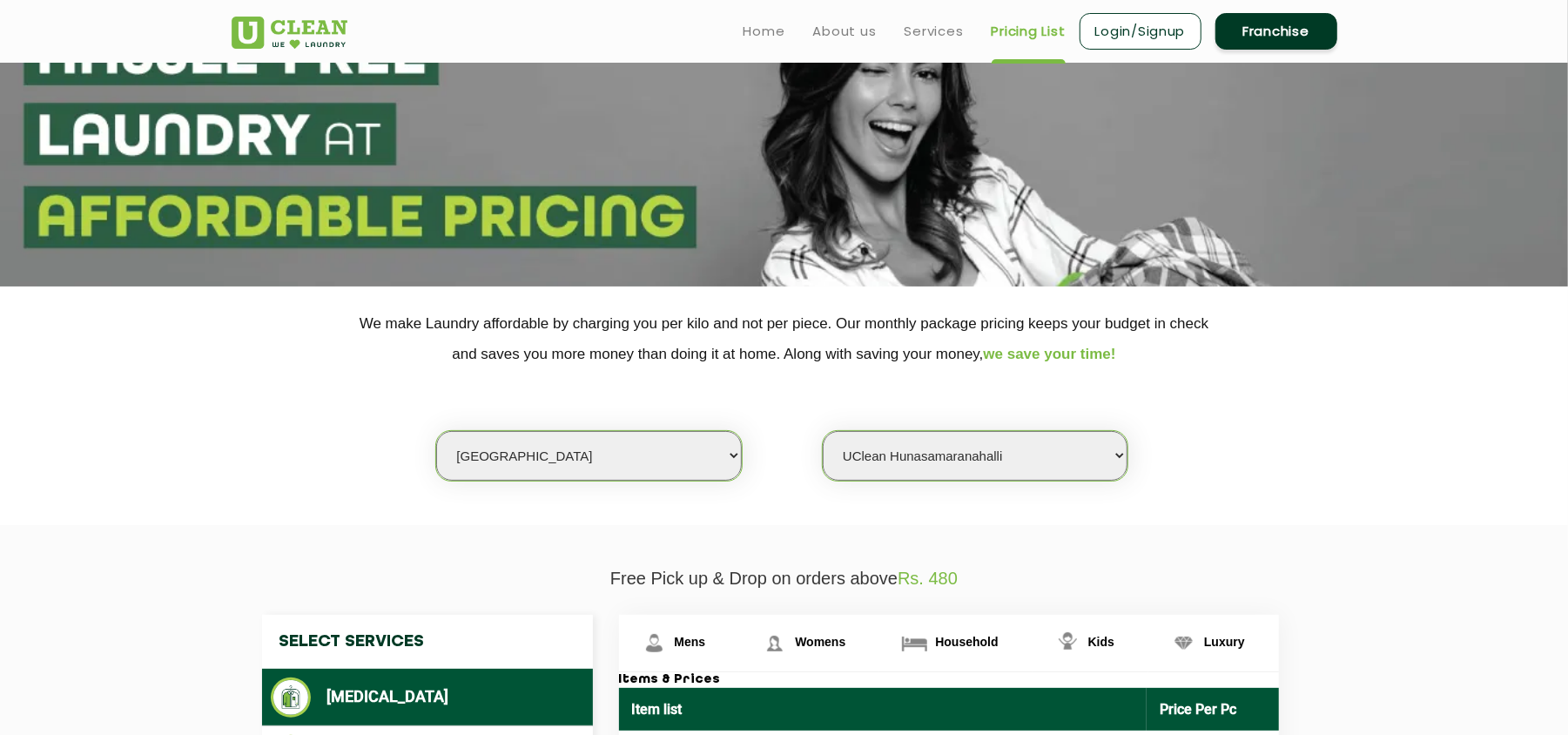
click at [823, 431] on select "Select Store [GEOGRAPHIC_DATA] [GEOGRAPHIC_DATA] UClean KR [GEOGRAPHIC_DATA] [G…" at bounding box center [975, 456] width 305 height 50
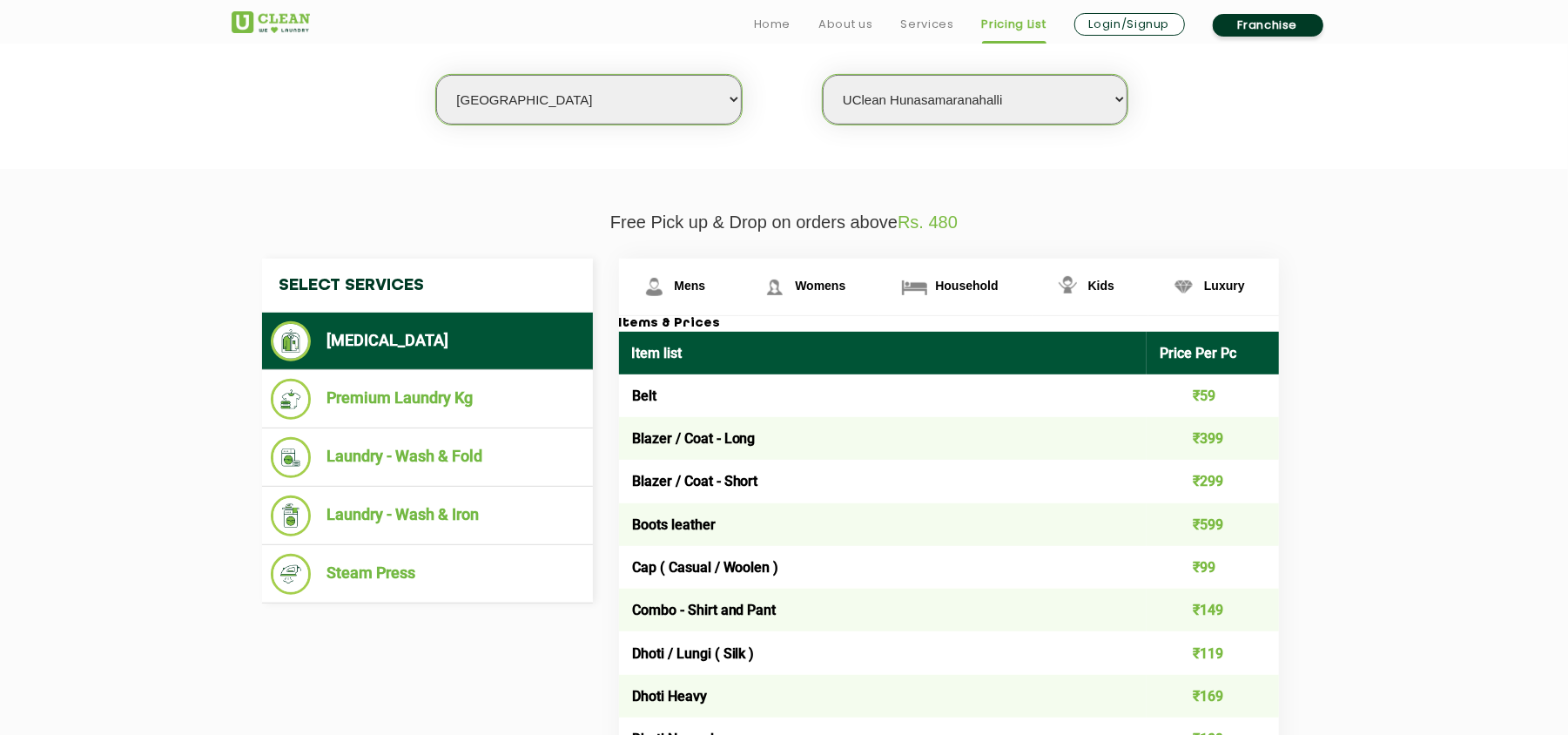
scroll to position [580, 0]
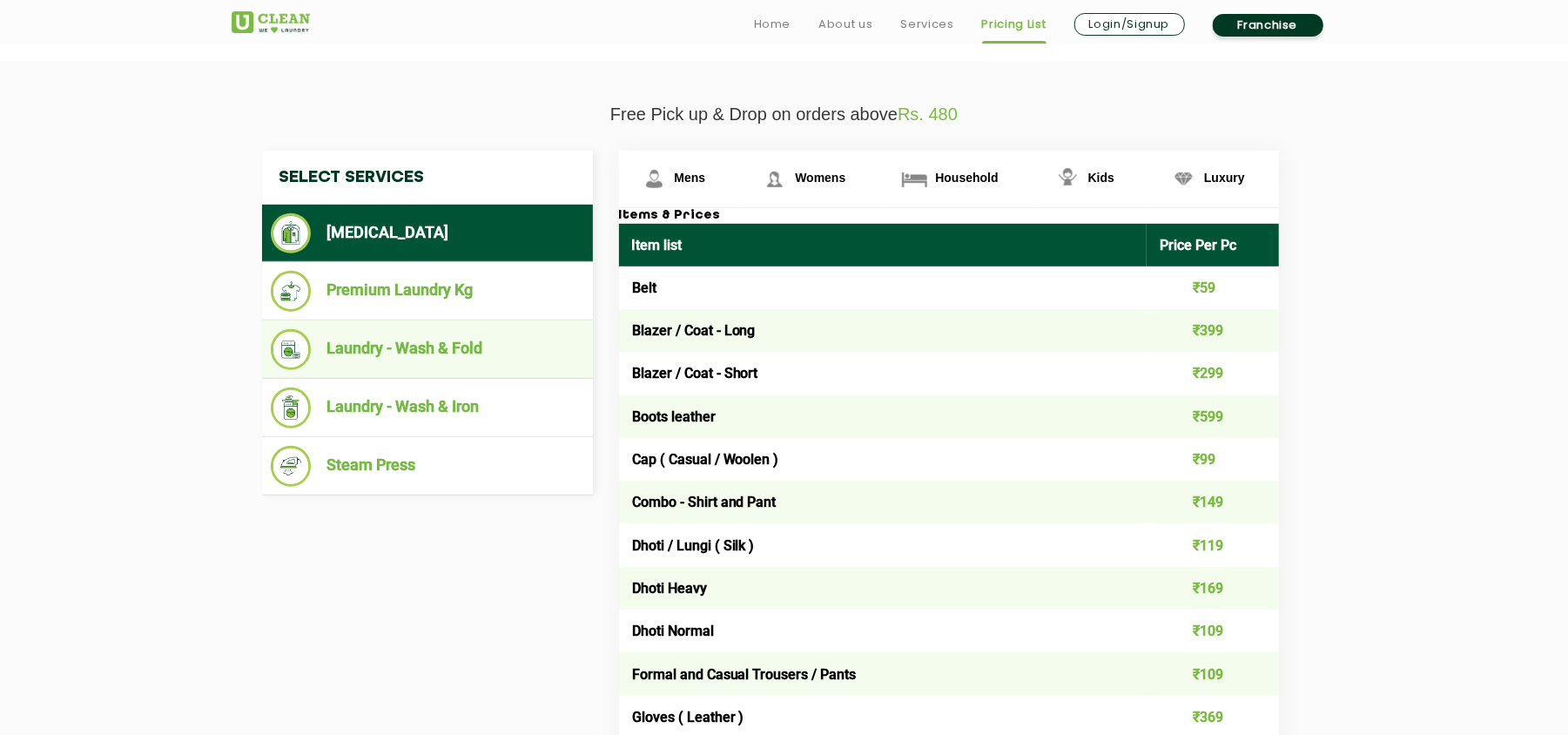
click at [479, 343] on li "Laundry - Wash & Fold" at bounding box center [427, 349] width 313 height 41
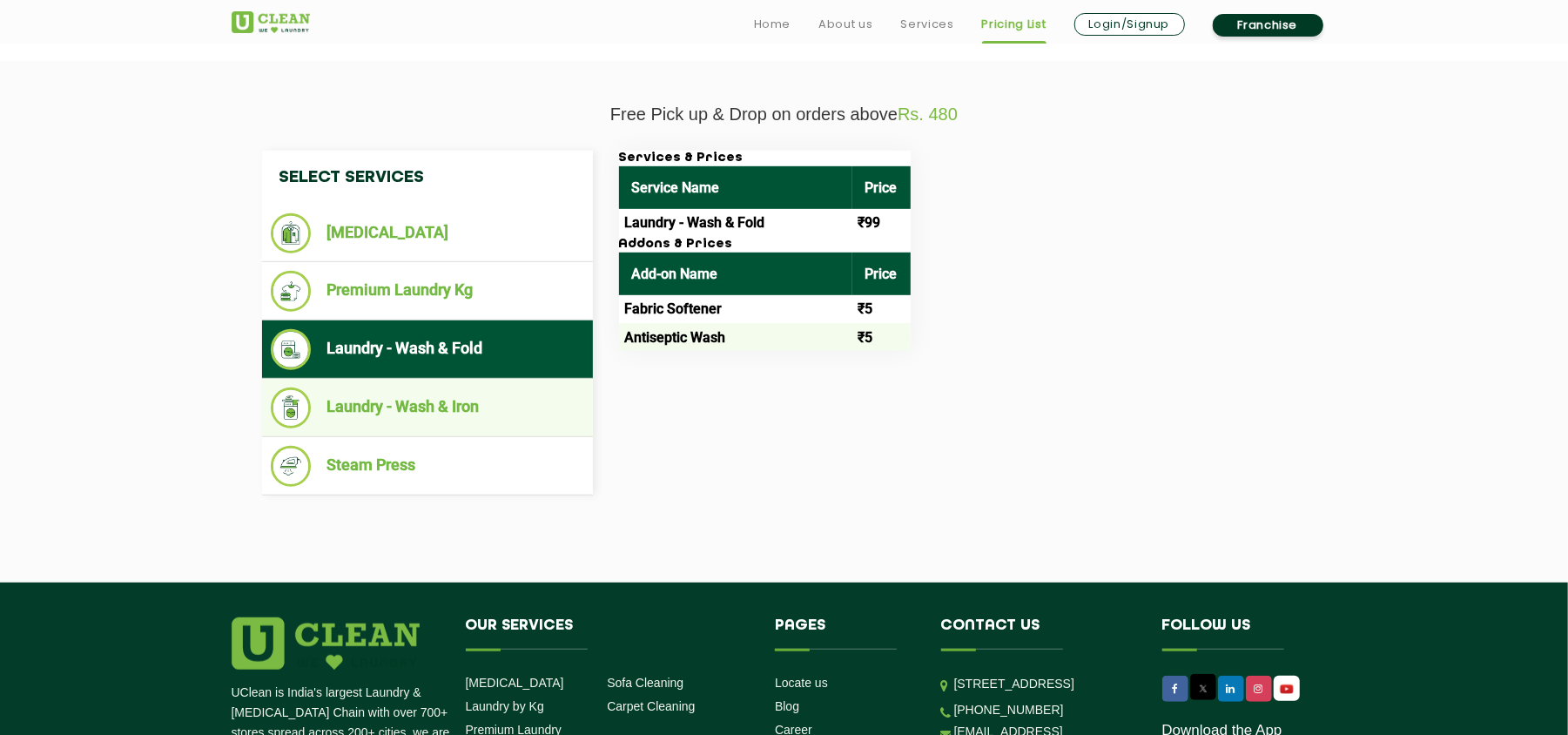
click at [414, 402] on li "Laundry - Wash & Iron" at bounding box center [427, 407] width 313 height 41
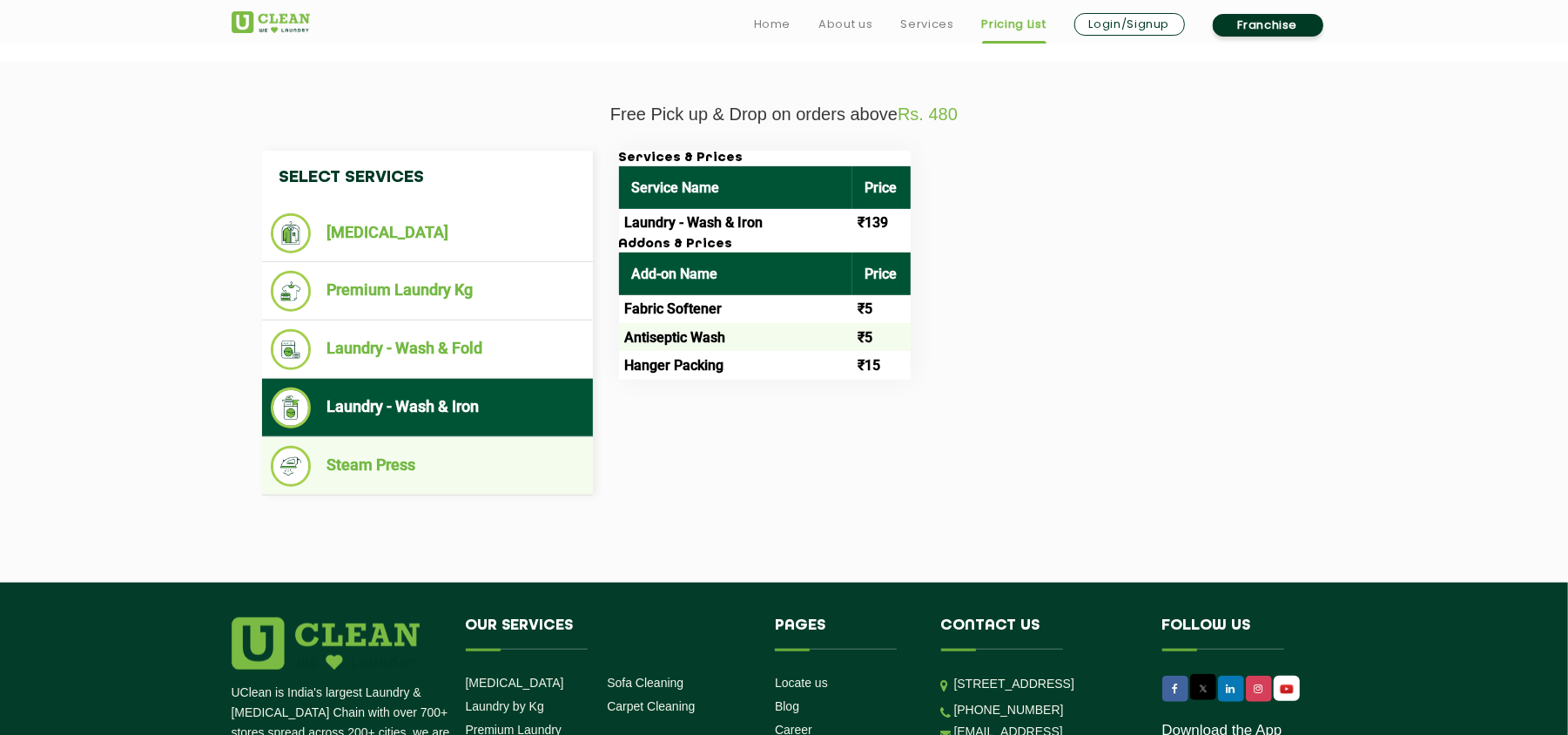
click at [405, 463] on li "Steam Press" at bounding box center [427, 466] width 313 height 41
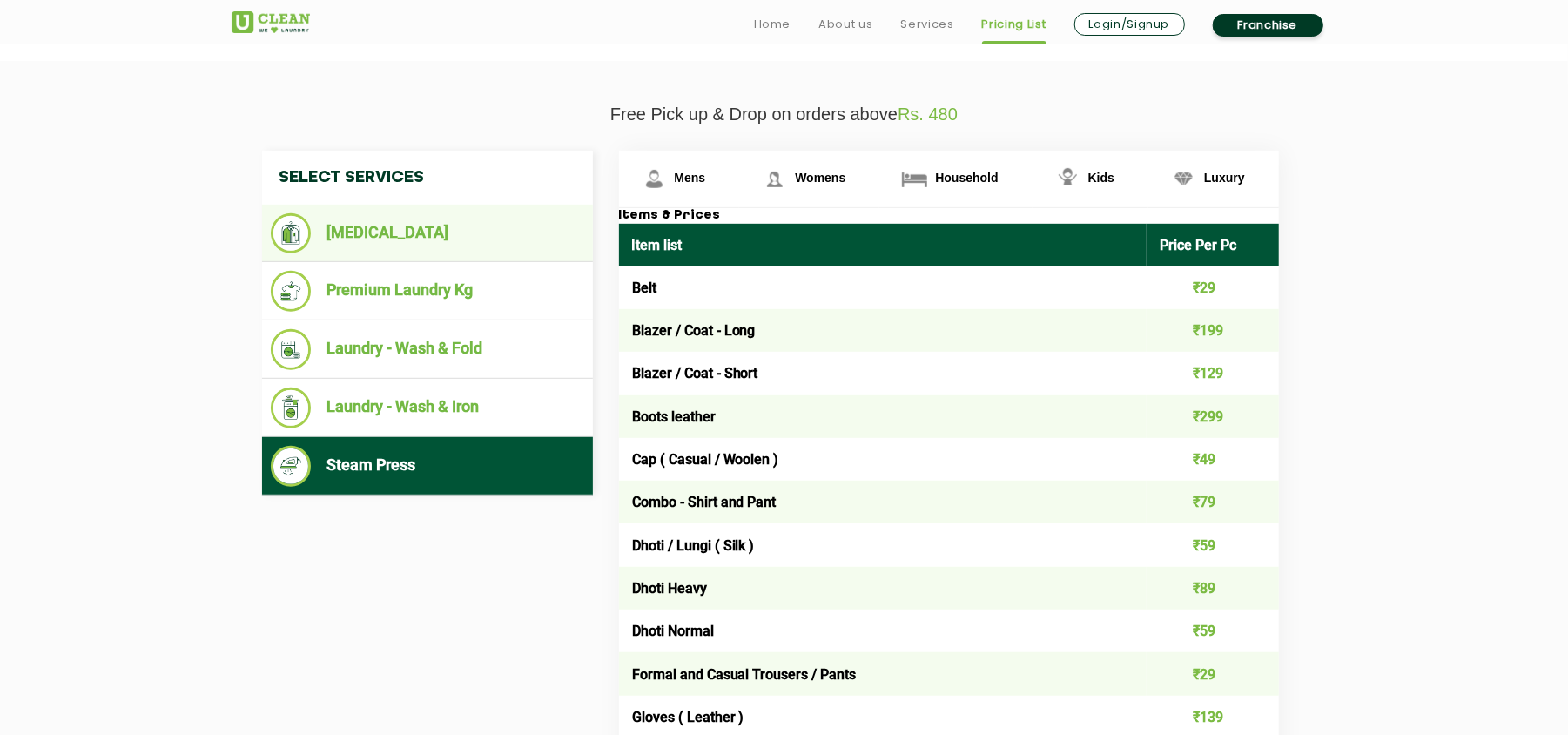
click at [391, 225] on li "[MEDICAL_DATA]" at bounding box center [427, 233] width 313 height 40
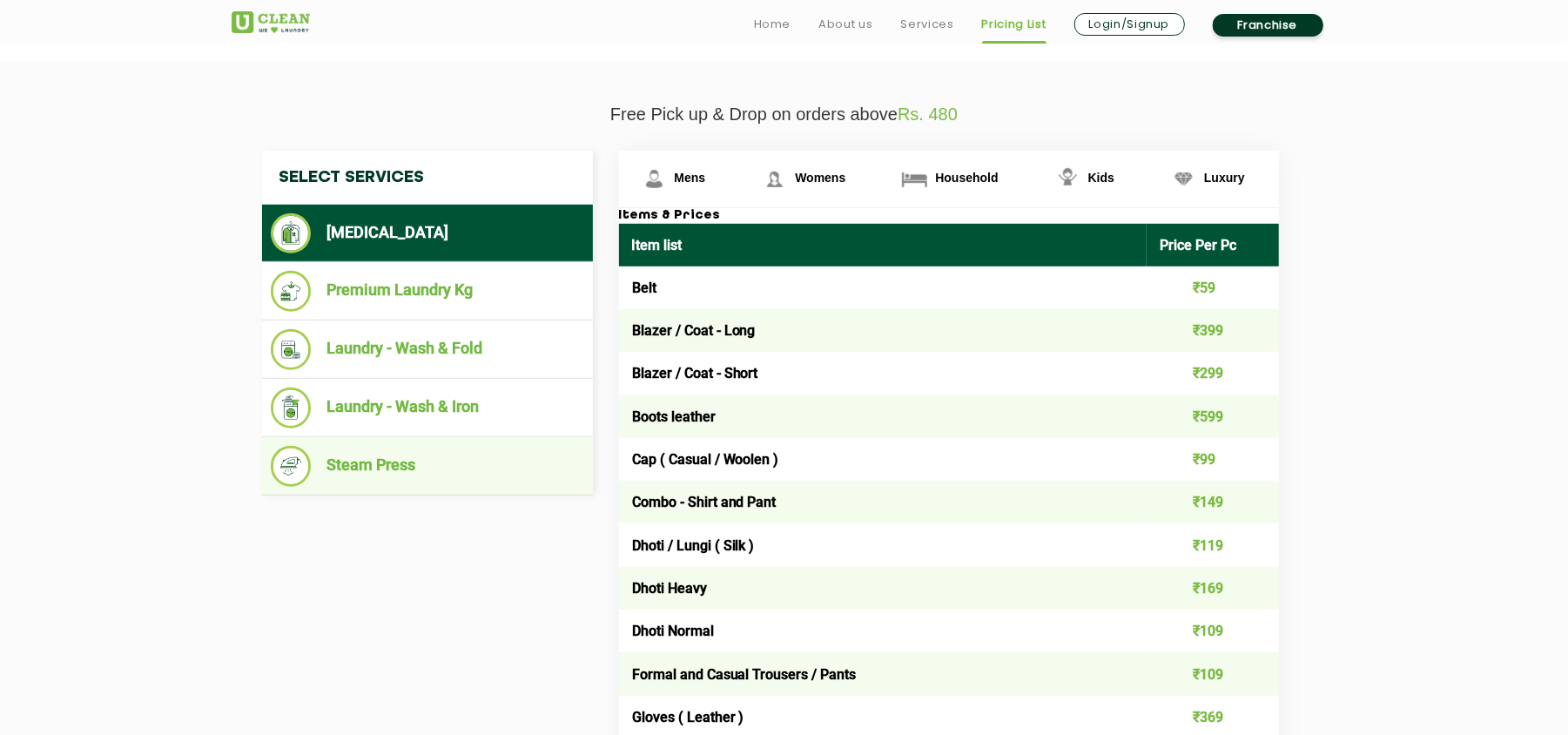
click at [439, 453] on li "Steam Press" at bounding box center [427, 466] width 313 height 41
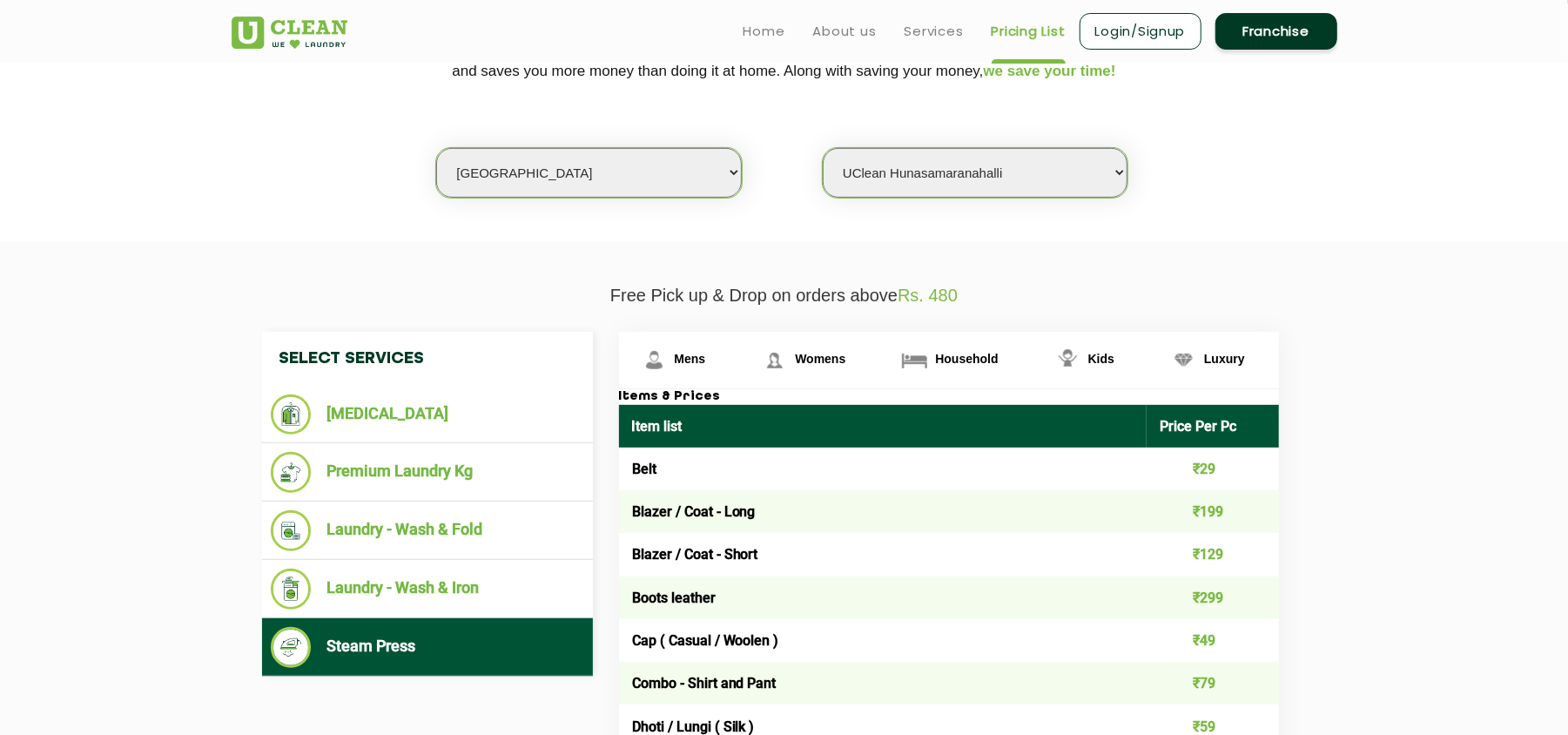
scroll to position [348, 0]
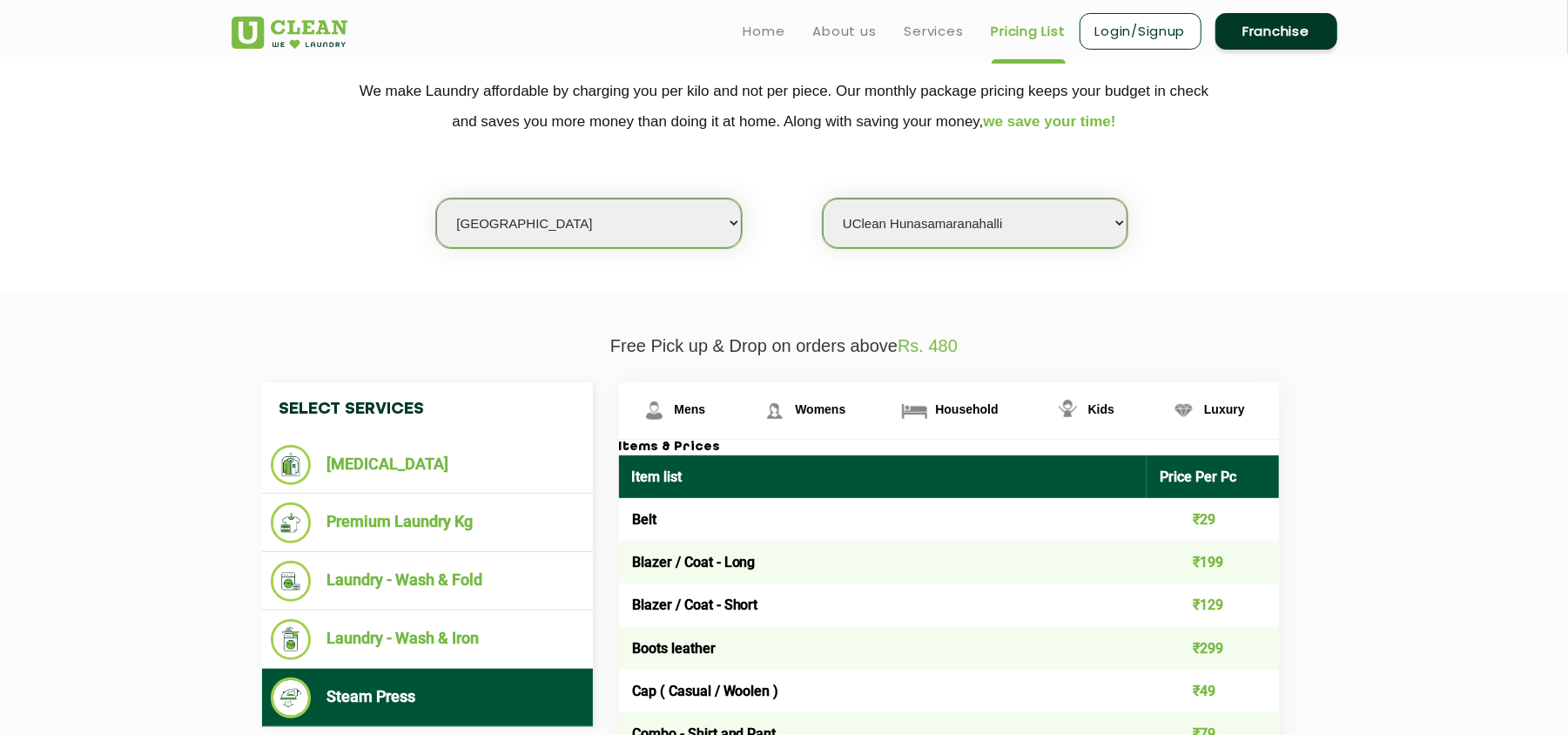
click at [535, 227] on select "Select city [GEOGRAPHIC_DATA] [GEOGRAPHIC_DATA] [GEOGRAPHIC_DATA] [GEOGRAPHIC_D…" at bounding box center [588, 223] width 305 height 50
select select "19"
click at [436, 198] on select "Select city [GEOGRAPHIC_DATA] [GEOGRAPHIC_DATA] [GEOGRAPHIC_DATA] [GEOGRAPHIC_D…" at bounding box center [588, 223] width 305 height 50
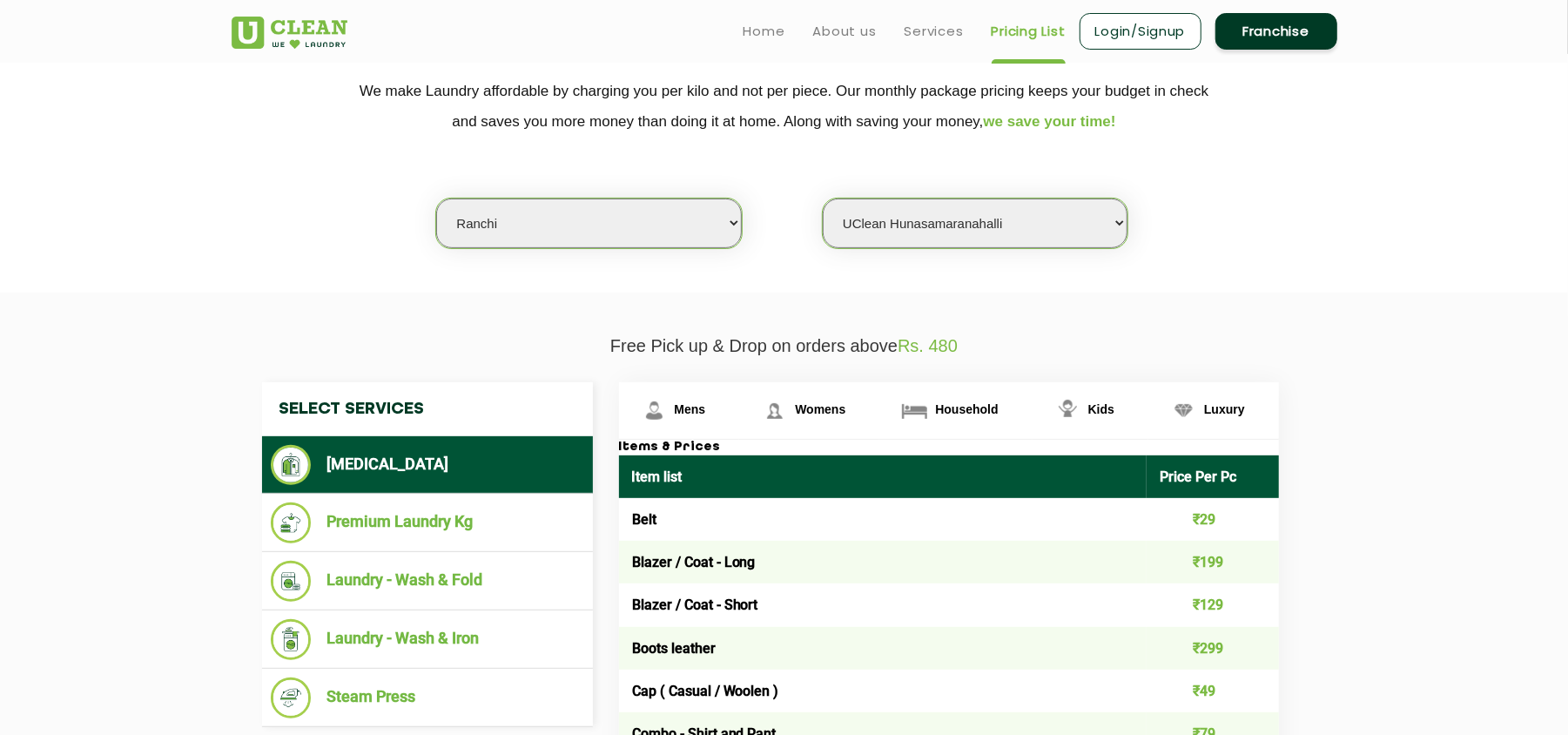
select select "0"
click at [582, 209] on select "Select city [GEOGRAPHIC_DATA] [GEOGRAPHIC_DATA] [GEOGRAPHIC_DATA] [GEOGRAPHIC_D…" at bounding box center [588, 223] width 305 height 50
click at [920, 211] on select "Select Store UClean Dangra Toli [PERSON_NAME][GEOGRAPHIC_DATA]" at bounding box center [975, 223] width 305 height 50
